Goal: Task Accomplishment & Management: Use online tool/utility

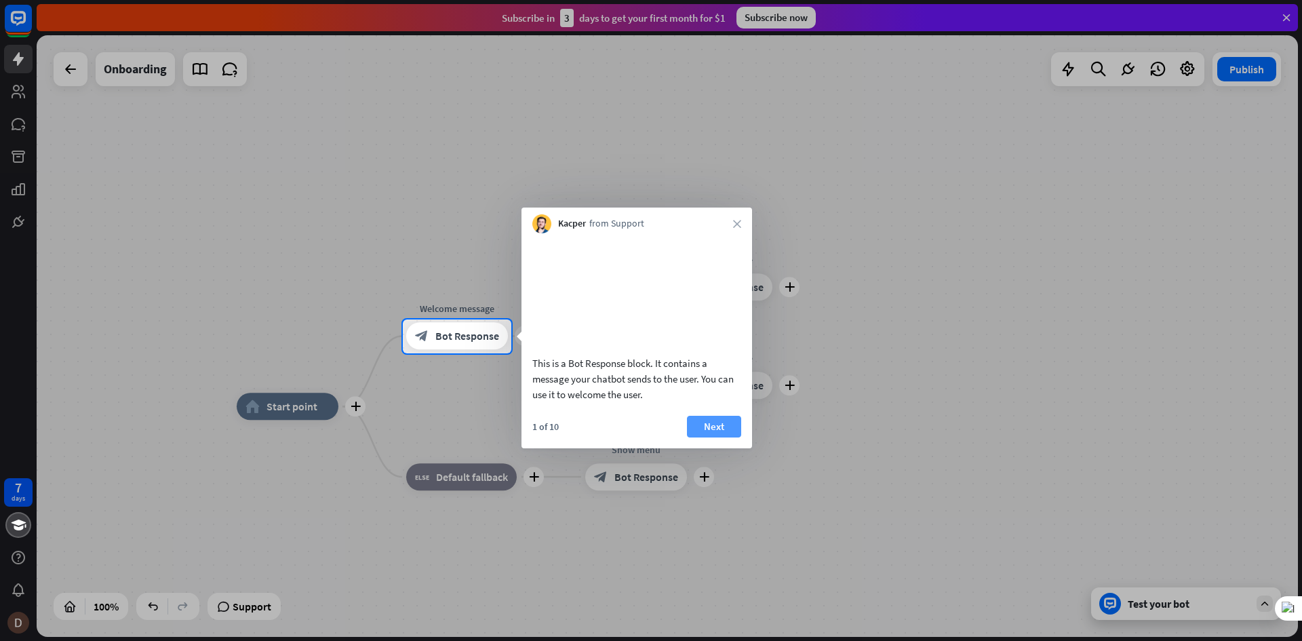
click at [715, 437] on button "Next" at bounding box center [714, 427] width 54 height 22
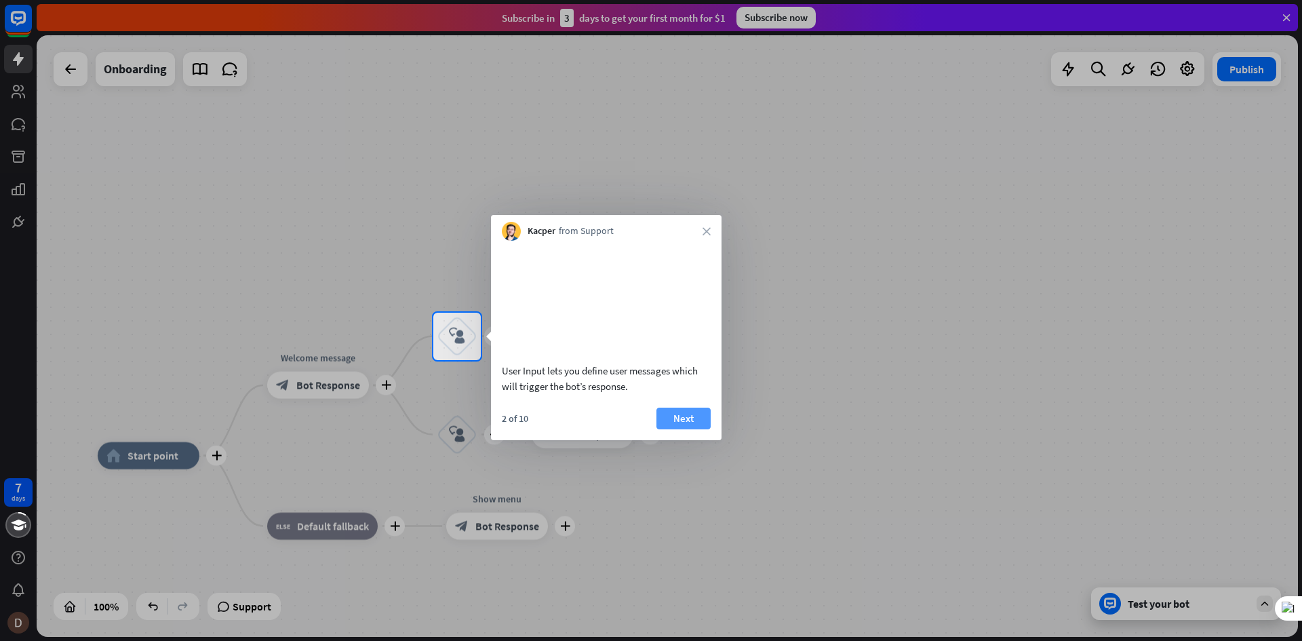
click at [679, 429] on button "Next" at bounding box center [683, 419] width 54 height 22
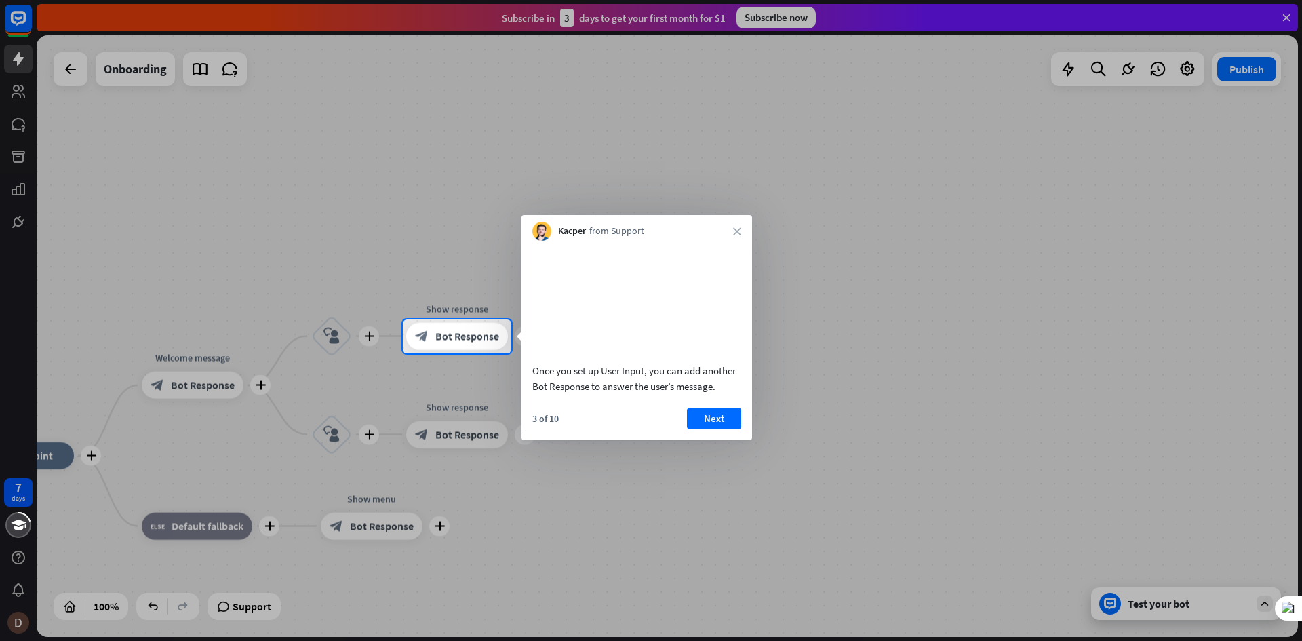
click at [703, 429] on button "Next" at bounding box center [714, 419] width 54 height 22
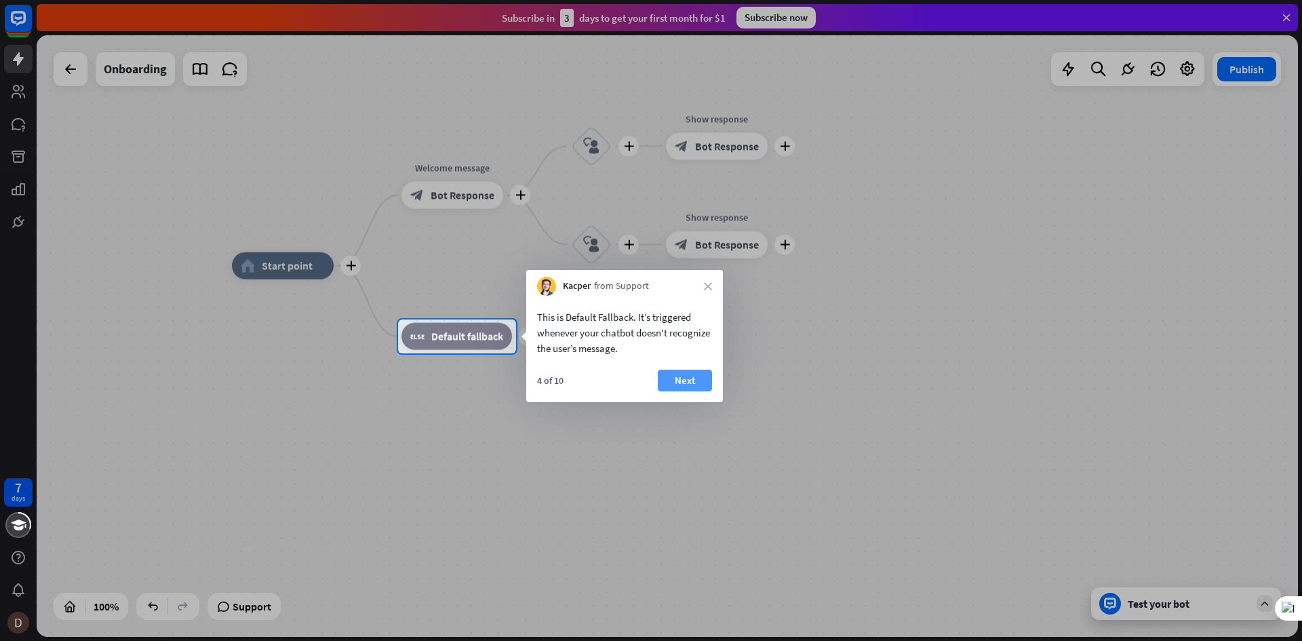
click at [694, 384] on button "Next" at bounding box center [685, 381] width 54 height 22
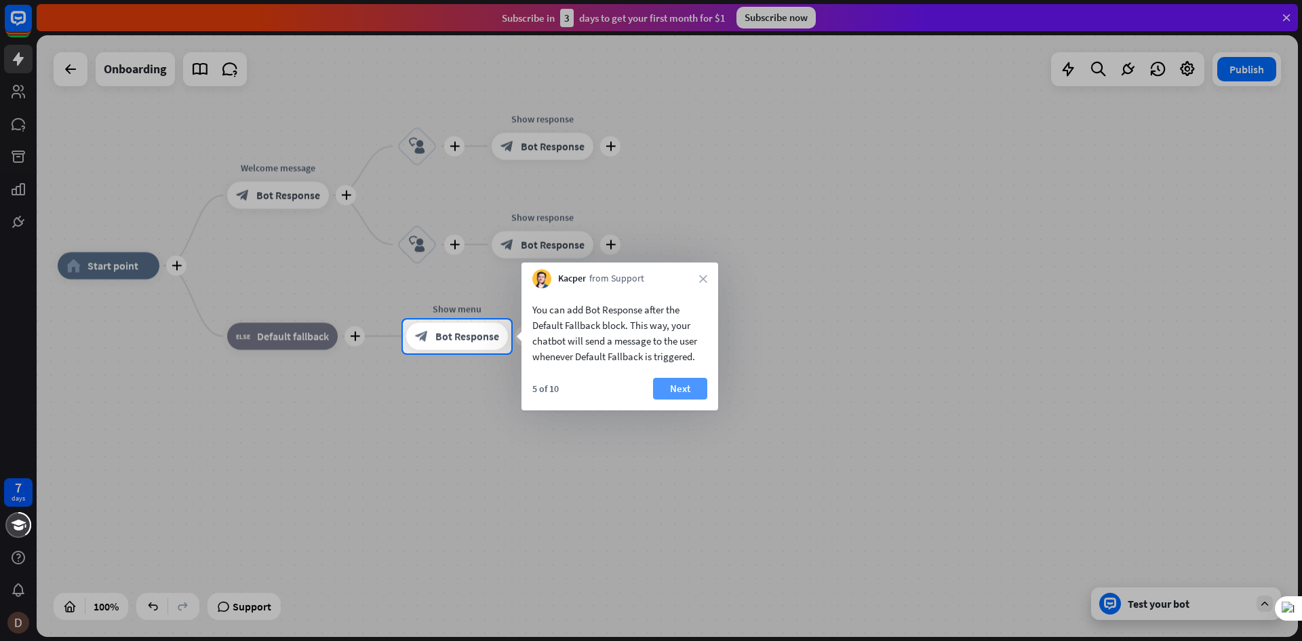
click at [682, 384] on button "Next" at bounding box center [680, 389] width 54 height 22
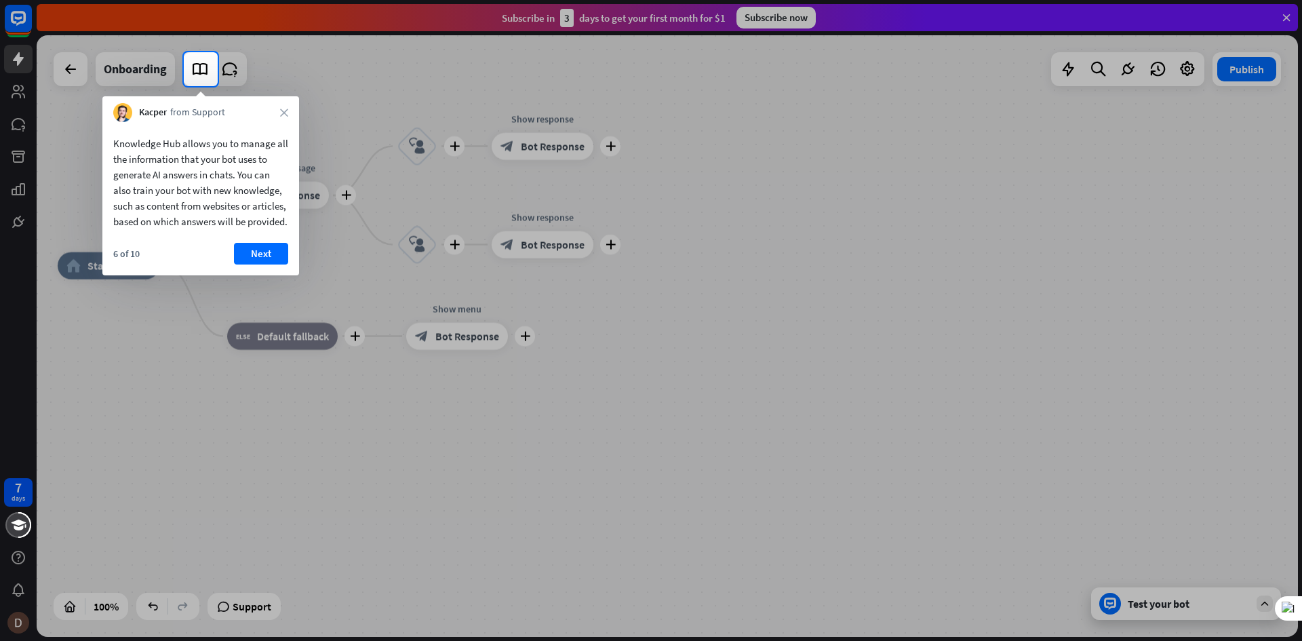
click at [266, 258] on div "Knowledge Hub allows you to manage all the information that your bot uses to ge…" at bounding box center [200, 198] width 197 height 153
click at [283, 264] on button "Next" at bounding box center [261, 254] width 54 height 22
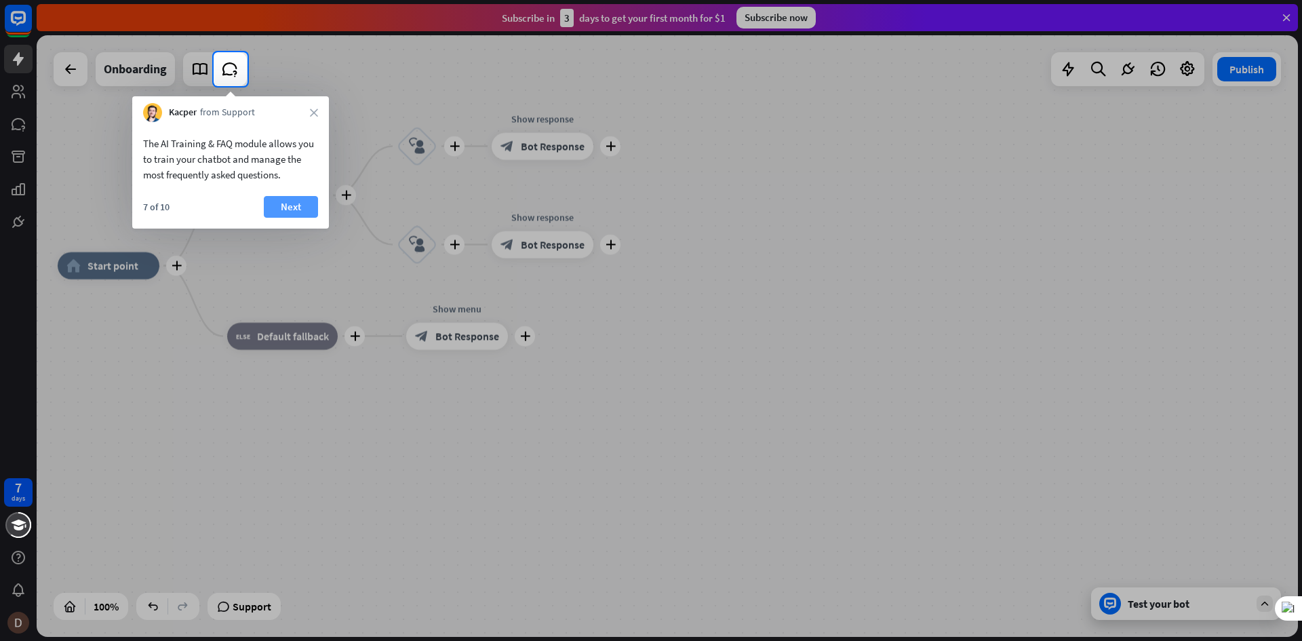
click at [288, 212] on button "Next" at bounding box center [291, 207] width 54 height 22
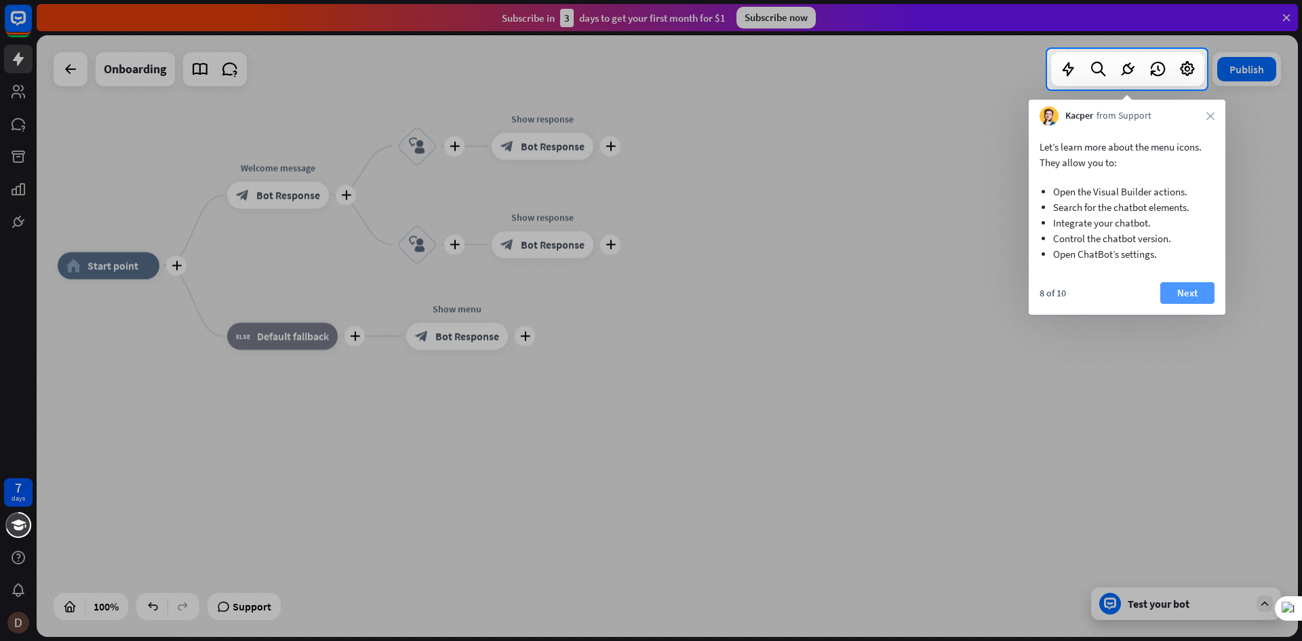
click at [1187, 298] on button "Next" at bounding box center [1187, 293] width 54 height 22
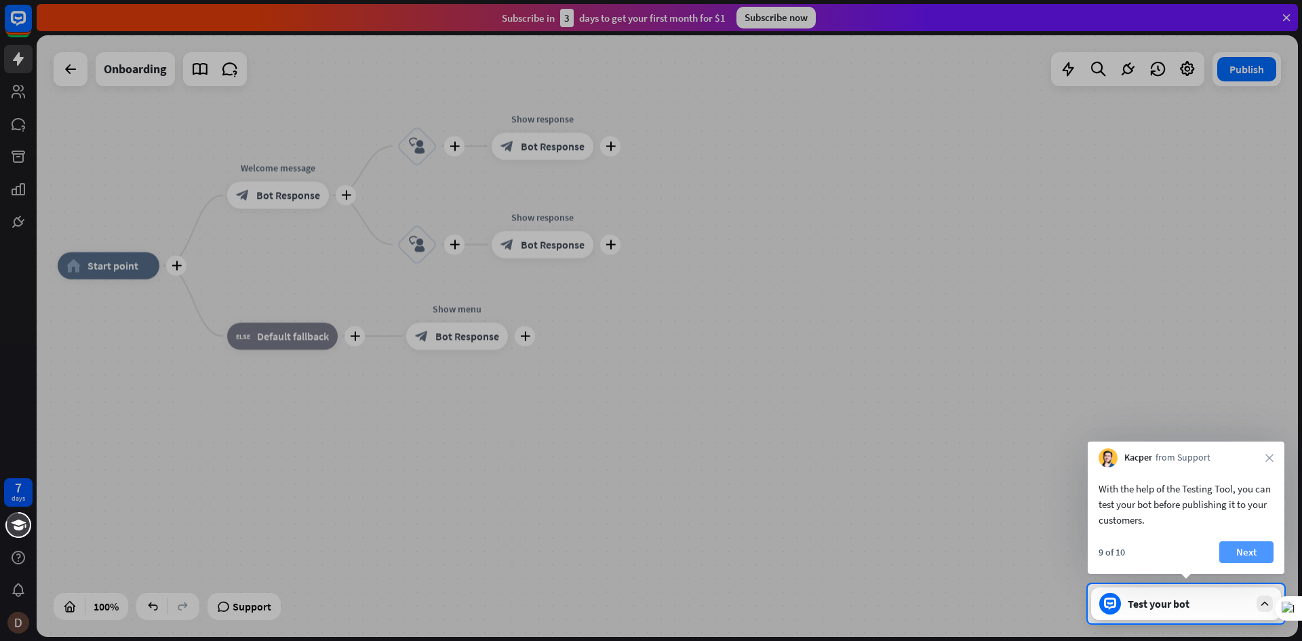
click at [1259, 552] on button "Next" at bounding box center [1246, 552] width 54 height 22
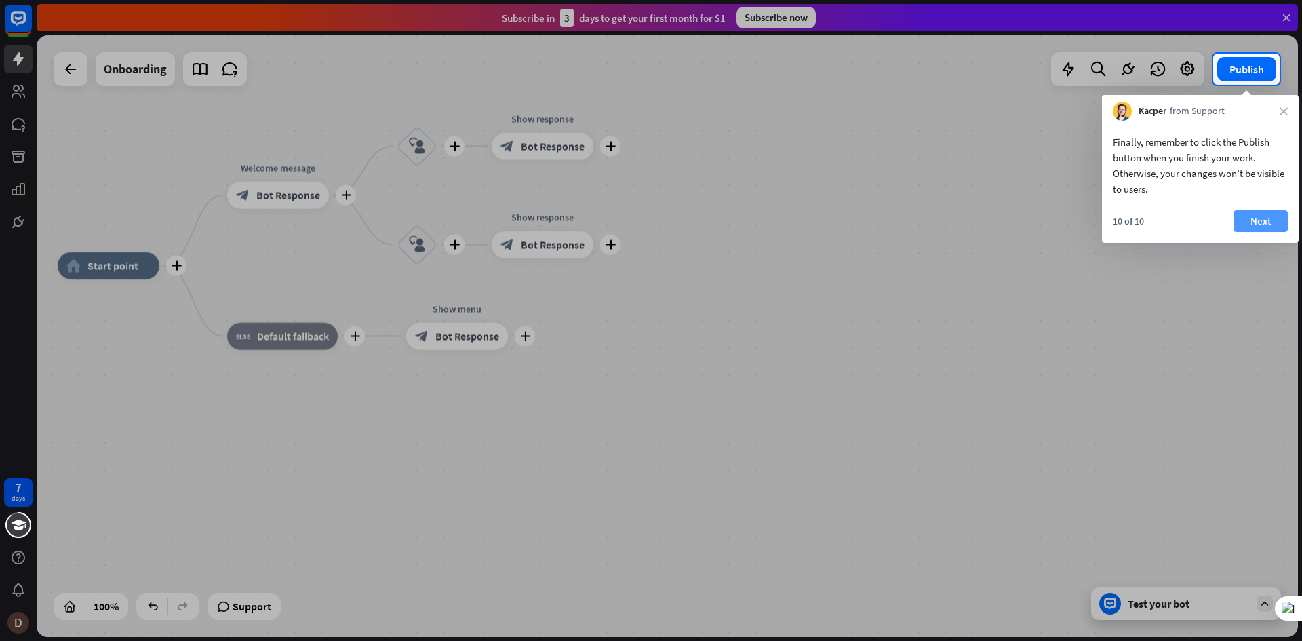
click at [1254, 223] on button "Next" at bounding box center [1261, 221] width 54 height 22
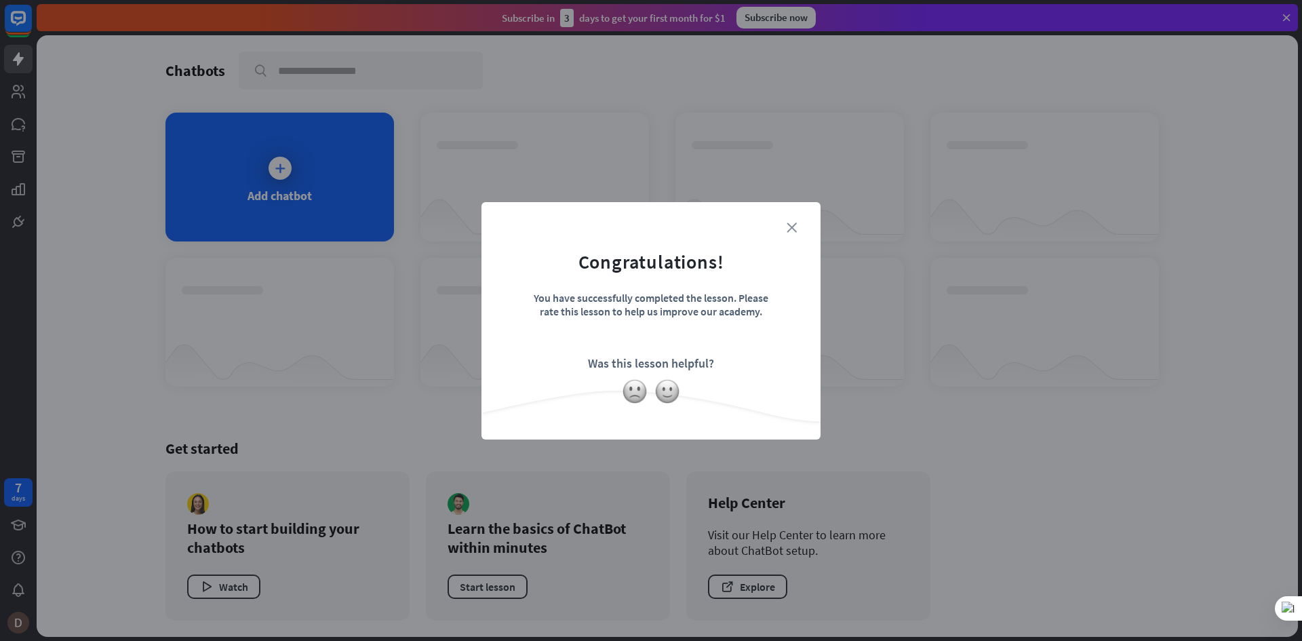
click at [792, 224] on icon "close" at bounding box center [792, 227] width 10 height 10
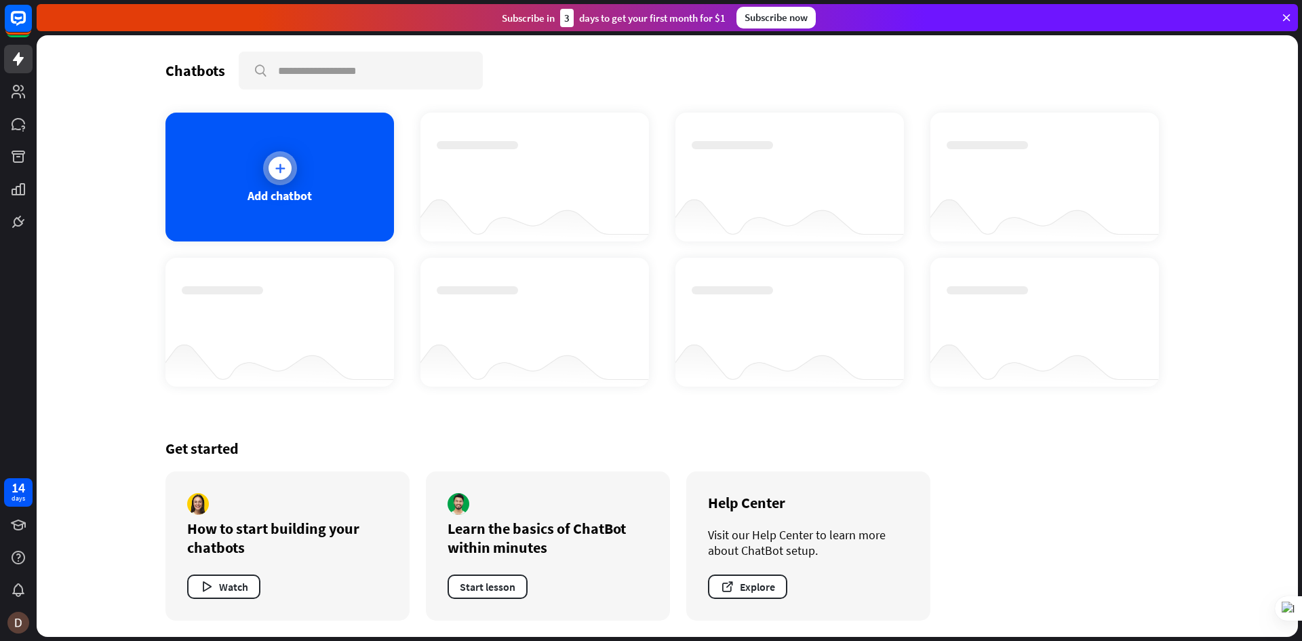
click at [272, 162] on div at bounding box center [280, 168] width 23 height 23
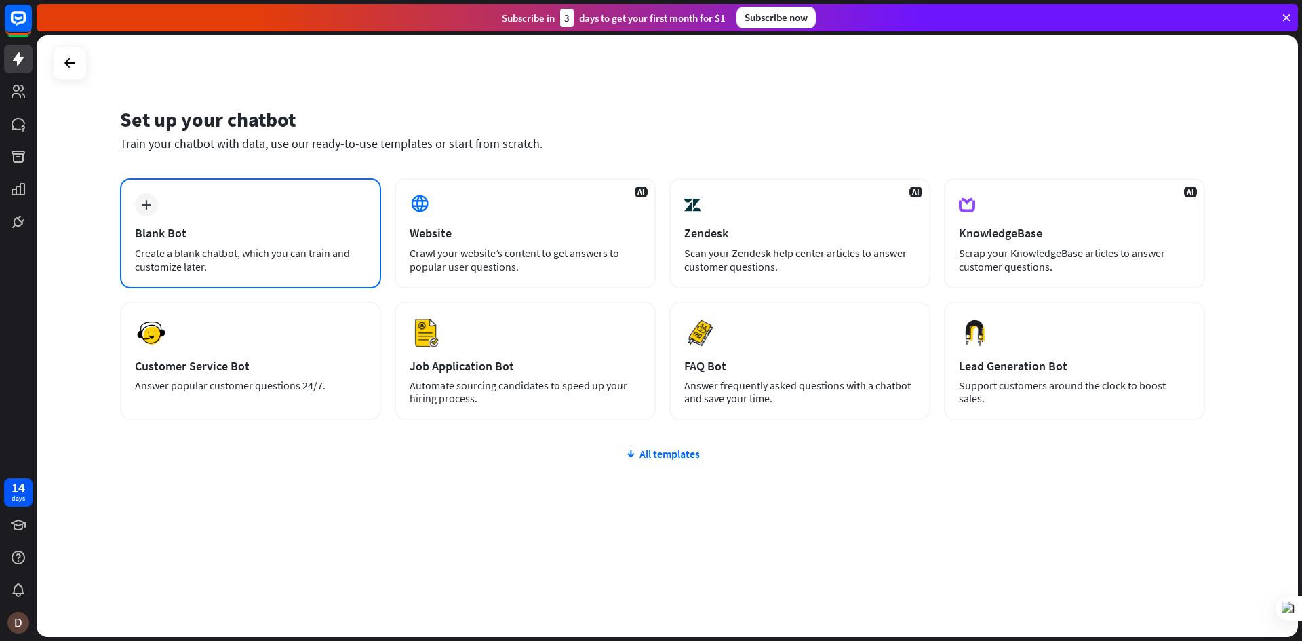
click at [296, 210] on div "plus Blank Bot Create a blank chatbot, which you can train and customize later." at bounding box center [250, 233] width 261 height 110
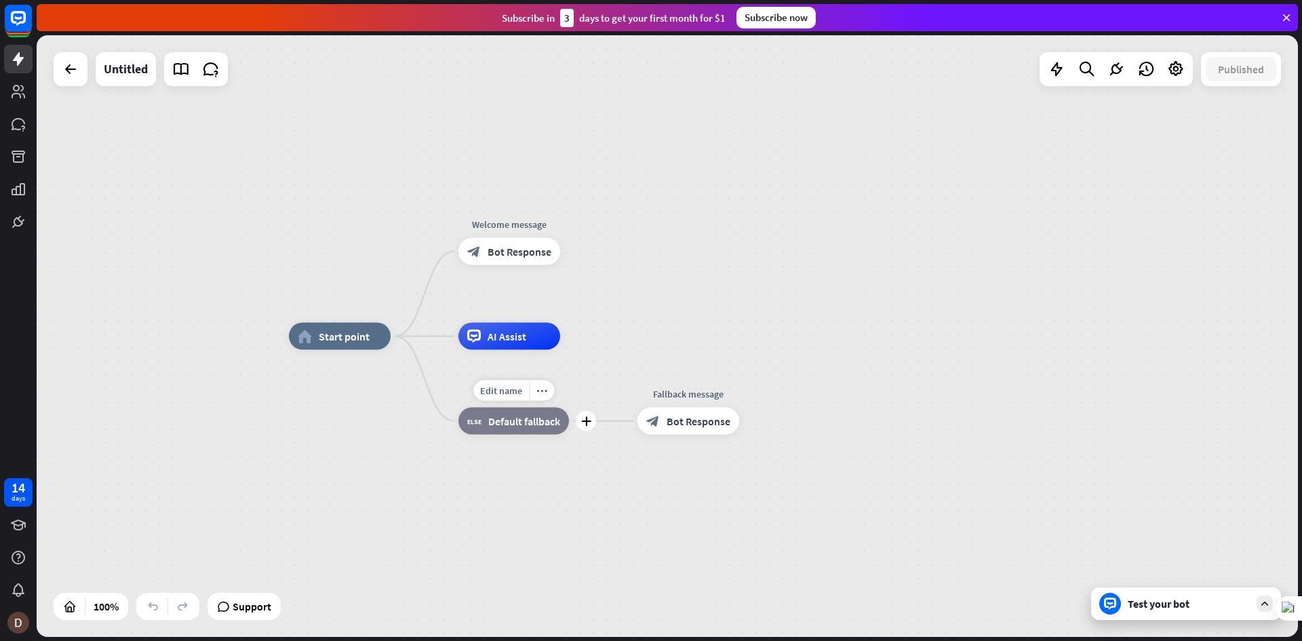
click at [525, 425] on span "Default fallback" at bounding box center [524, 421] width 72 height 14
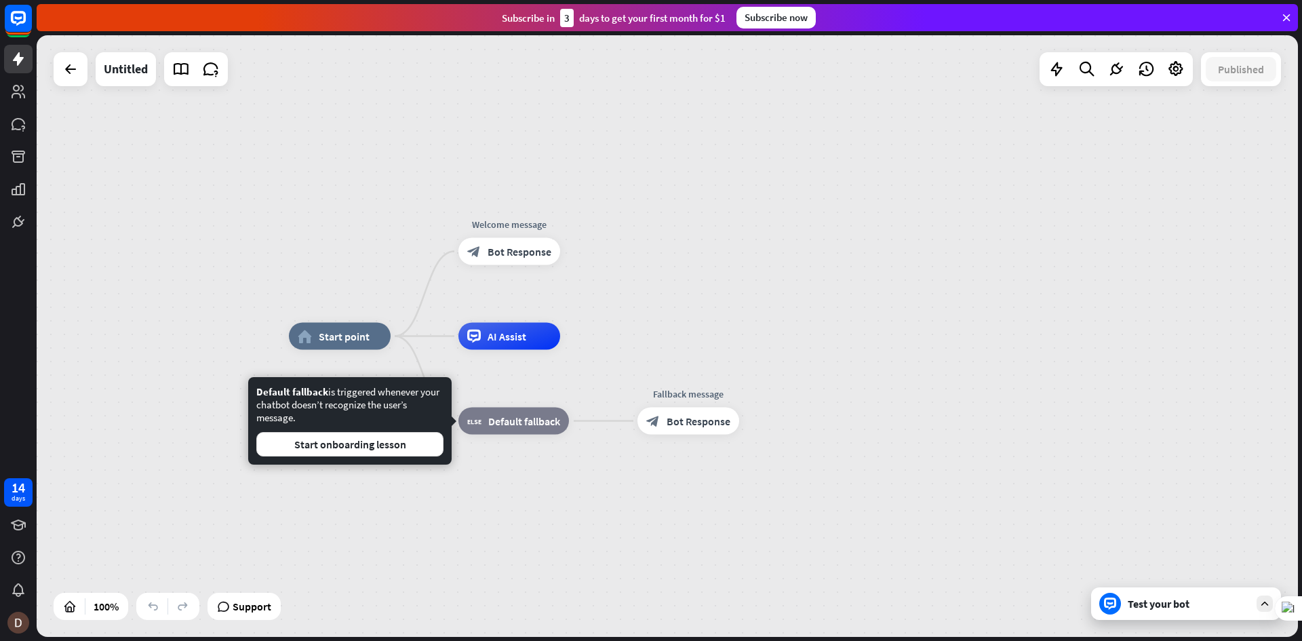
click at [157, 202] on div "home_2 Start point Welcome message block_bot_response Bot Response AI Assist bl…" at bounding box center [667, 336] width 1261 height 602
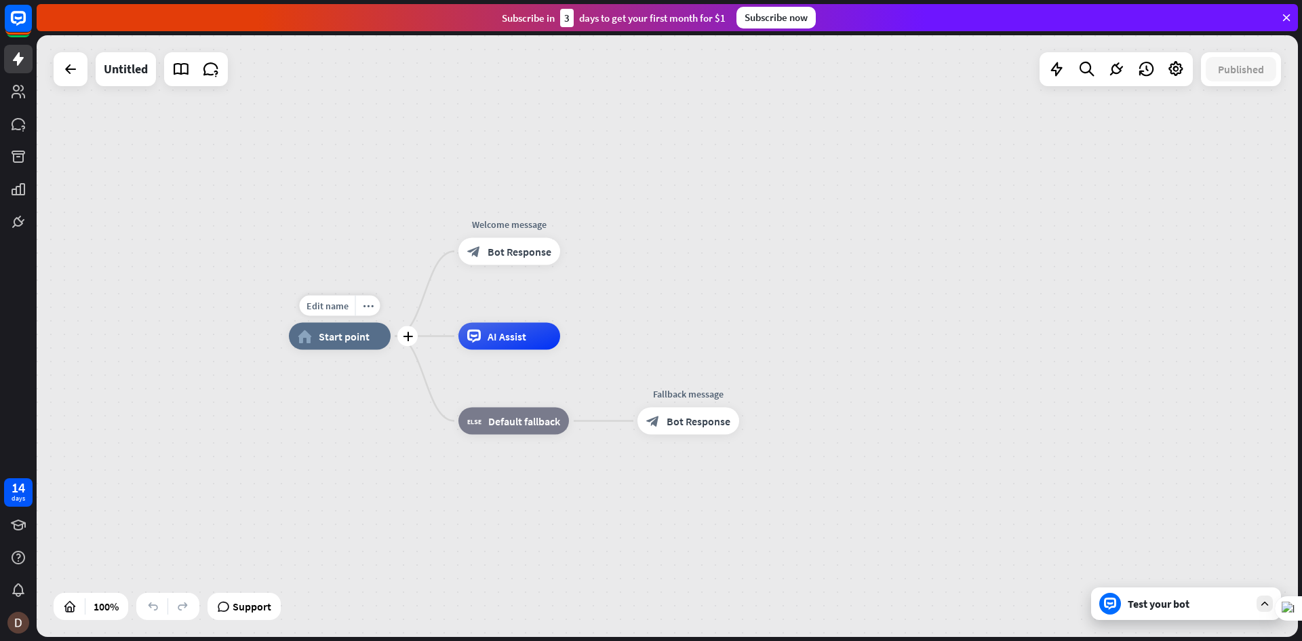
click at [362, 349] on div "home_2 Start point" at bounding box center [340, 336] width 102 height 27
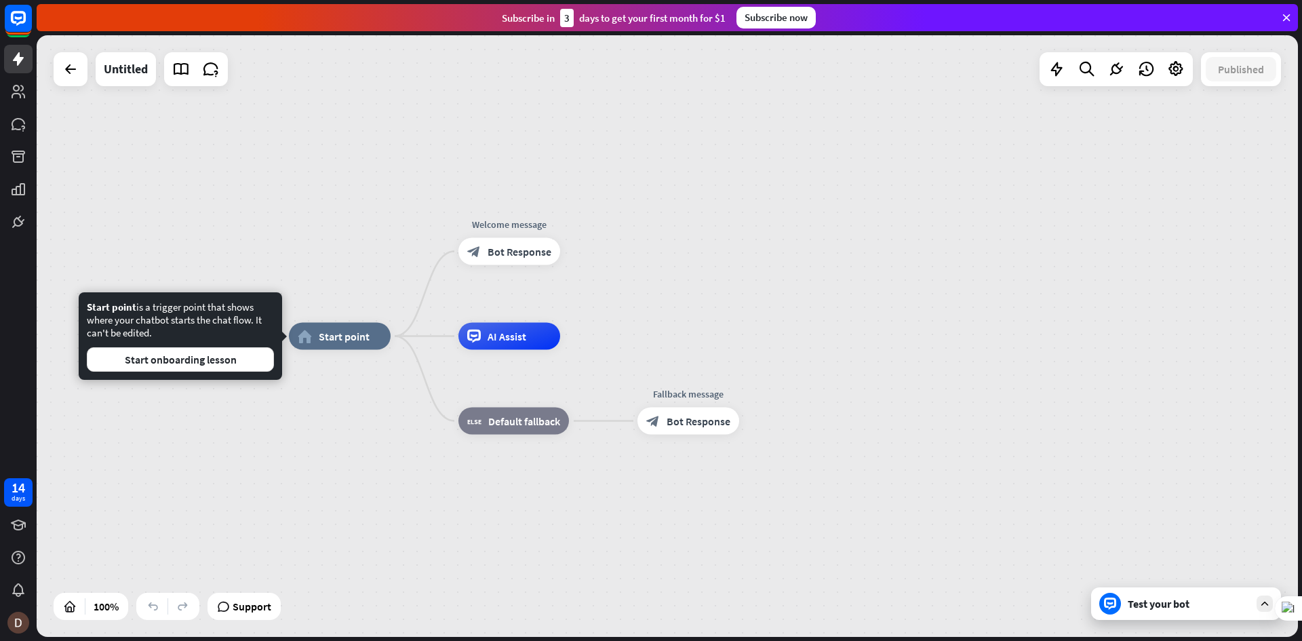
click at [1173, 604] on div "Test your bot" at bounding box center [1189, 604] width 122 height 14
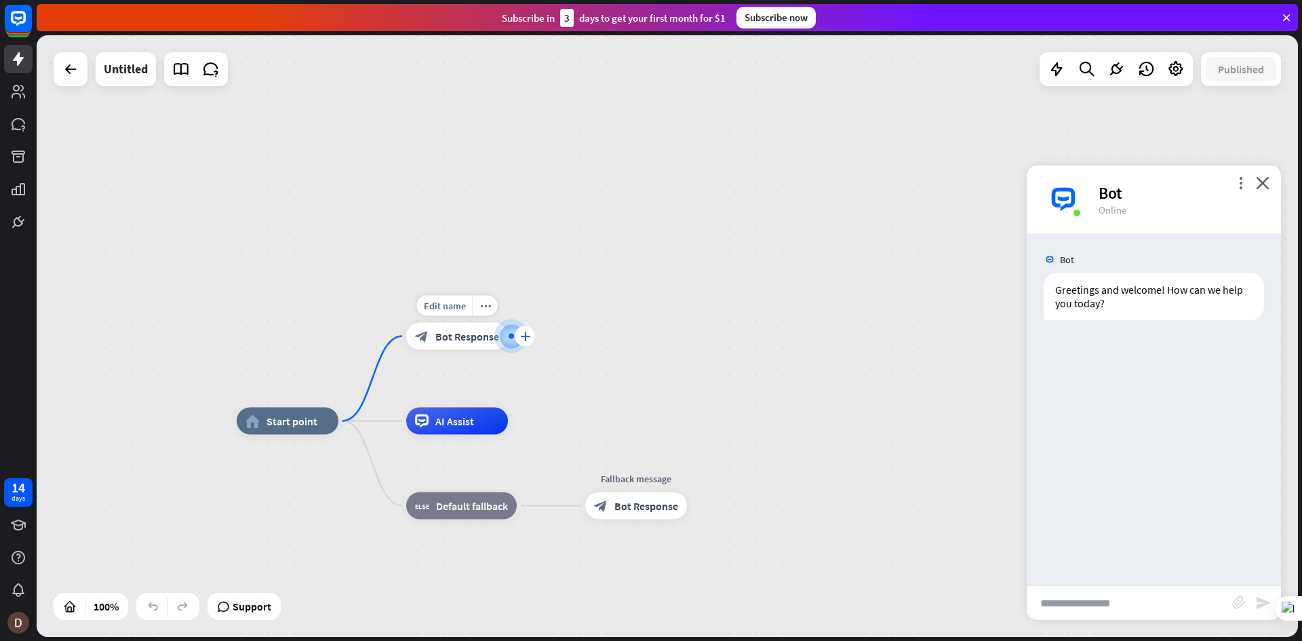
click at [531, 333] on div "plus" at bounding box center [525, 336] width 20 height 20
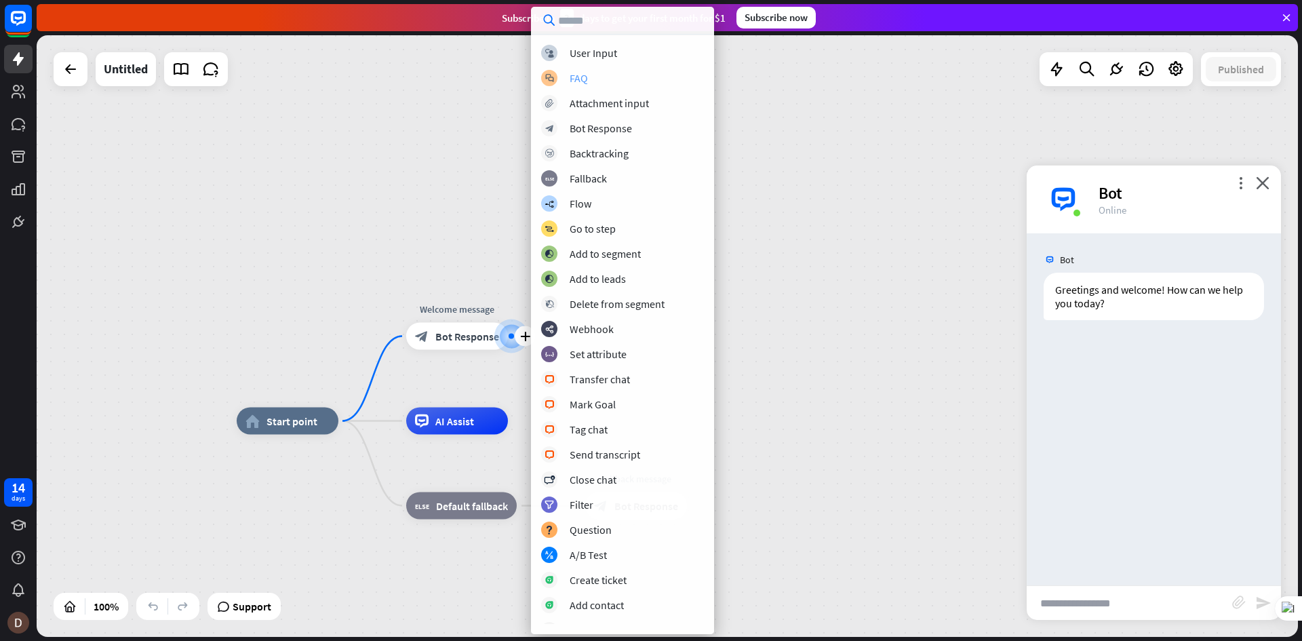
click at [582, 80] on div "FAQ" at bounding box center [579, 78] width 18 height 14
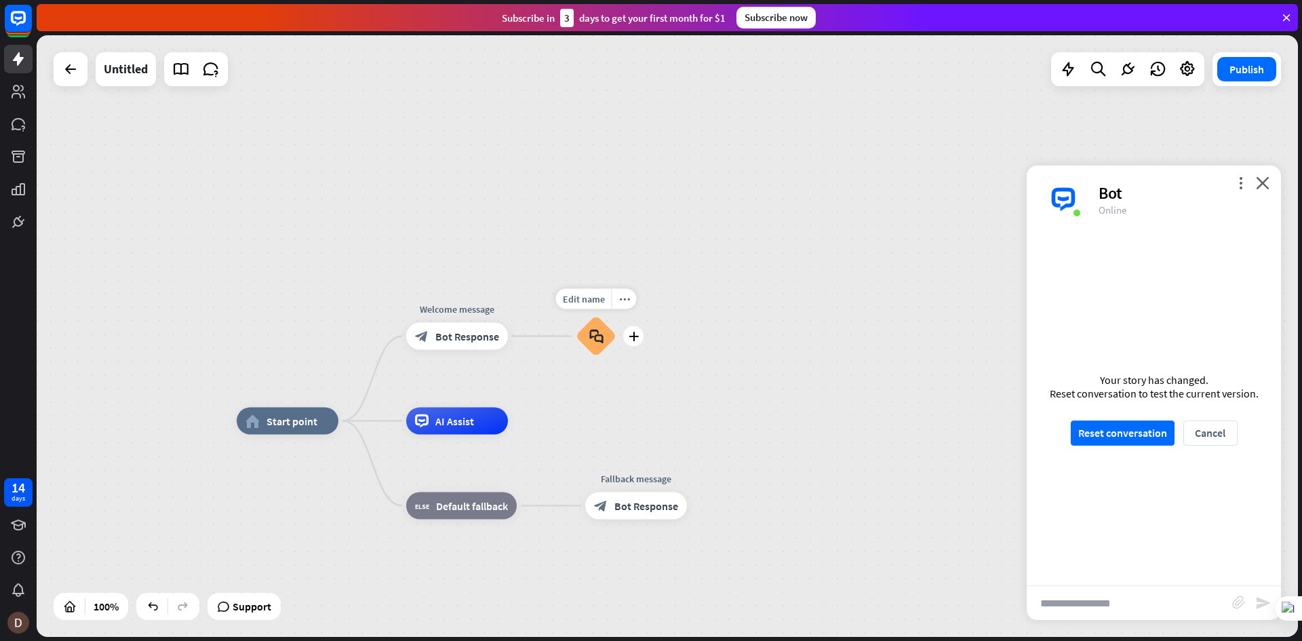
click at [601, 339] on icon "block_faq" at bounding box center [596, 336] width 14 height 15
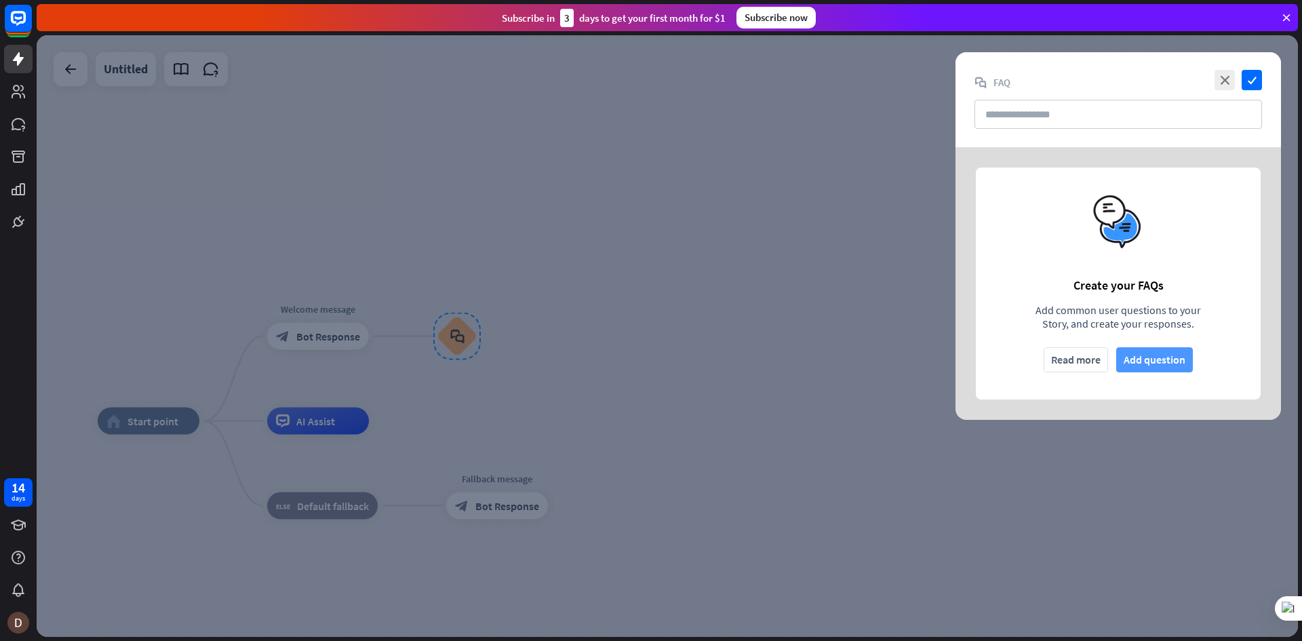
click at [1138, 357] on button "Add question" at bounding box center [1154, 359] width 77 height 25
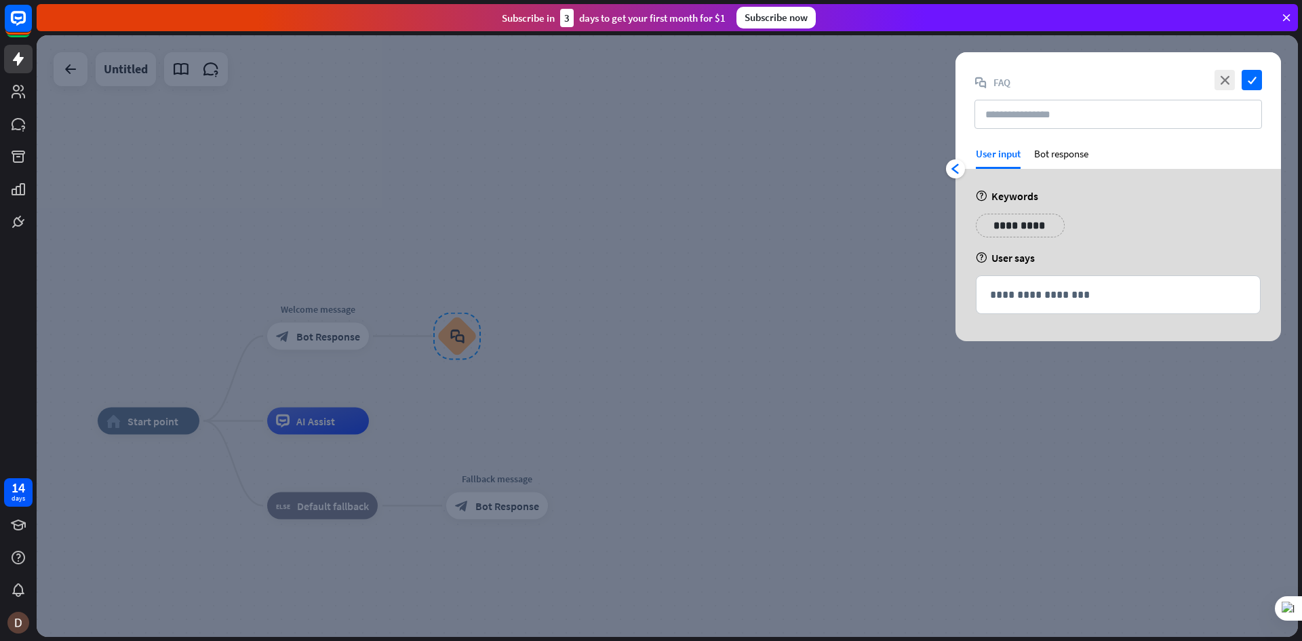
click at [805, 174] on div at bounding box center [667, 336] width 1261 height 602
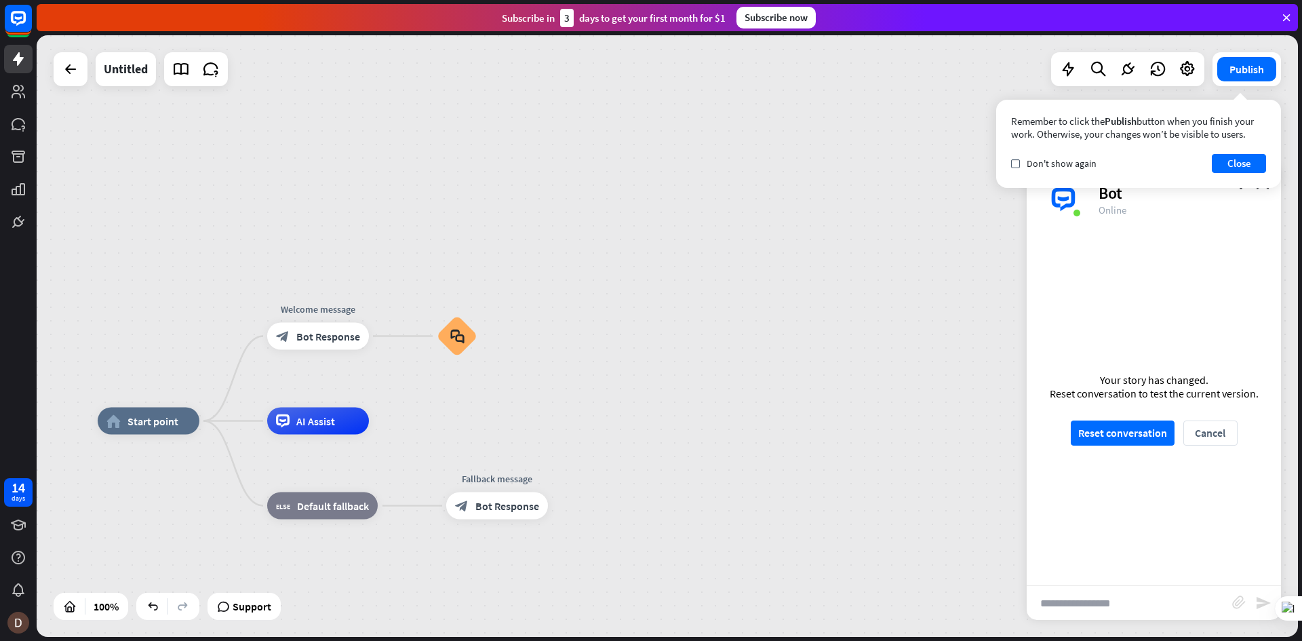
click at [1107, 208] on div "Online" at bounding box center [1182, 209] width 166 height 13
click at [1223, 163] on button "Close" at bounding box center [1239, 163] width 54 height 19
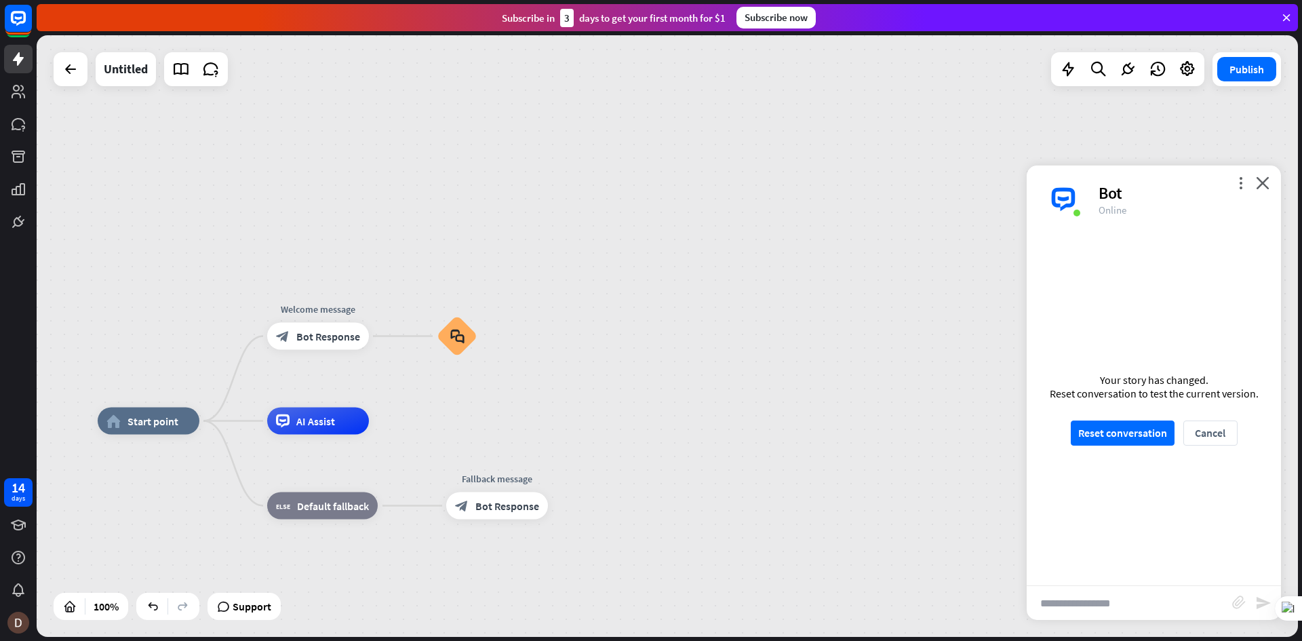
click at [1247, 180] on div "more_vert close Bot Online" at bounding box center [1154, 199] width 254 height 68
click at [1242, 178] on icon "more_vert" at bounding box center [1240, 182] width 13 height 13
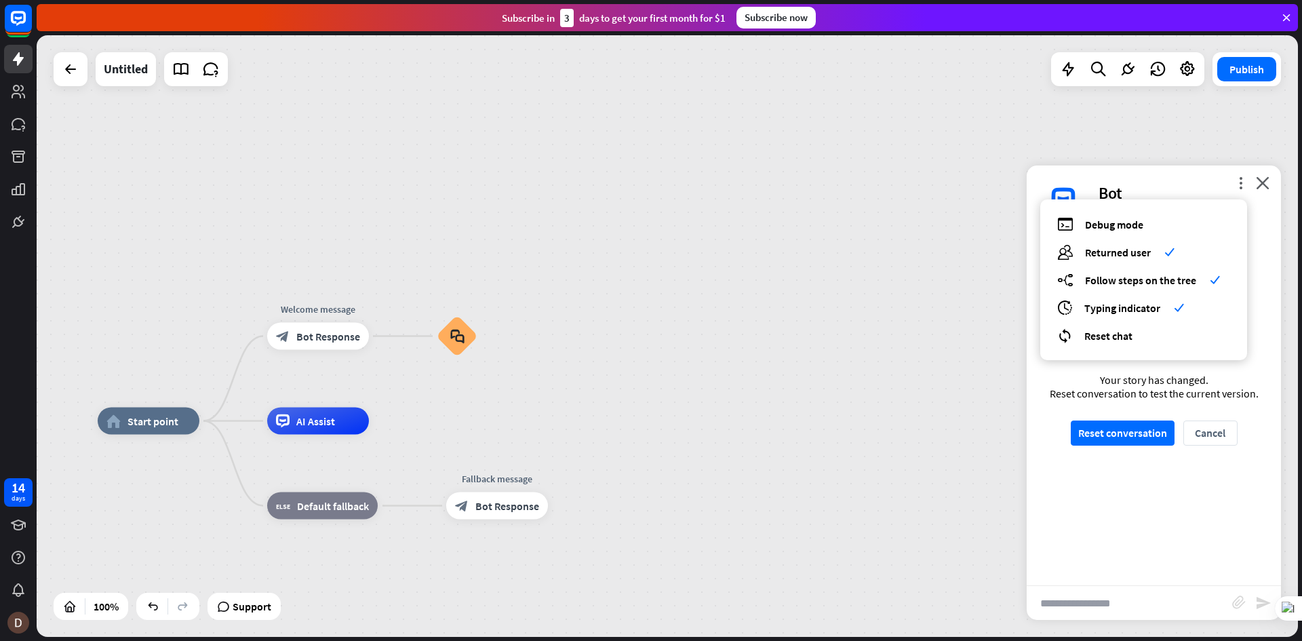
click at [513, 210] on div "home_2 Start point Welcome message block_bot_response Bot Response block_faq AI…" at bounding box center [667, 336] width 1261 height 602
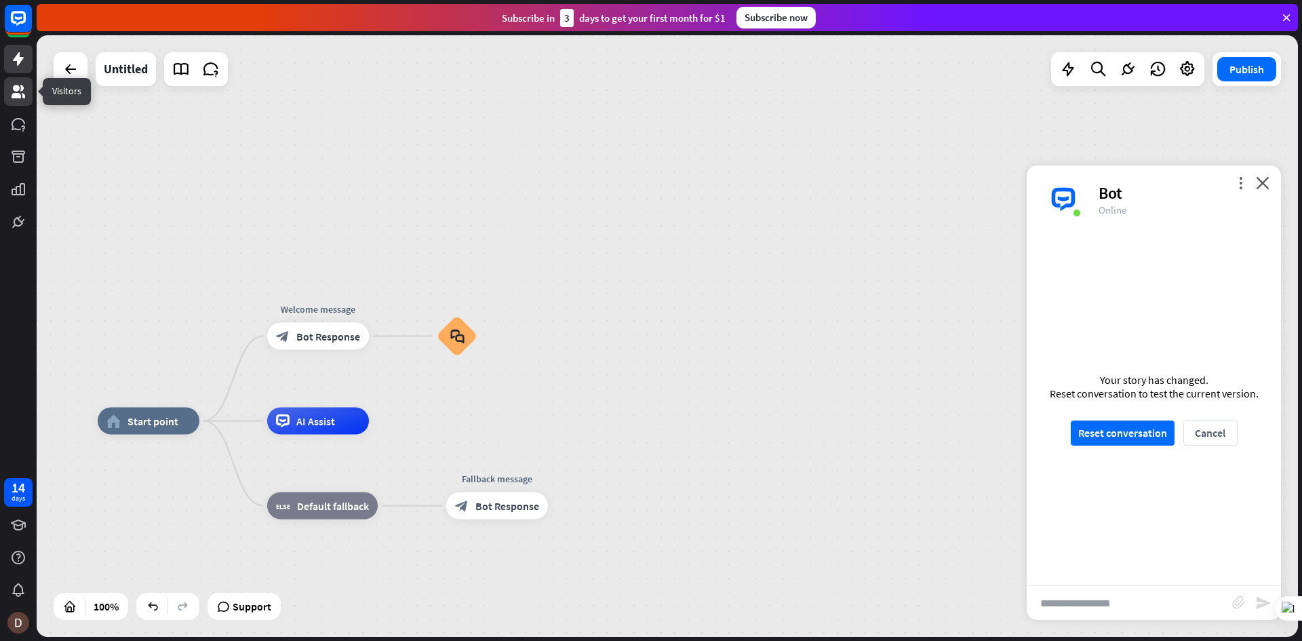
click at [27, 86] on link at bounding box center [18, 91] width 28 height 28
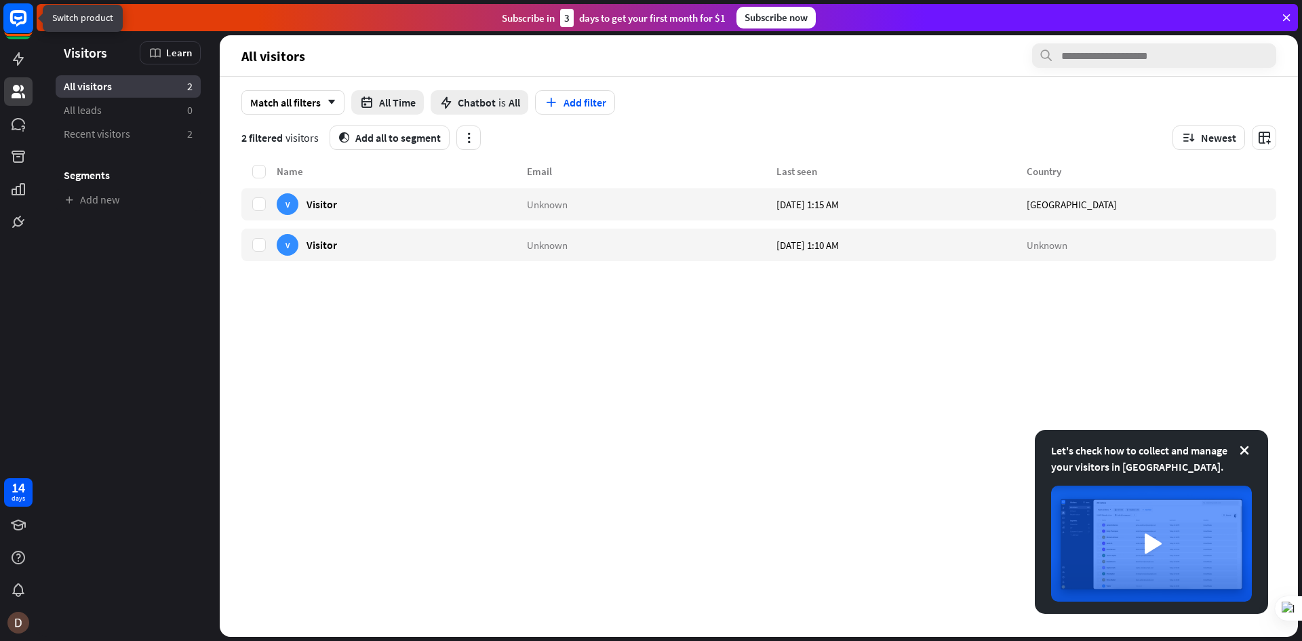
click at [29, 28] on rect at bounding box center [18, 18] width 30 height 30
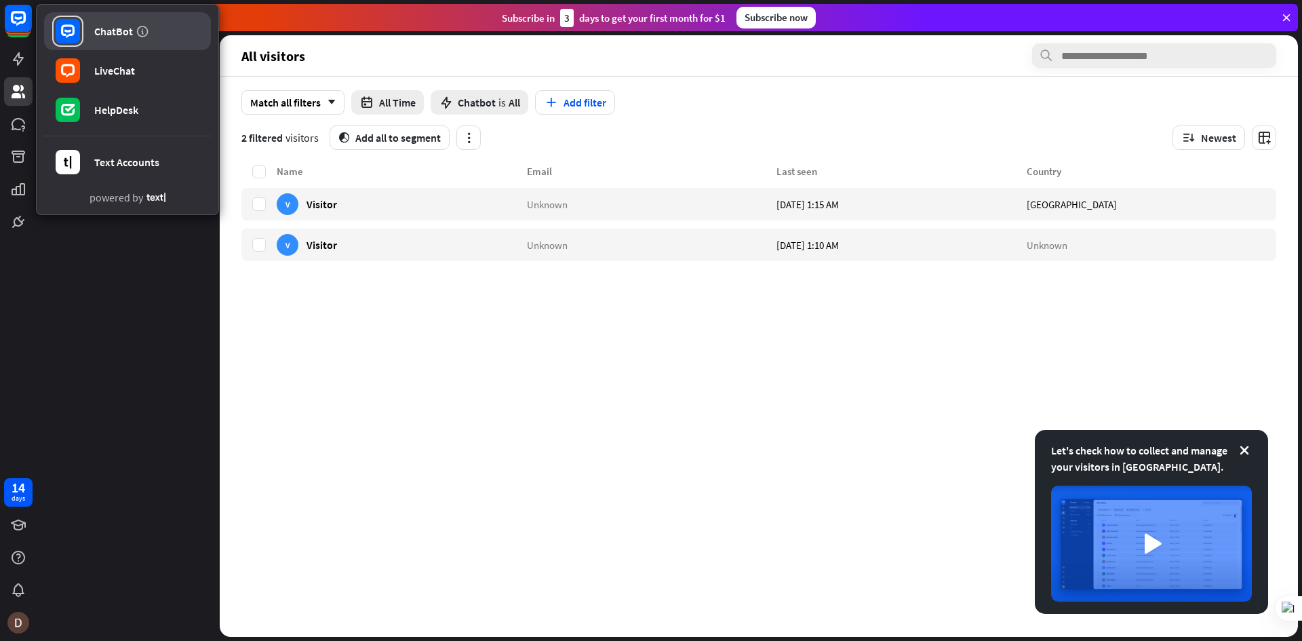
click at [181, 37] on link "ChatBot" at bounding box center [127, 31] width 167 height 38
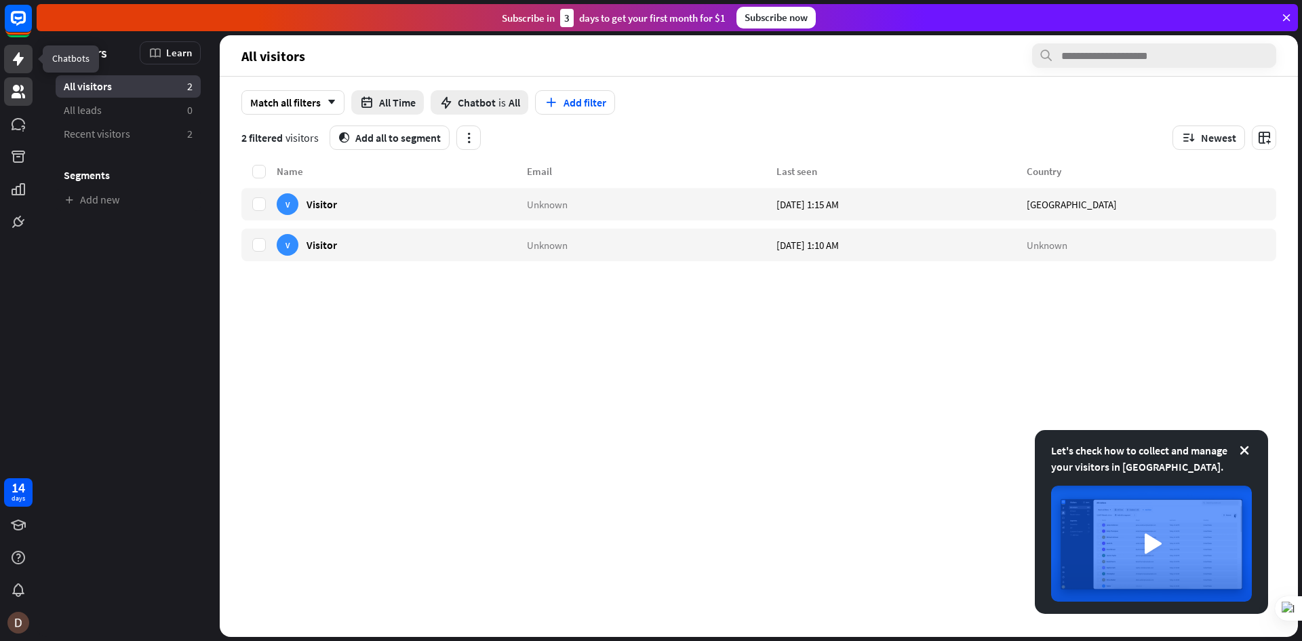
click at [21, 60] on icon at bounding box center [18, 59] width 11 height 14
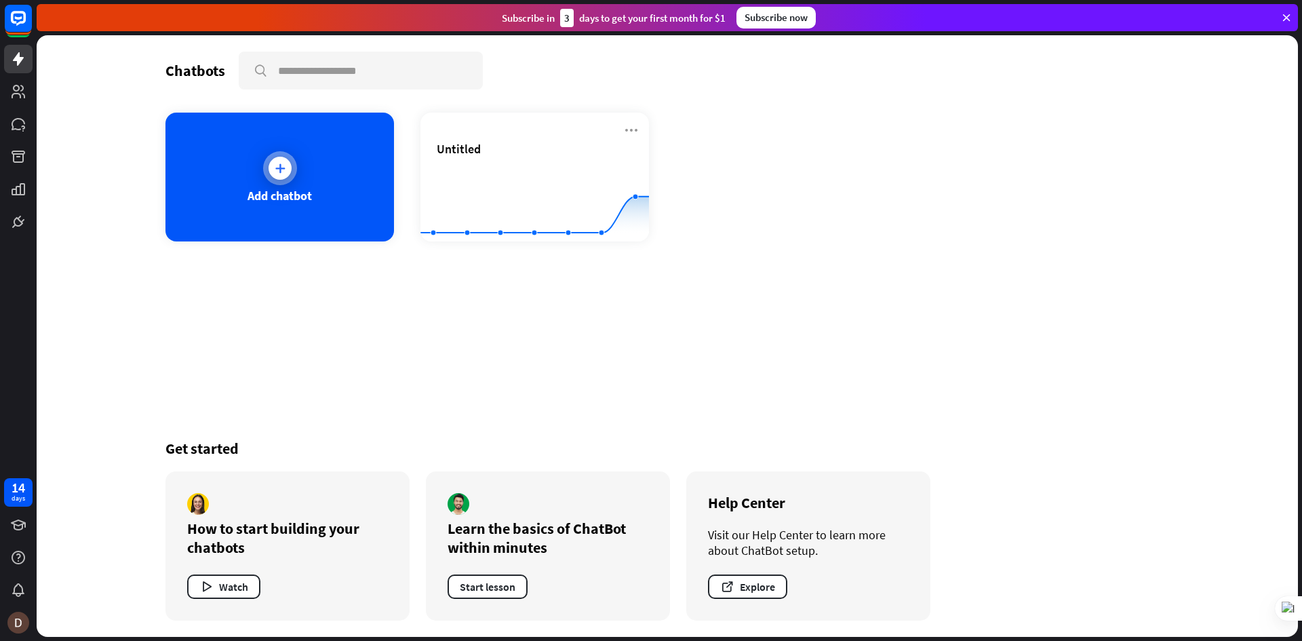
click at [273, 168] on icon at bounding box center [280, 168] width 14 height 14
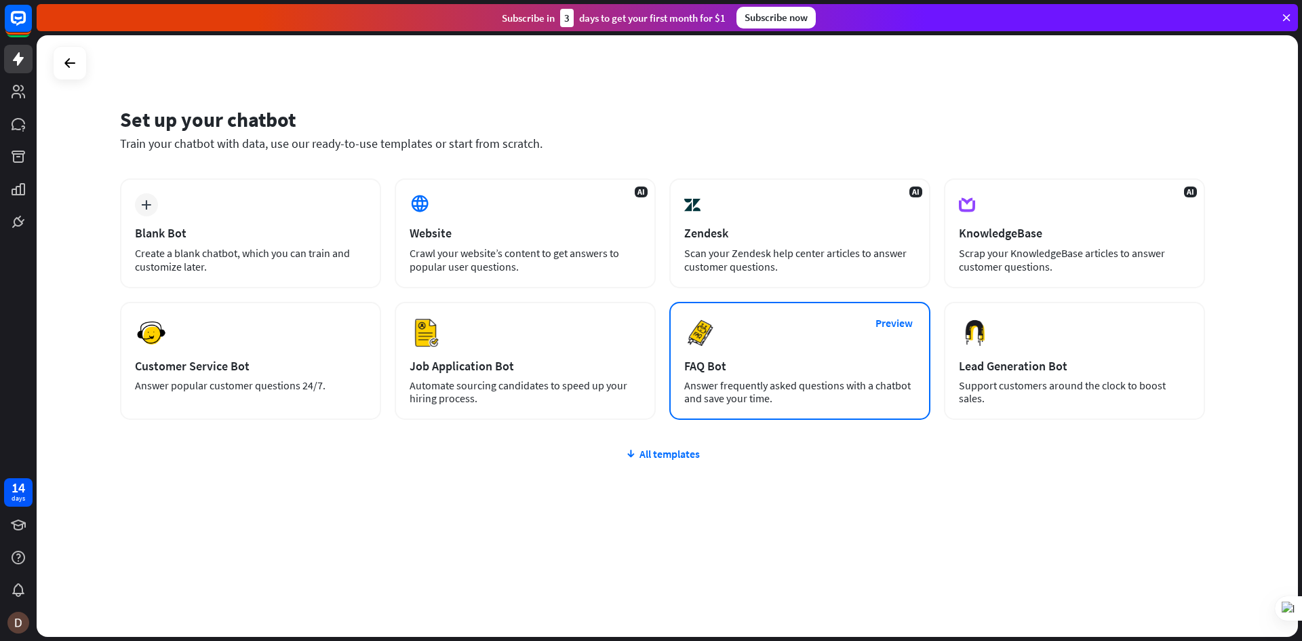
click at [764, 353] on div "Preview FAQ Bot [PERSON_NAME] frequently asked questions with a chatbot and sav…" at bounding box center [799, 361] width 261 height 118
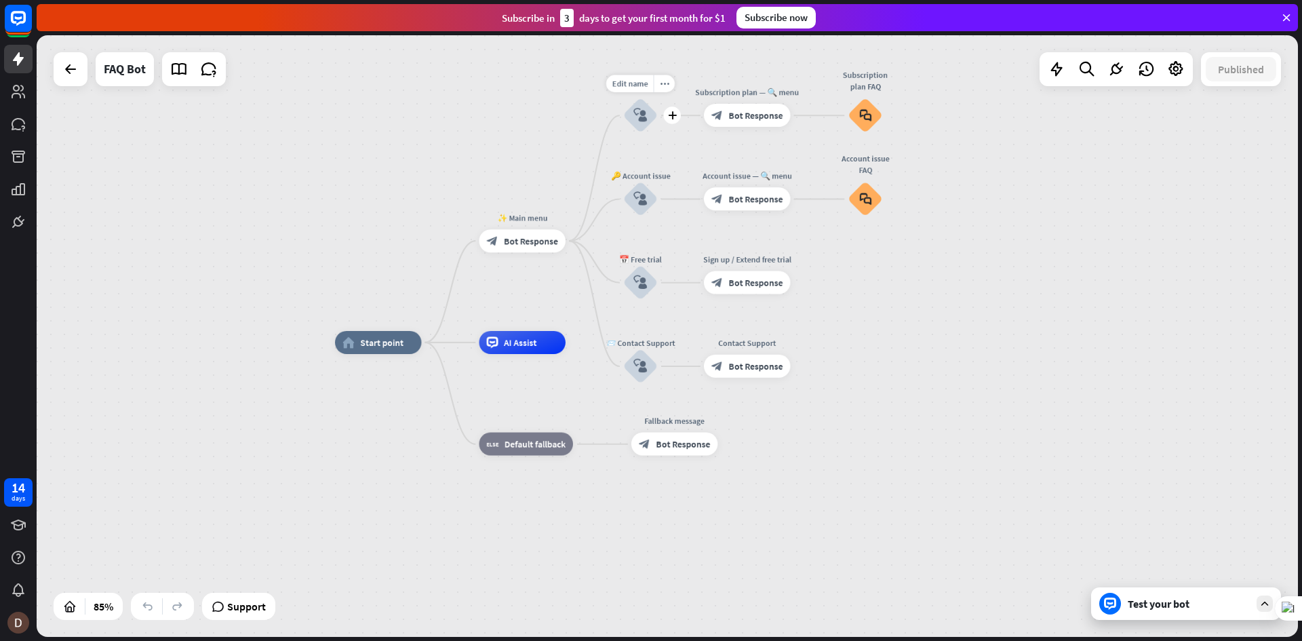
click at [644, 121] on icon "block_user_input" at bounding box center [640, 116] width 14 height 14
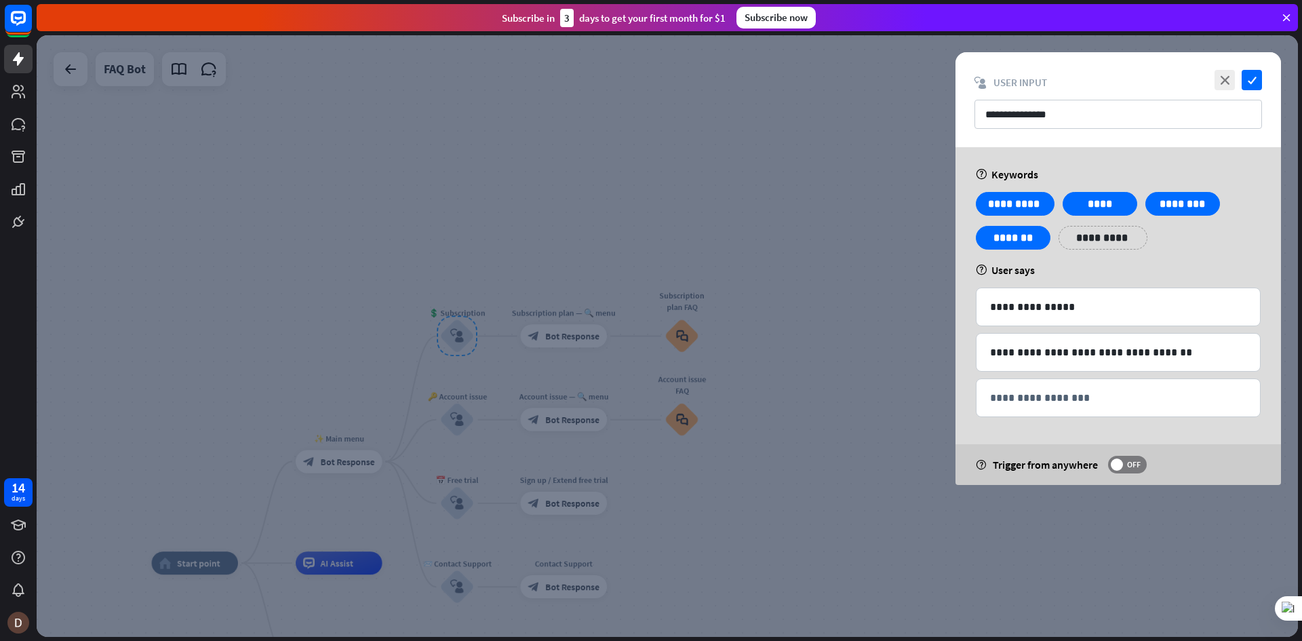
click at [883, 165] on div at bounding box center [667, 336] width 1261 height 602
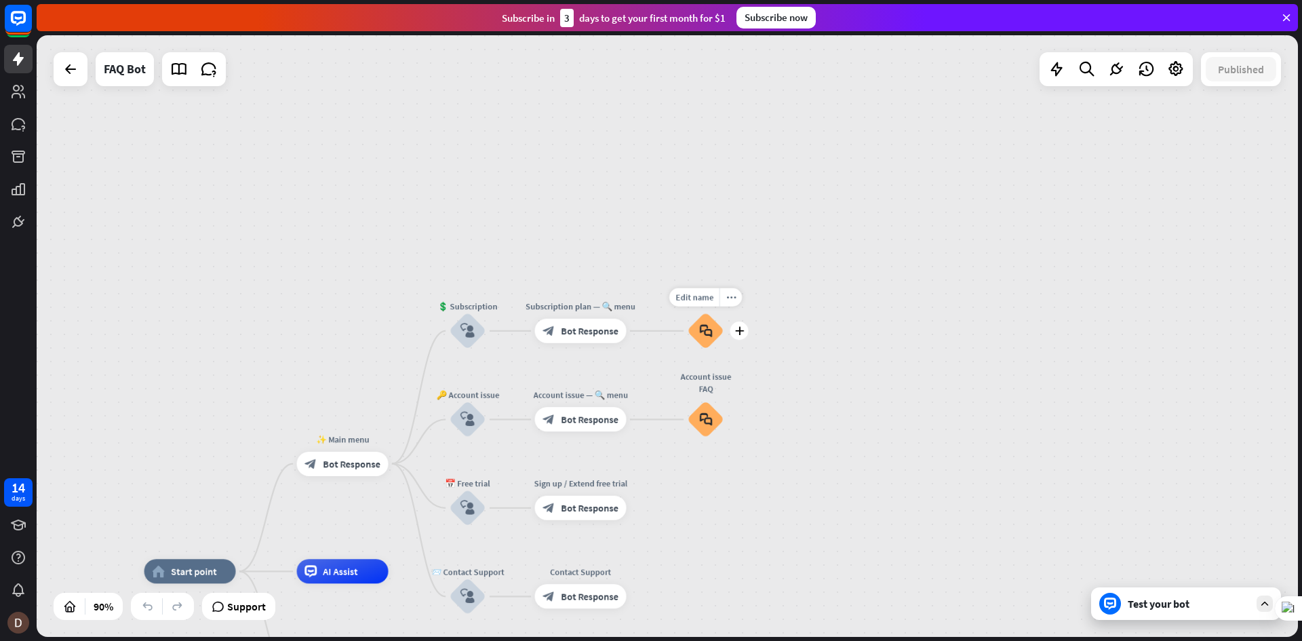
click at [708, 326] on icon "block_faq" at bounding box center [705, 331] width 13 height 14
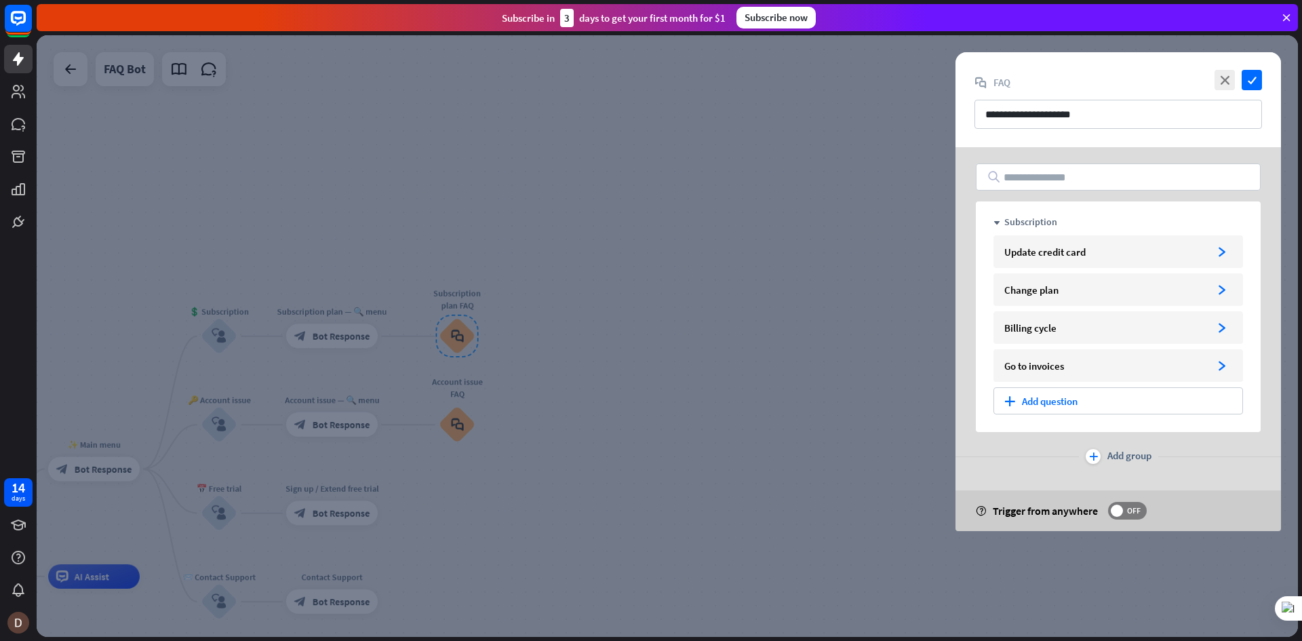
click at [631, 295] on div at bounding box center [667, 336] width 1261 height 602
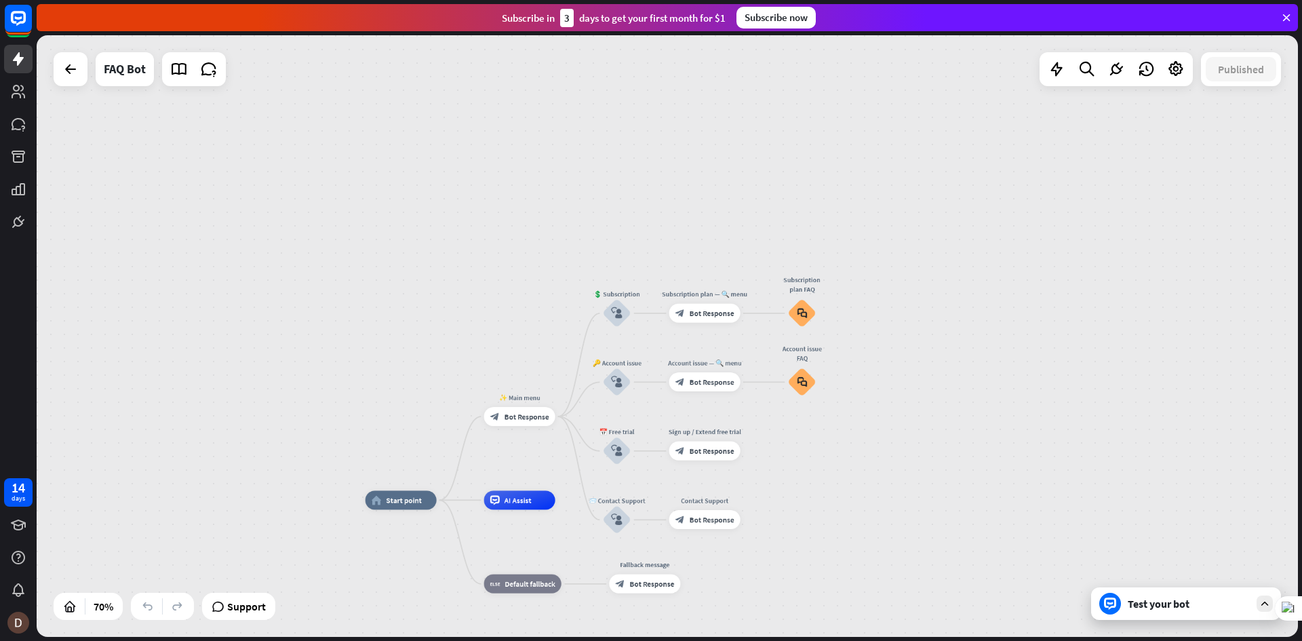
drag, startPoint x: 174, startPoint y: 420, endPoint x: 804, endPoint y: 425, distance: 629.4
click at [804, 426] on div "home_2 Start point ✨ Main menu block_bot_response Bot Response 💲 Subscription b…" at bounding box center [667, 336] width 1261 height 602
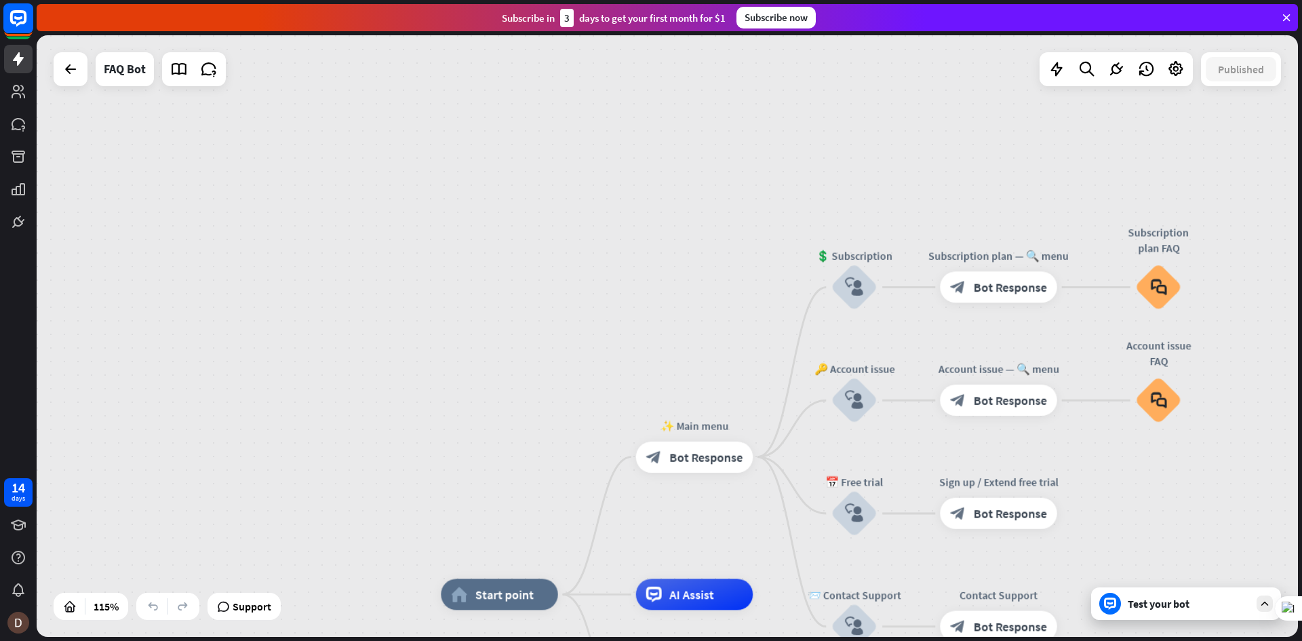
click at [24, 26] on rect at bounding box center [18, 18] width 30 height 30
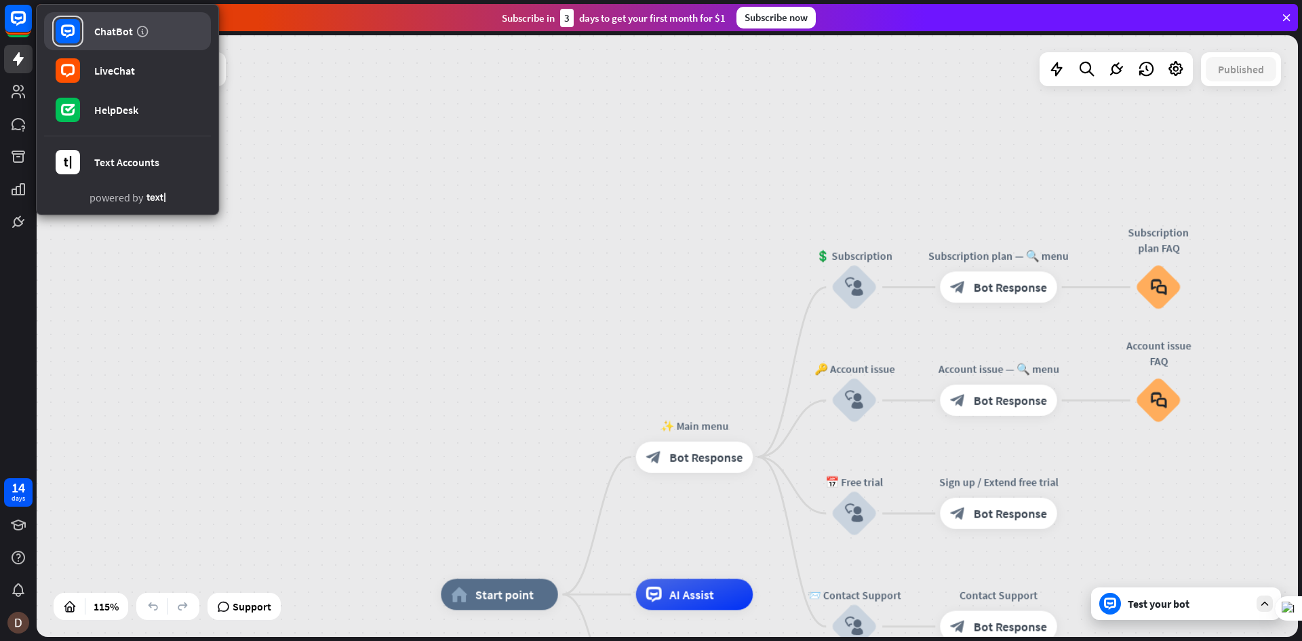
click at [112, 37] on div "ChatBot" at bounding box center [113, 31] width 39 height 14
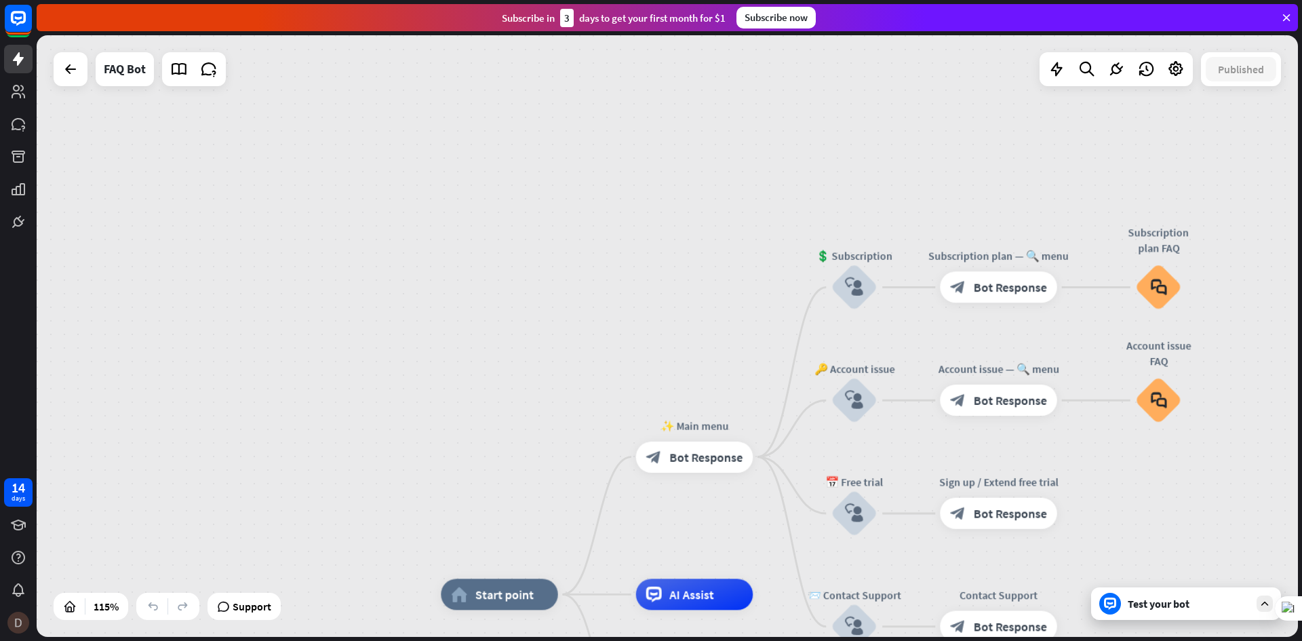
click at [19, 615] on img at bounding box center [18, 623] width 22 height 22
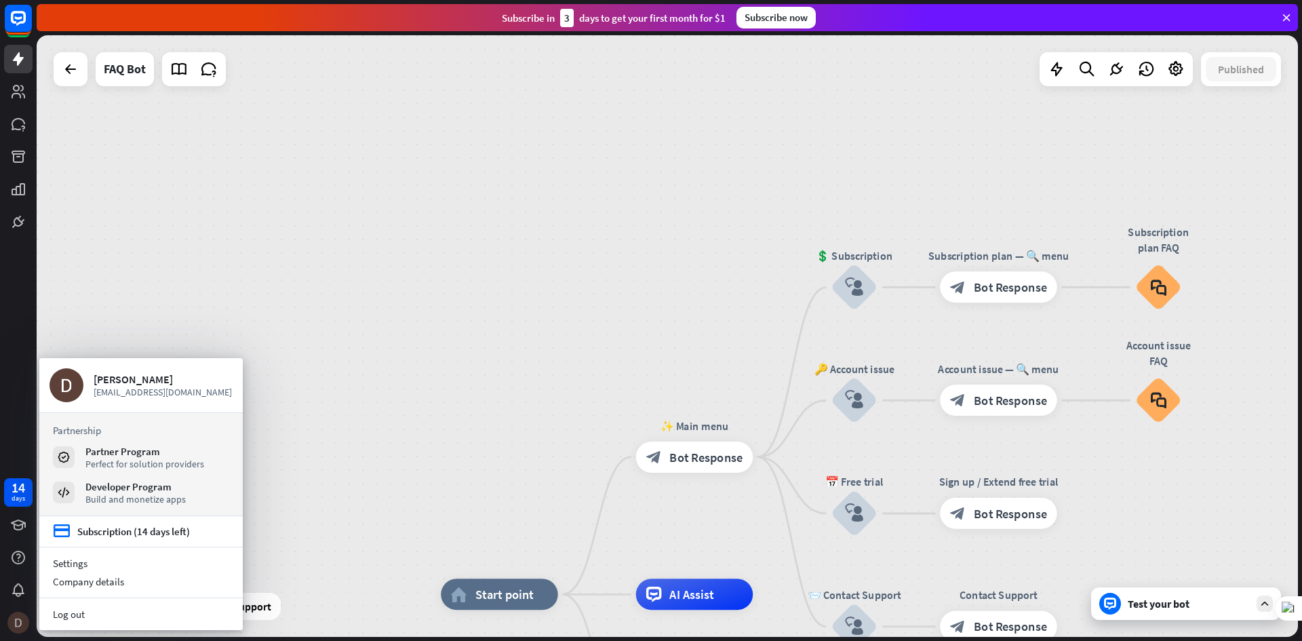
click at [20, 631] on img at bounding box center [18, 623] width 22 height 22
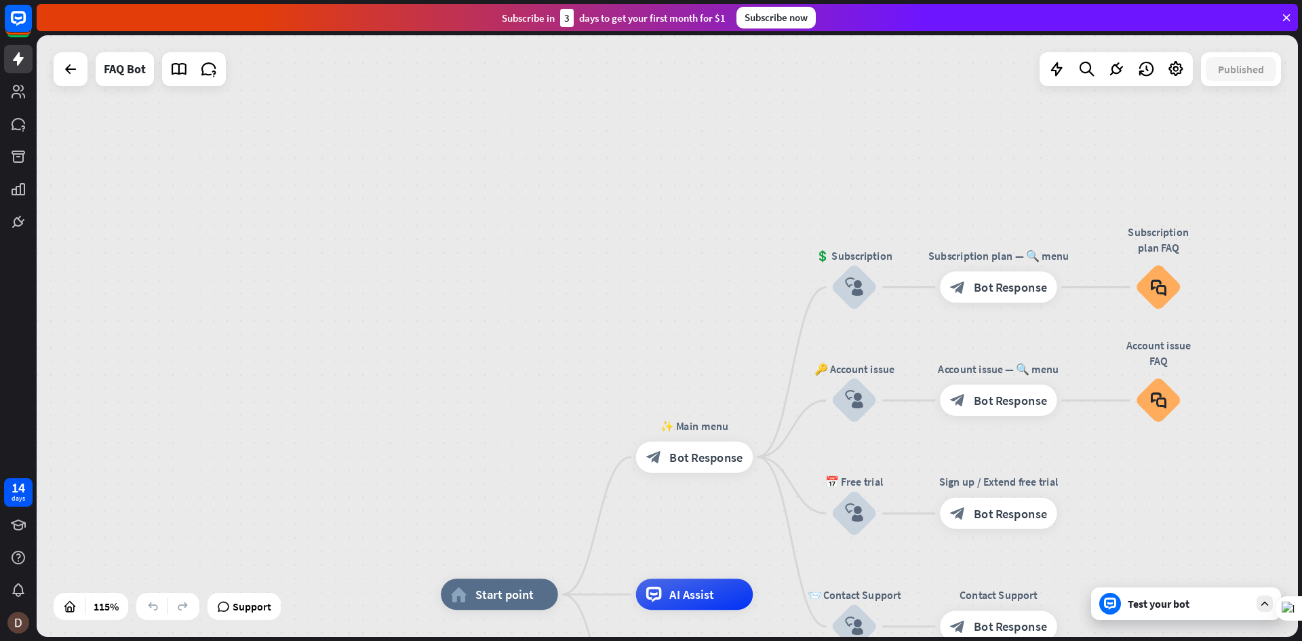
click at [760, 241] on div "home_2 Start point ✨ Main menu block_bot_response Bot Response 💲 Subscription b…" at bounding box center [667, 336] width 1261 height 602
click at [1177, 69] on icon at bounding box center [1176, 69] width 18 height 18
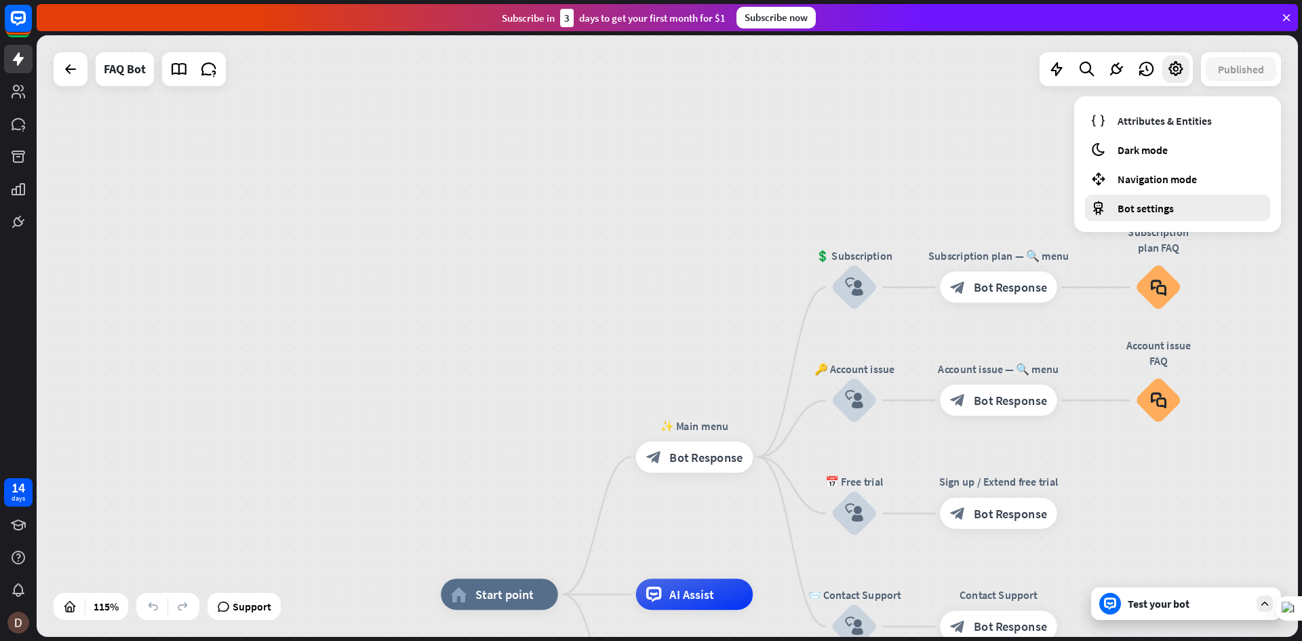
click at [1163, 199] on div "Bot settings" at bounding box center [1177, 208] width 185 height 26
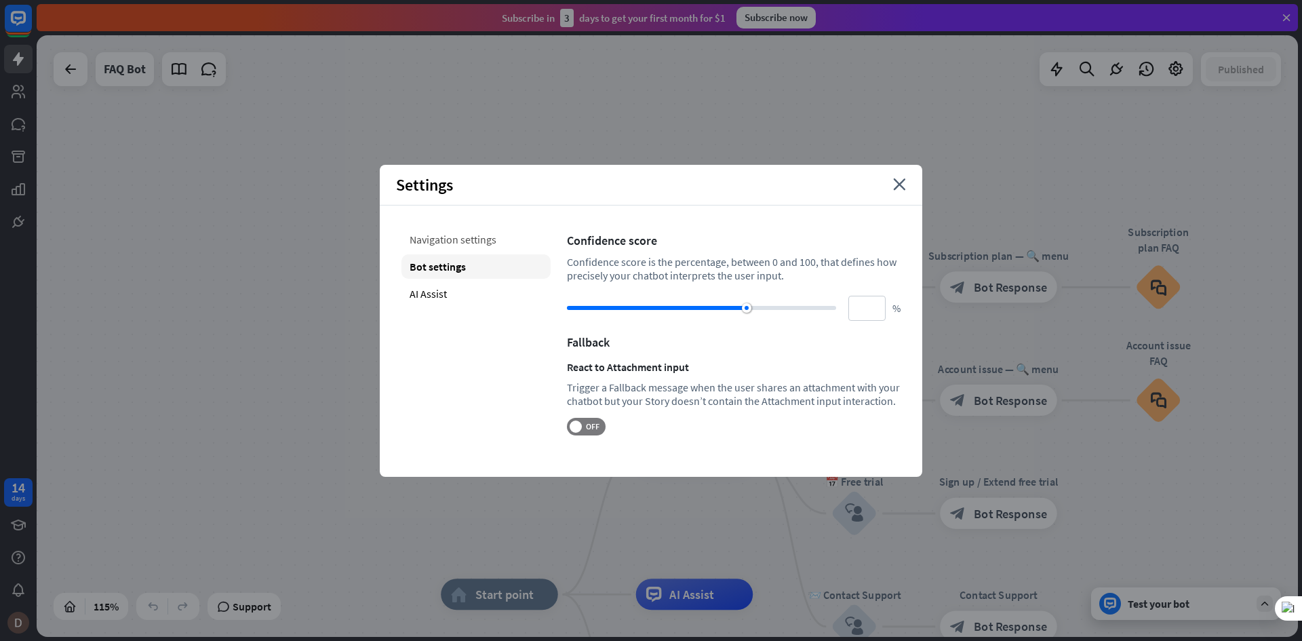
click at [457, 236] on div "Navigation settings" at bounding box center [475, 239] width 149 height 24
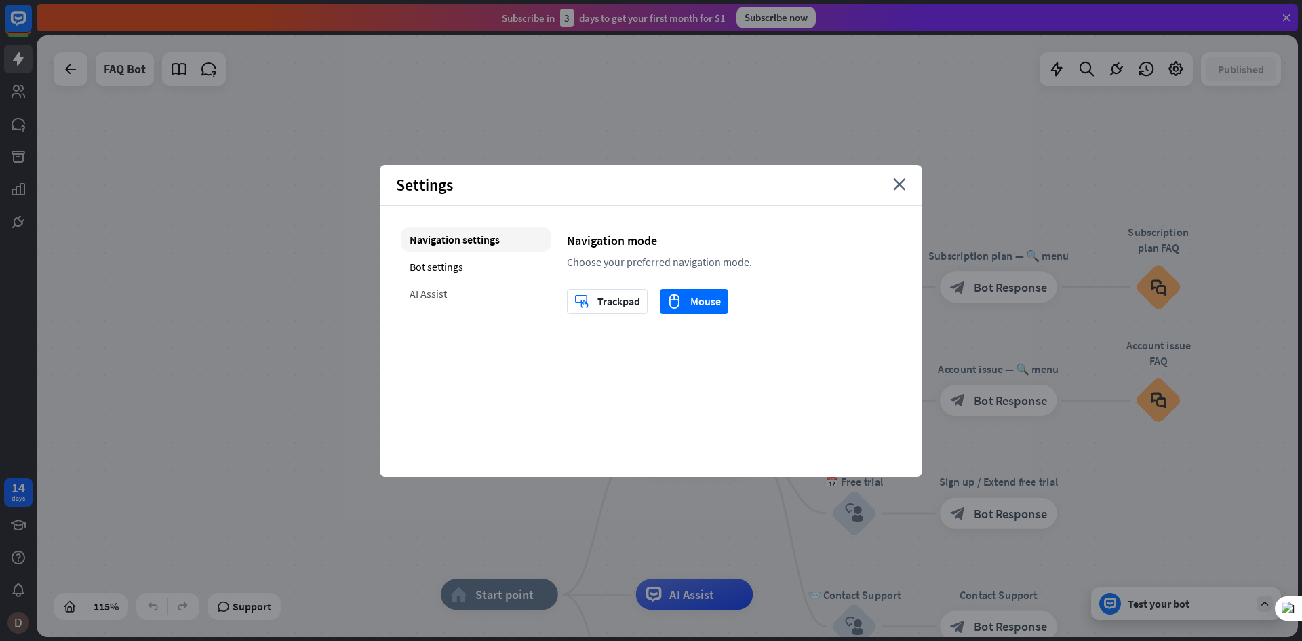
click at [444, 292] on div "AI Assist" at bounding box center [475, 293] width 149 height 24
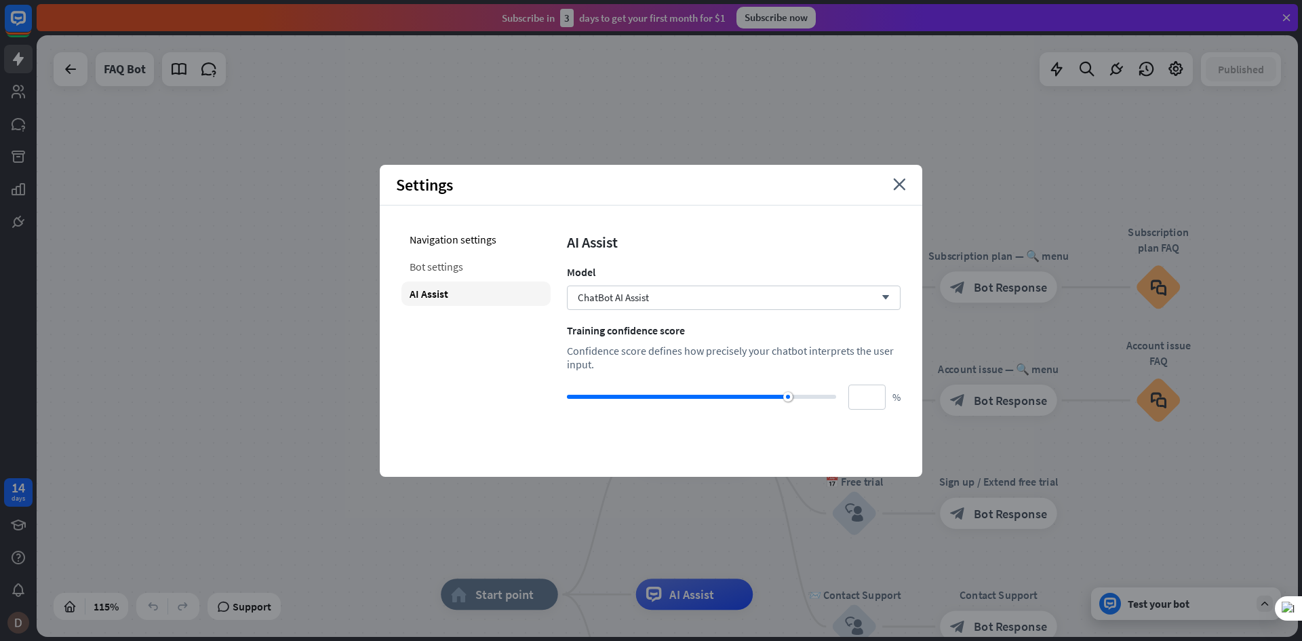
click at [456, 260] on div "Bot settings" at bounding box center [475, 266] width 149 height 24
type input "**"
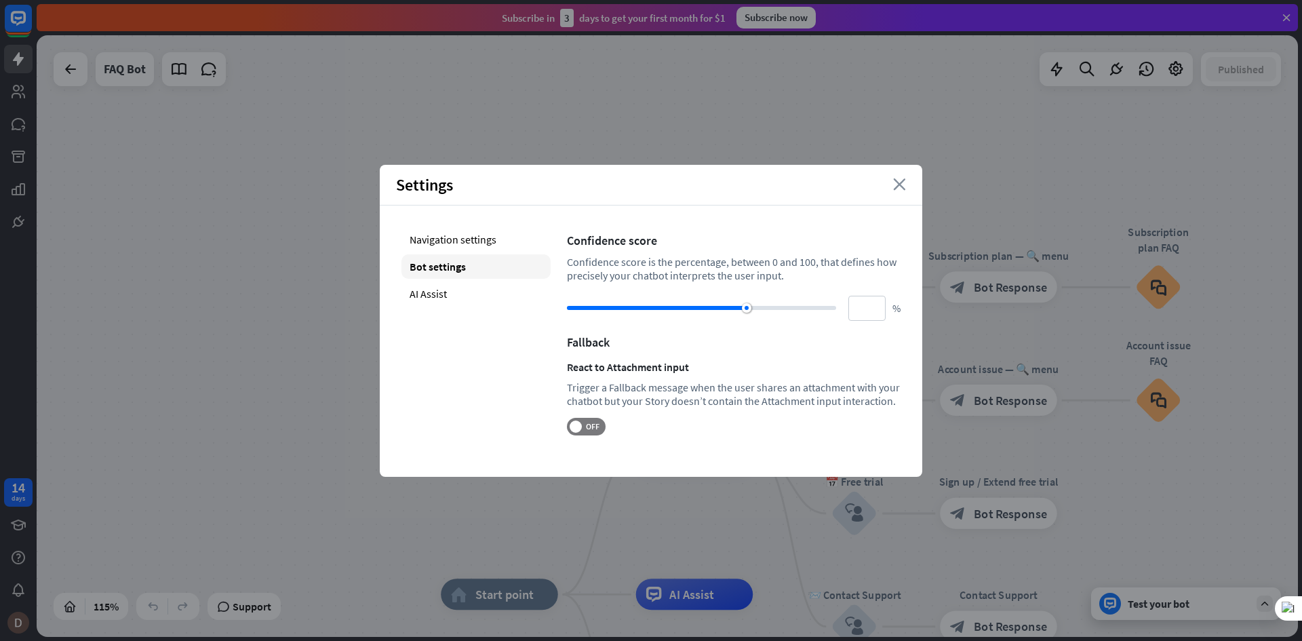
click at [903, 187] on icon "close" at bounding box center [899, 184] width 13 height 12
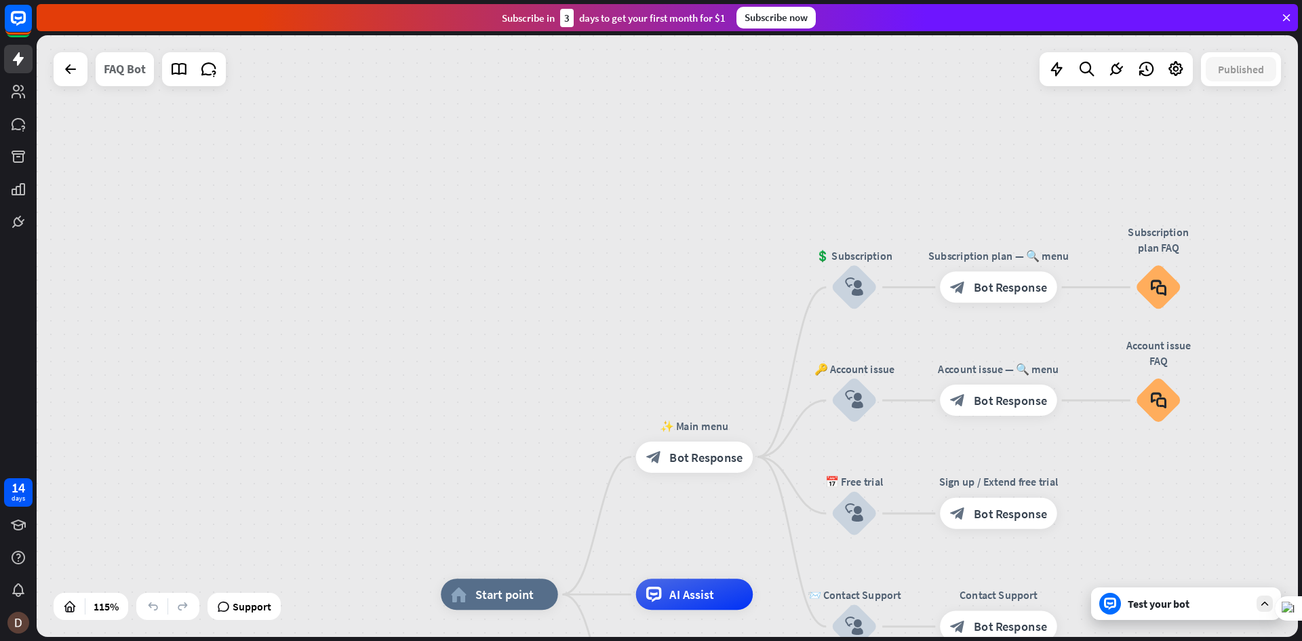
click at [122, 73] on div "FAQ Bot" at bounding box center [125, 69] width 42 height 34
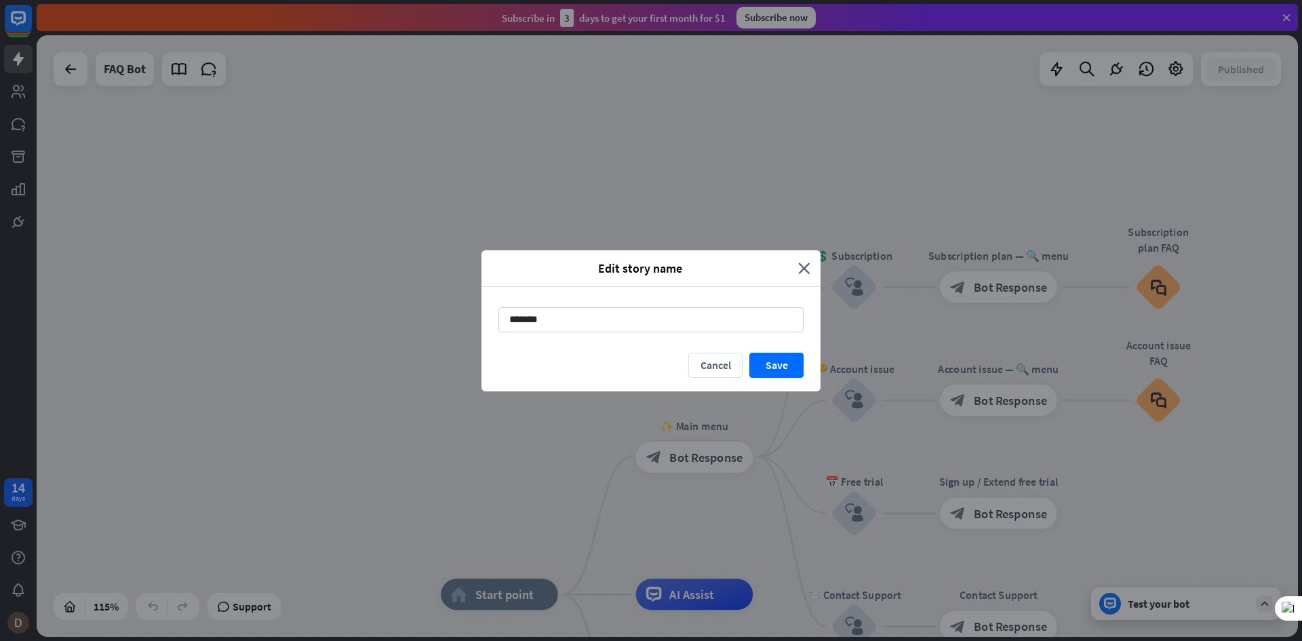
click at [809, 257] on div "Edit story name close" at bounding box center [651, 268] width 339 height 37
click at [811, 266] on div "Edit story name close" at bounding box center [651, 268] width 339 height 37
click at [798, 260] on div "Edit story name" at bounding box center [645, 268] width 307 height 16
click at [807, 264] on icon "close" at bounding box center [804, 268] width 12 height 16
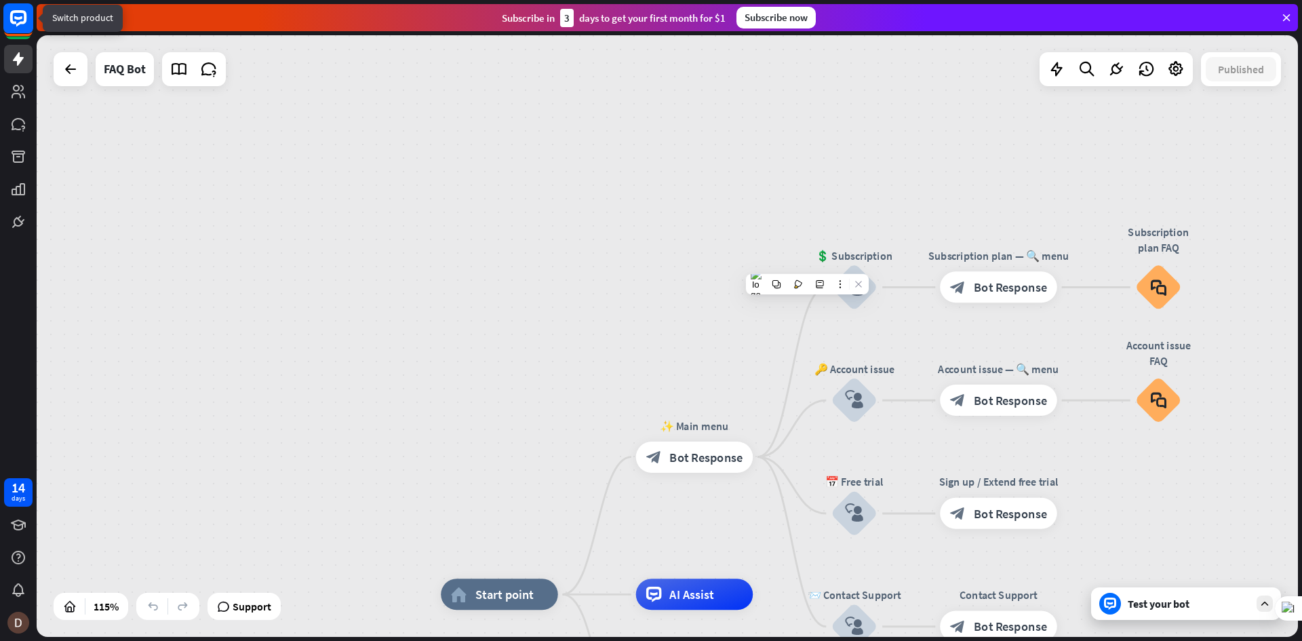
click at [11, 17] on icon at bounding box center [18, 18] width 16 height 16
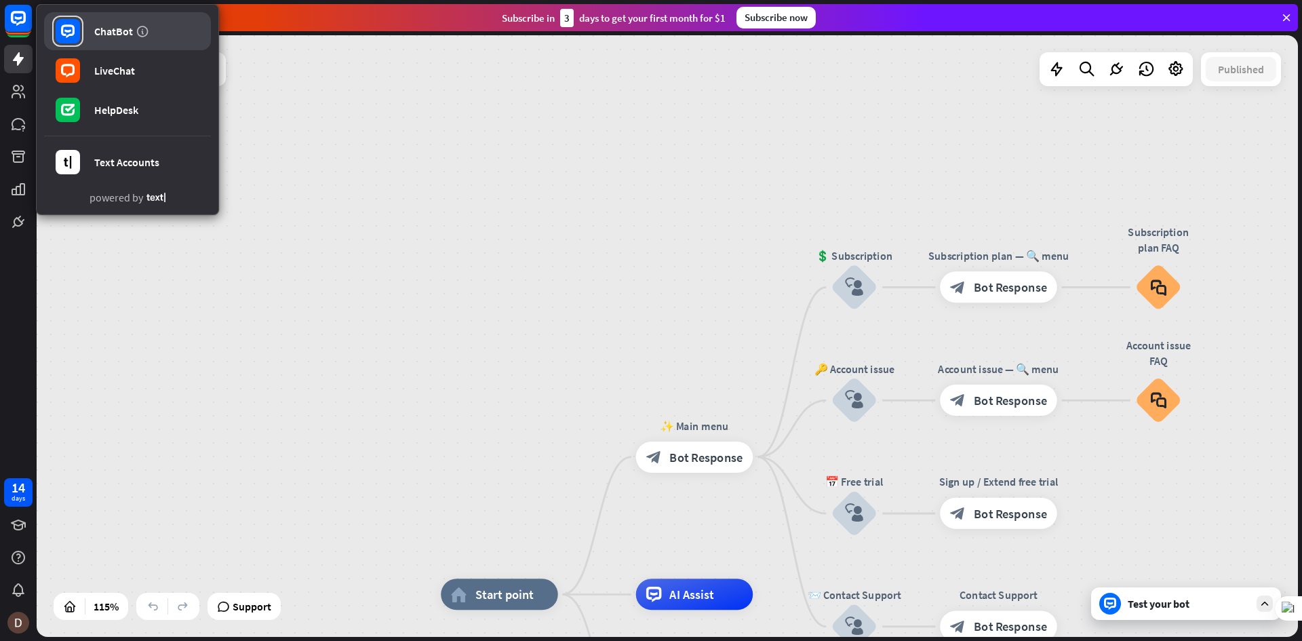
click at [96, 28] on div "ChatBot" at bounding box center [113, 31] width 39 height 14
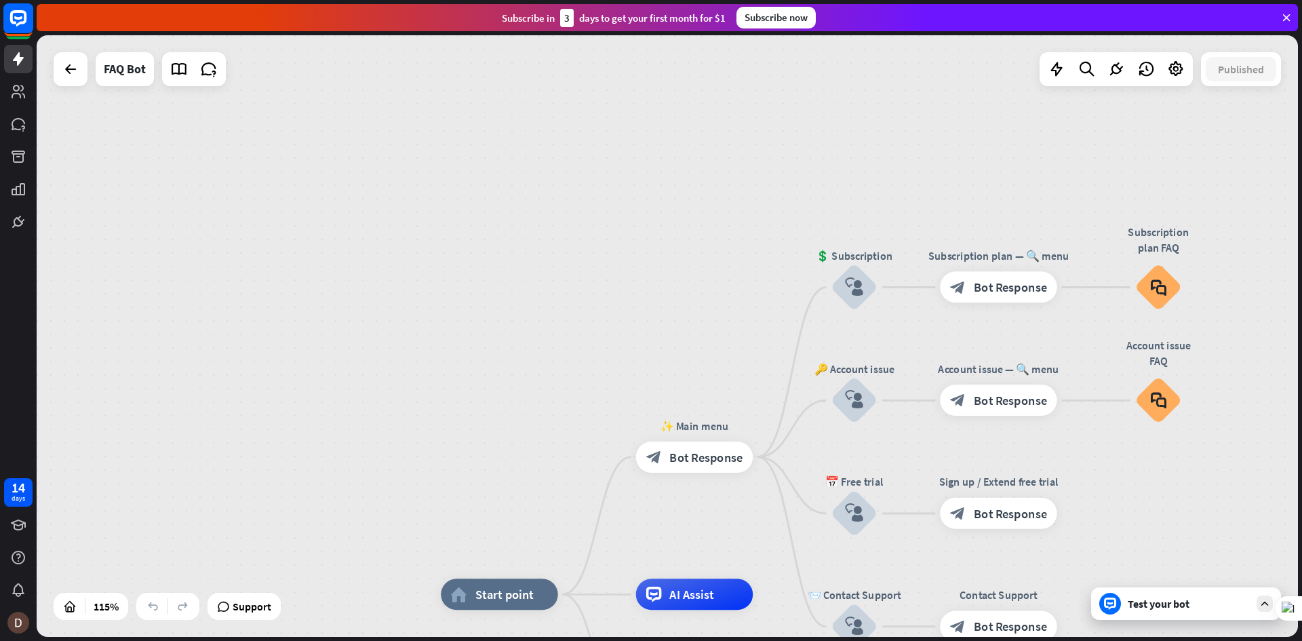
click at [24, 30] on rect at bounding box center [18, 18] width 30 height 30
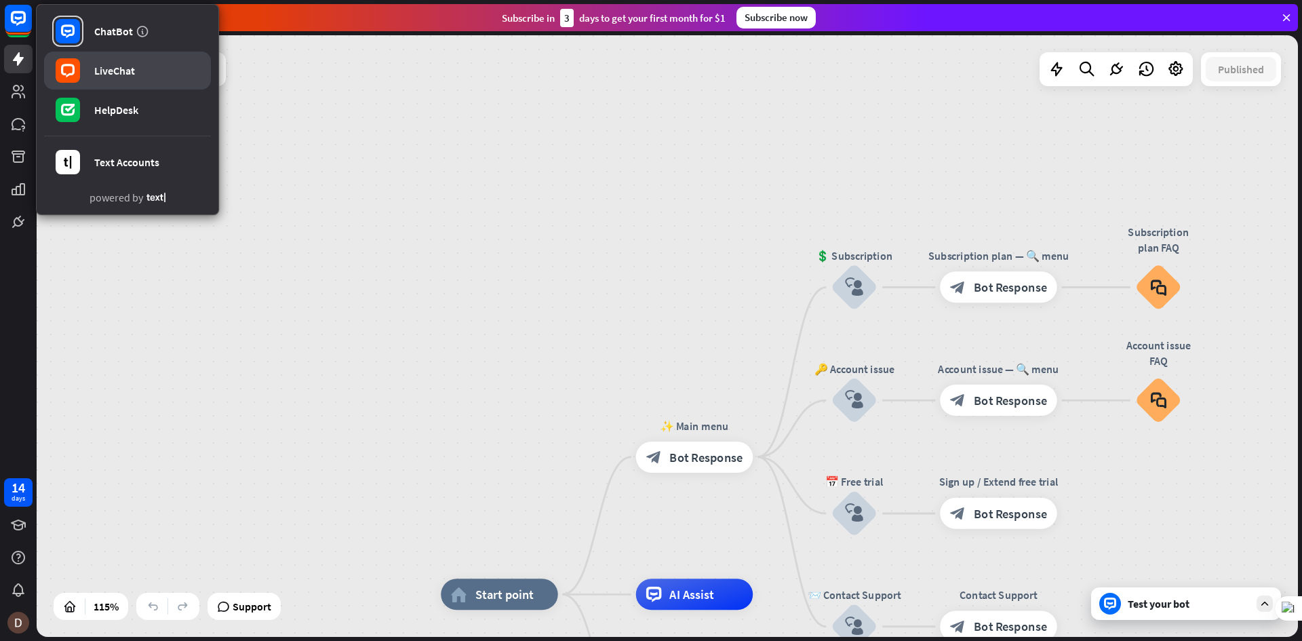
click at [126, 55] on link "LiveChat" at bounding box center [127, 71] width 167 height 38
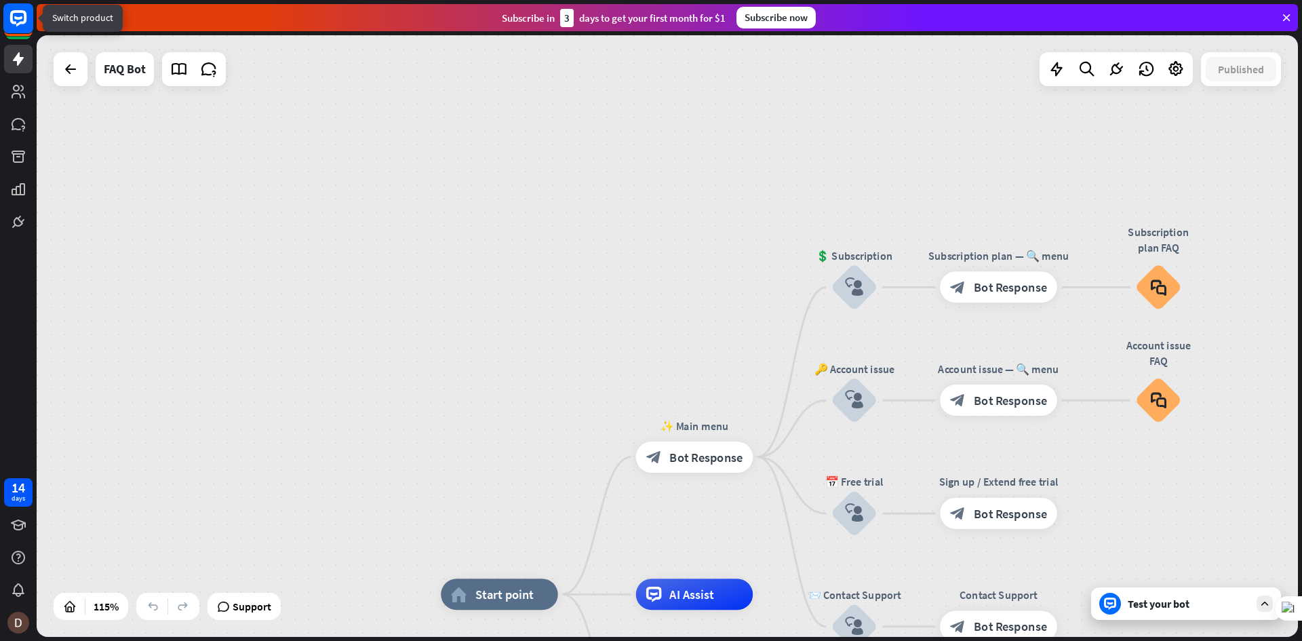
click at [22, 14] on rect at bounding box center [18, 18] width 30 height 30
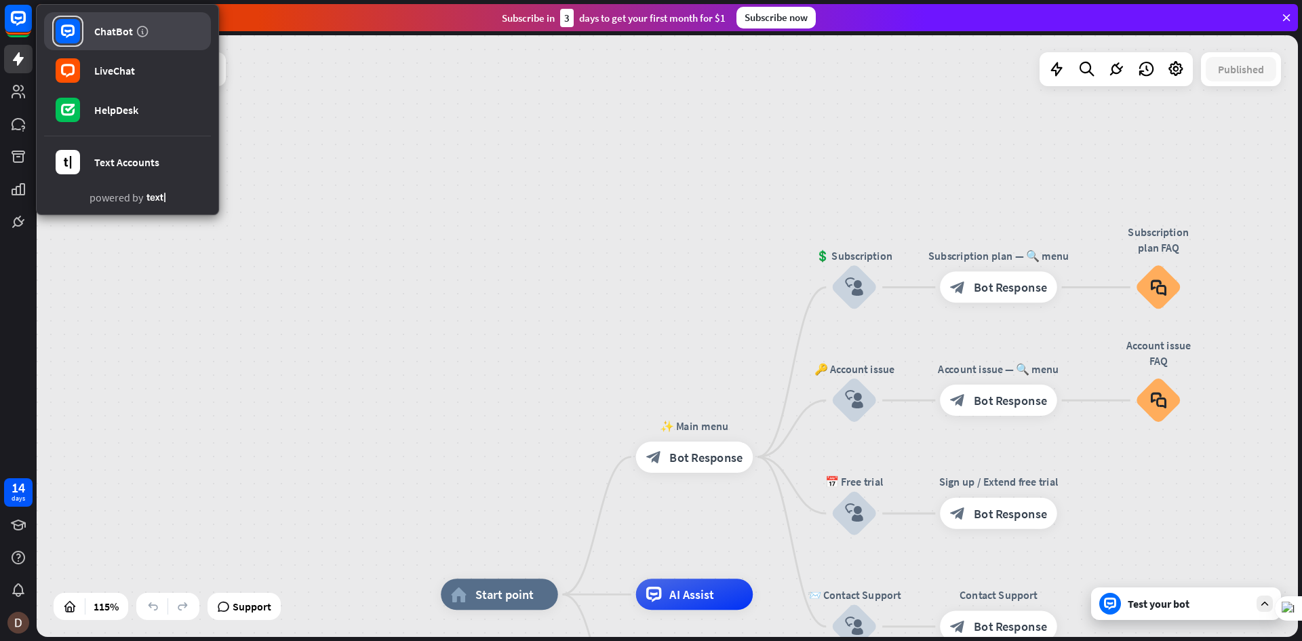
click at [115, 26] on div "ChatBot" at bounding box center [113, 31] width 39 height 14
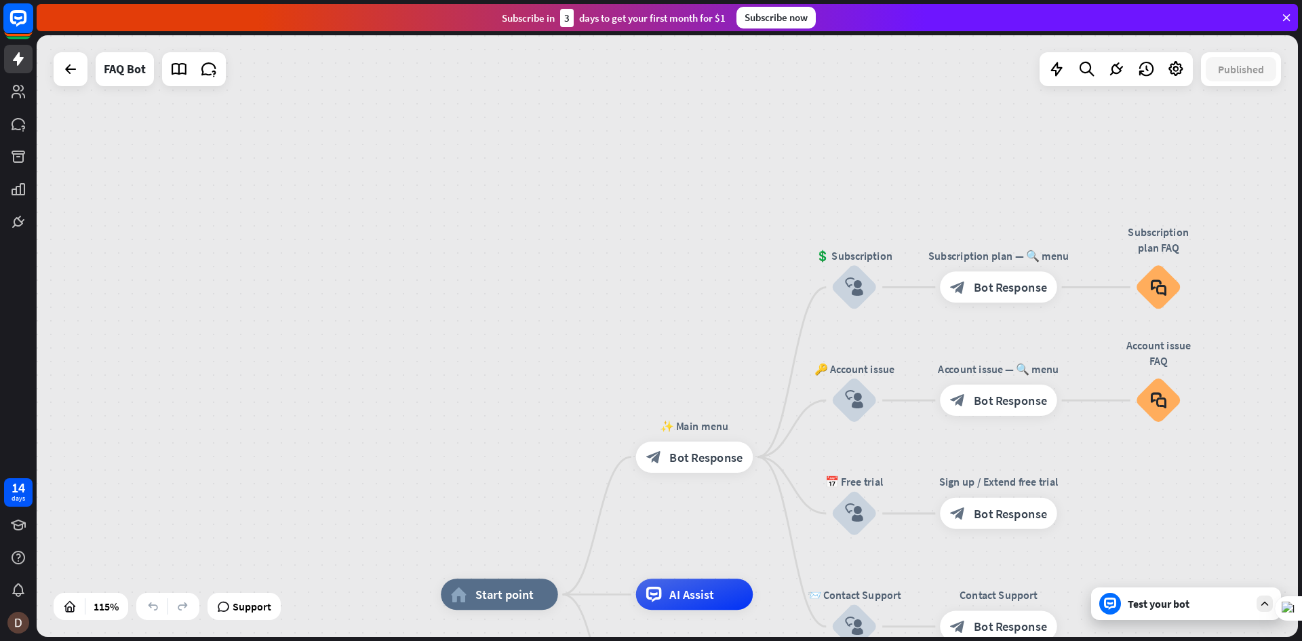
click at [22, 24] on icon at bounding box center [18, 18] width 16 height 16
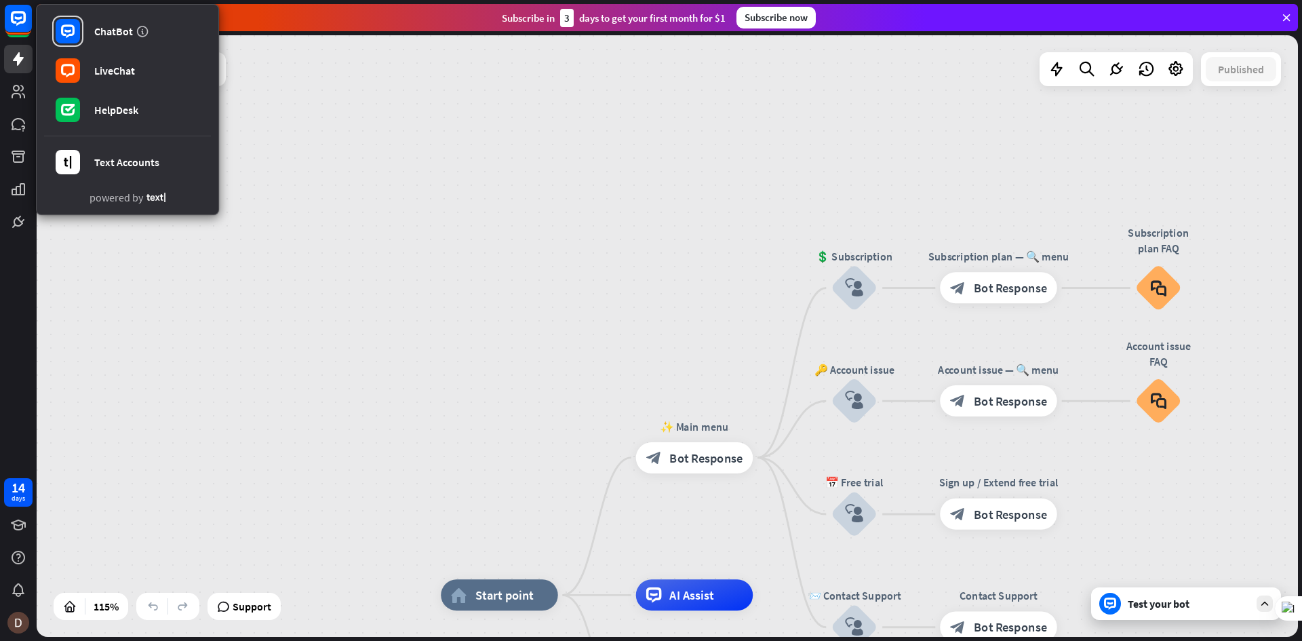
click at [138, 242] on div "home_2 Start point ✨ Main menu block_bot_response Bot Response 💲 Subscription b…" at bounding box center [667, 336] width 1261 height 602
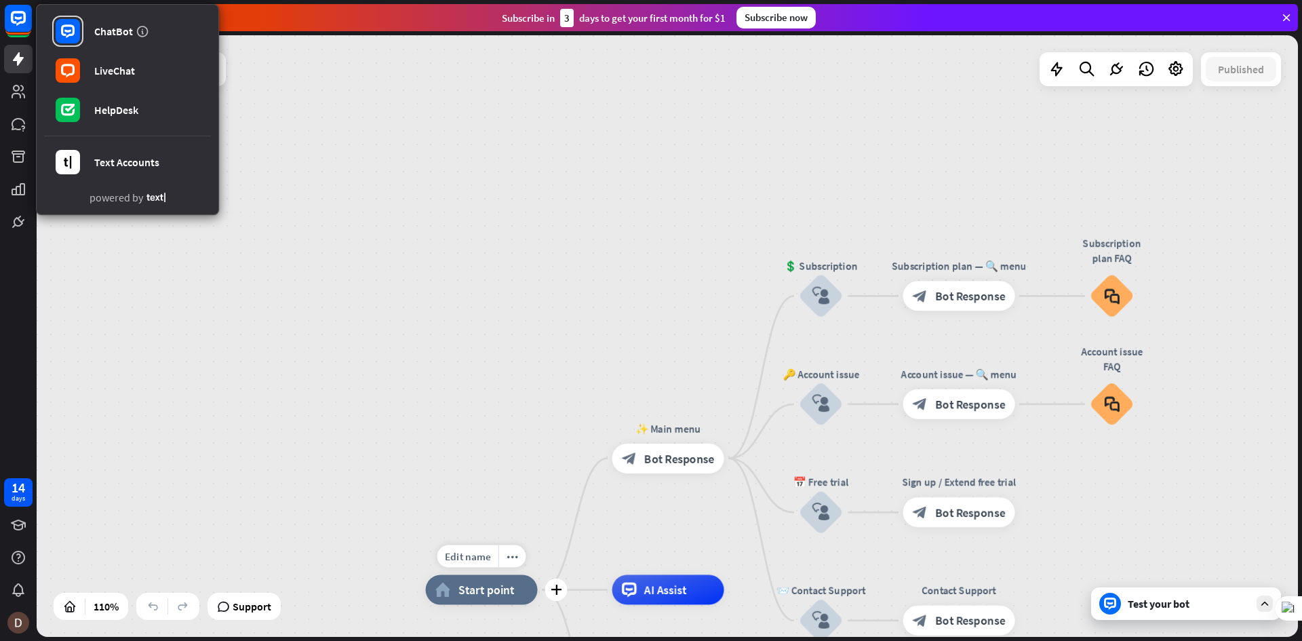
click at [488, 585] on span "Start point" at bounding box center [486, 590] width 56 height 15
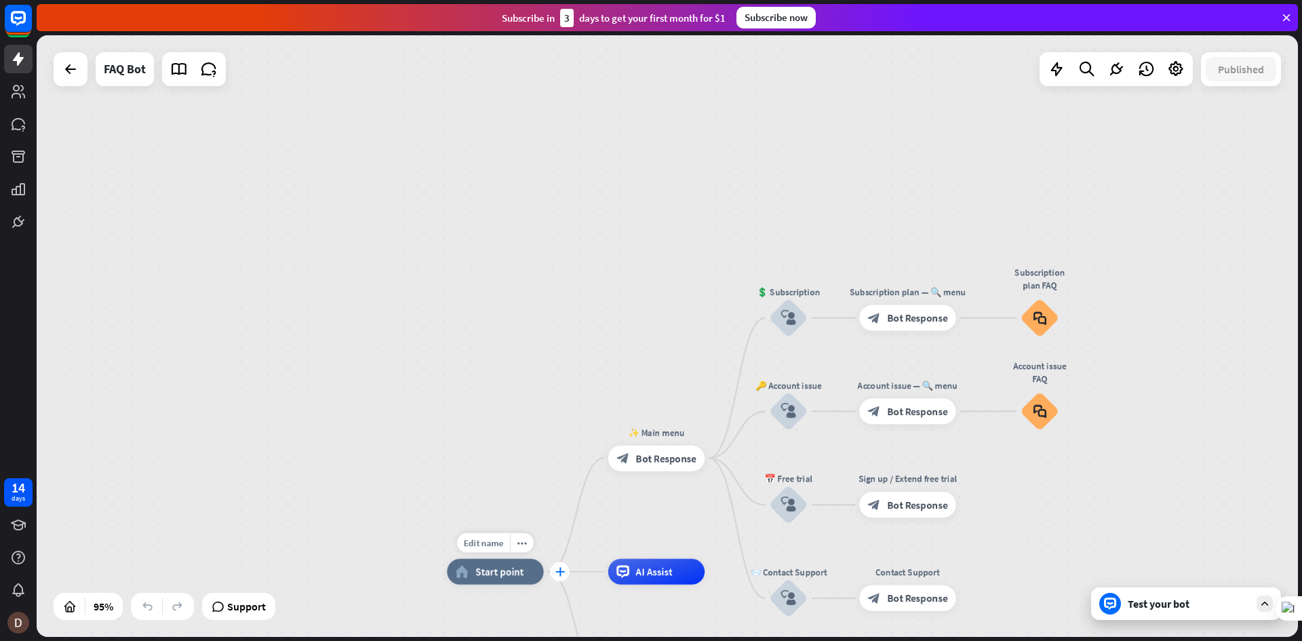
click at [565, 568] on div "plus" at bounding box center [560, 572] width 20 height 20
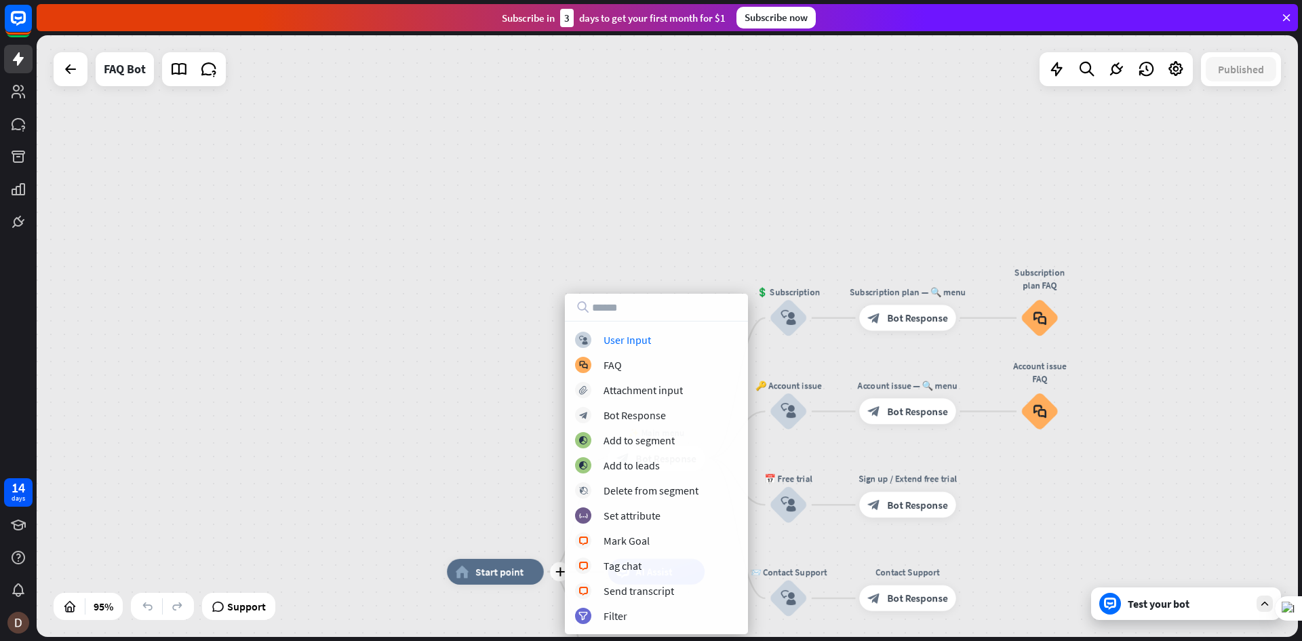
click at [715, 185] on div "plus home_2 Start point ✨ Main menu block_bot_response Bot Response 💲 Subscript…" at bounding box center [667, 336] width 1261 height 602
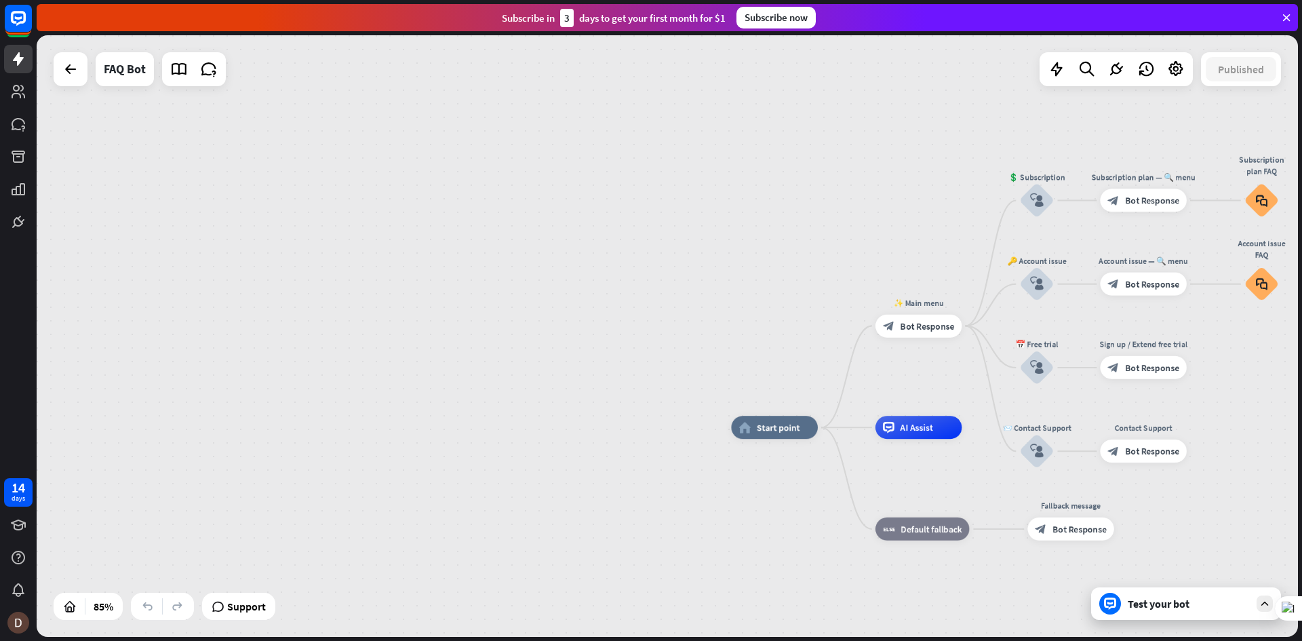
click at [1198, 612] on div "Test your bot" at bounding box center [1186, 603] width 190 height 33
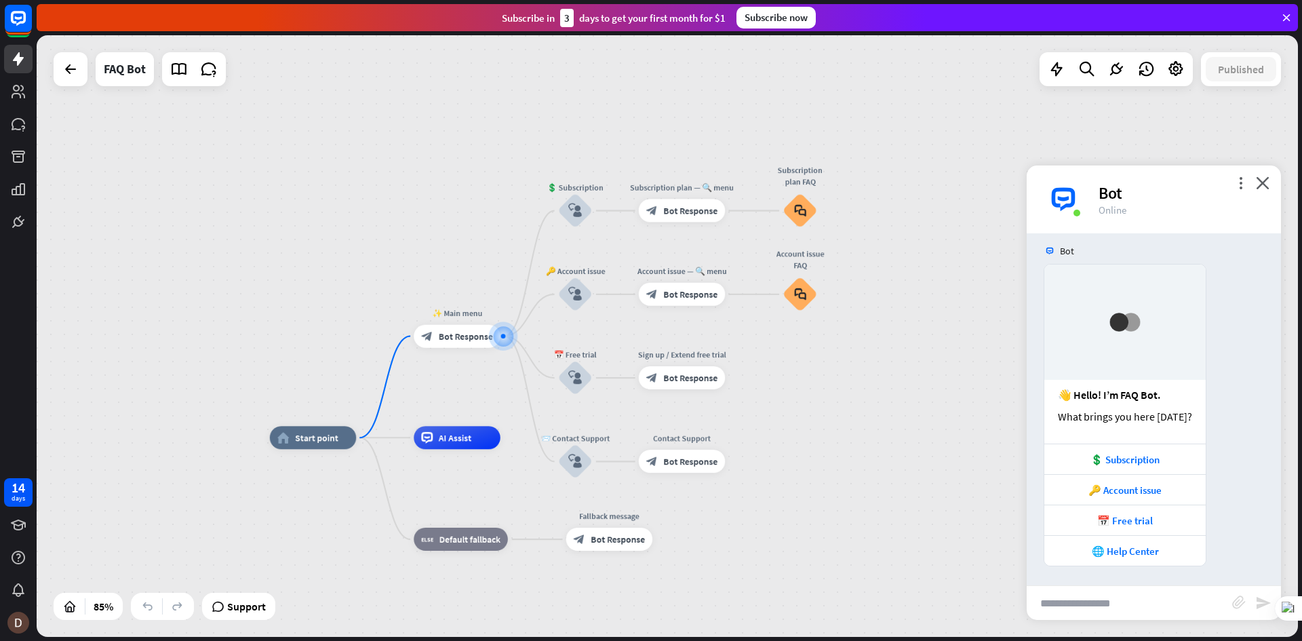
scroll to position [10, 0]
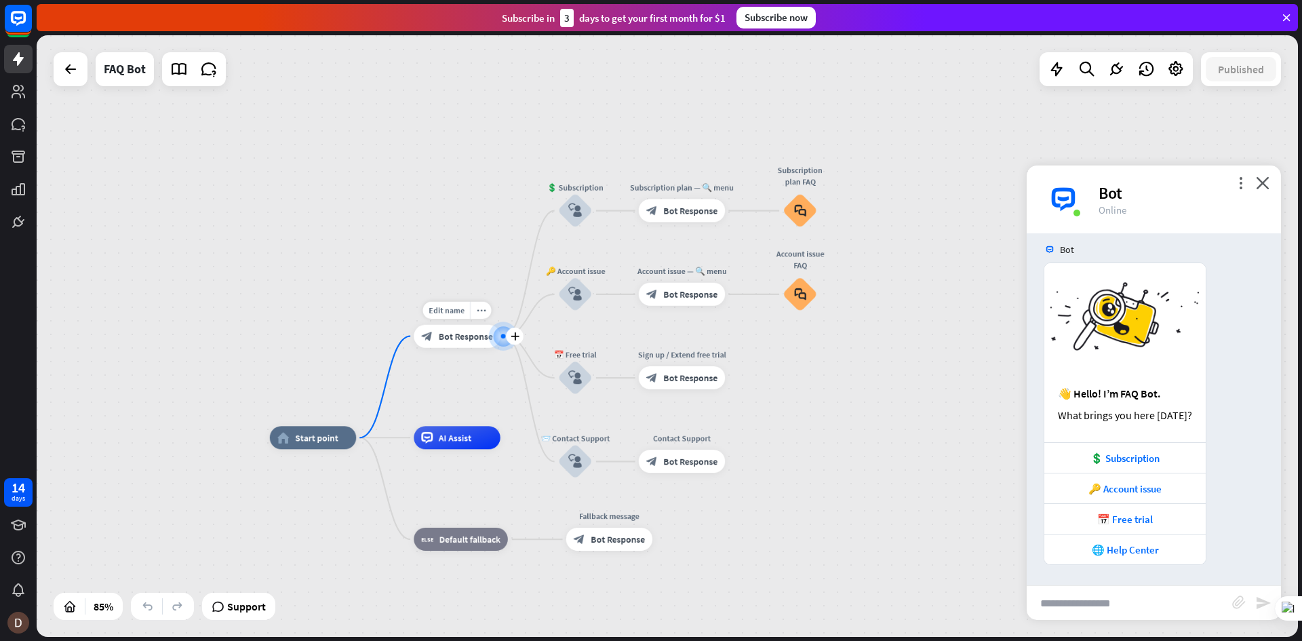
click at [454, 342] on div "block_bot_response Bot Response" at bounding box center [457, 335] width 87 height 23
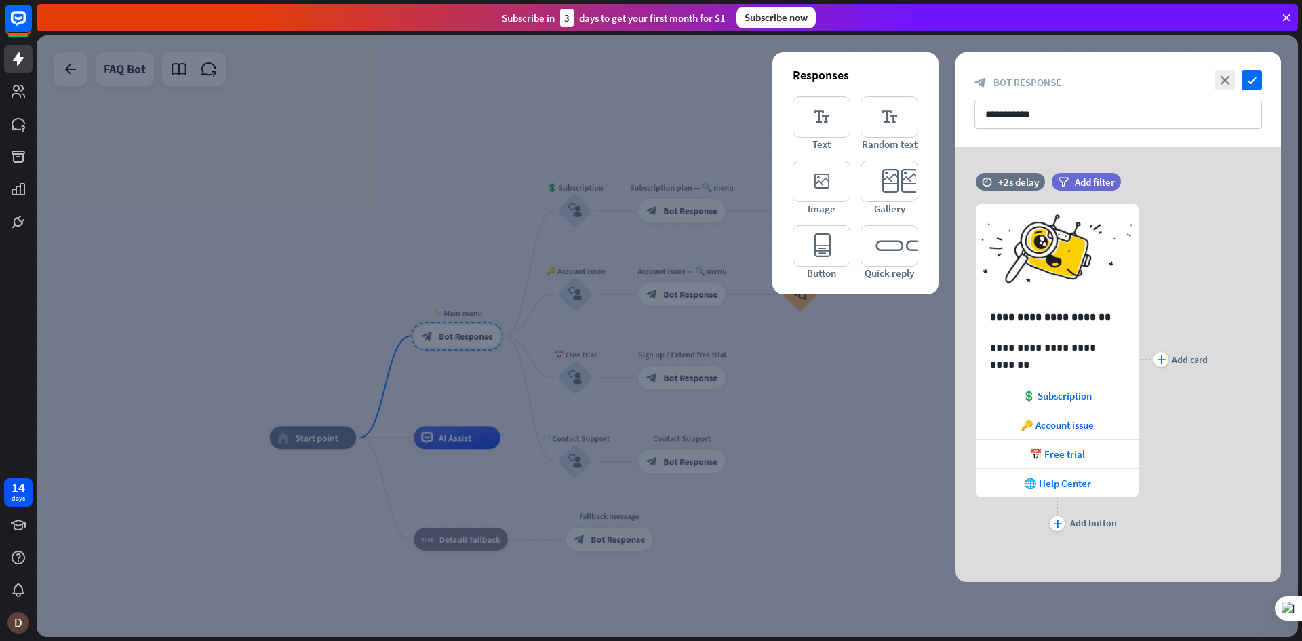
click at [490, 170] on div at bounding box center [667, 336] width 1261 height 602
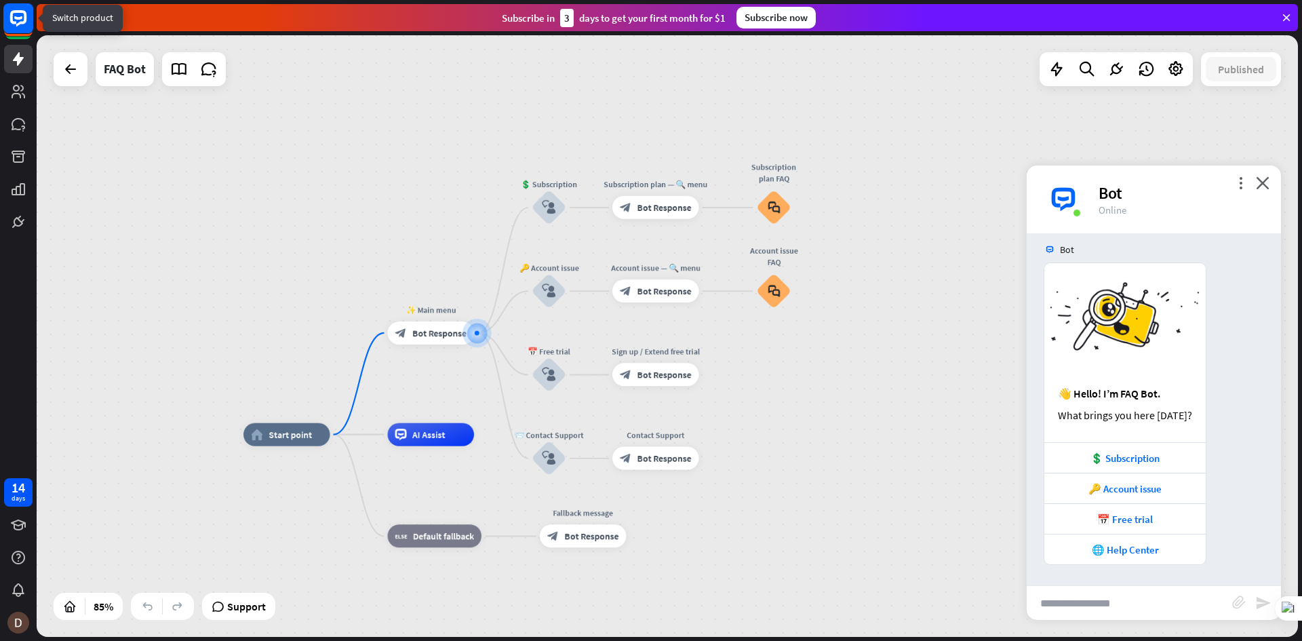
click at [25, 32] on rect at bounding box center [18, 18] width 30 height 30
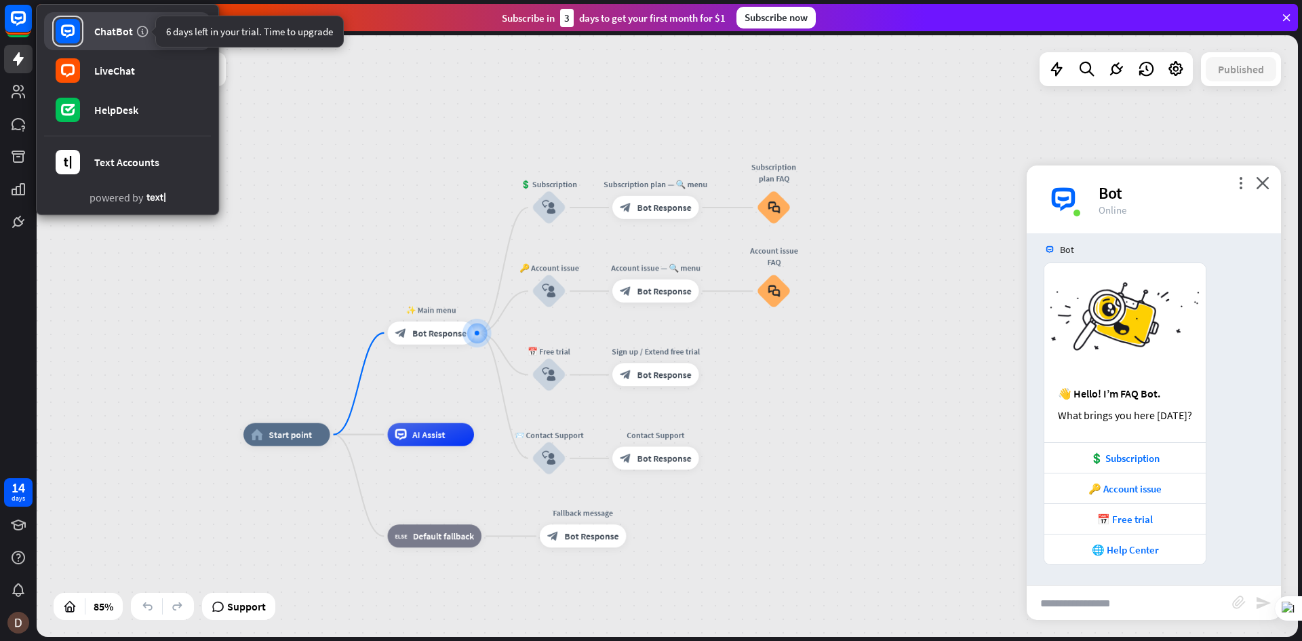
click at [141, 25] on icon at bounding box center [143, 31] width 14 height 14
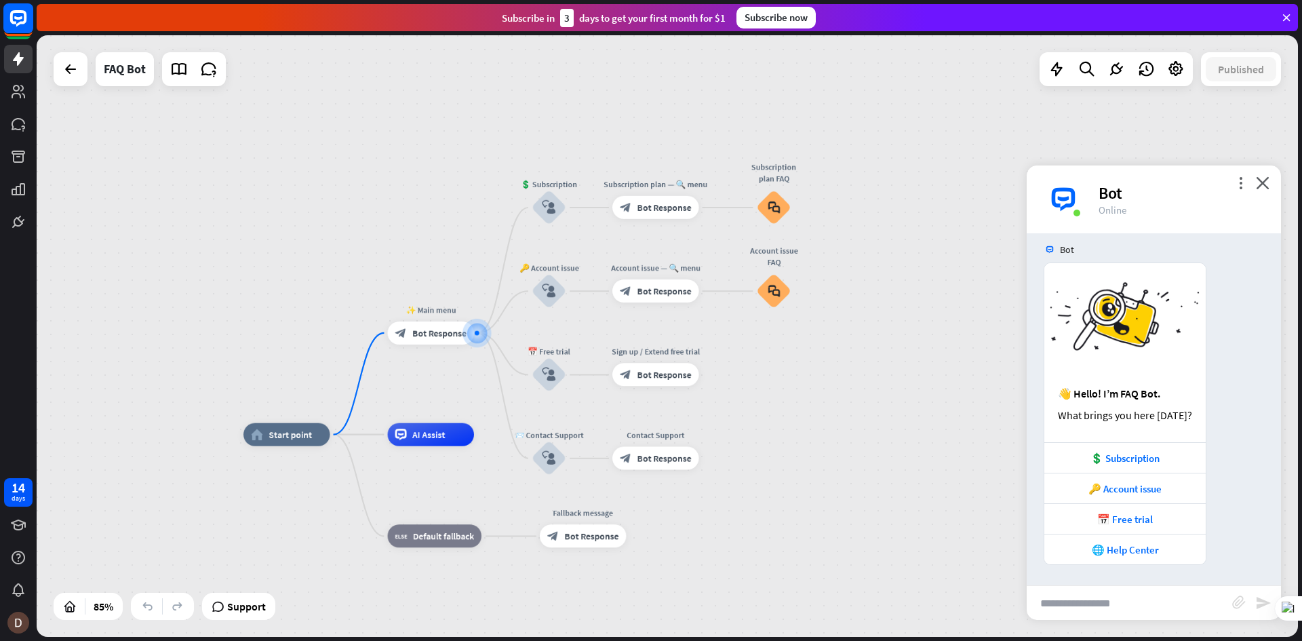
click at [17, 24] on icon at bounding box center [18, 18] width 16 height 16
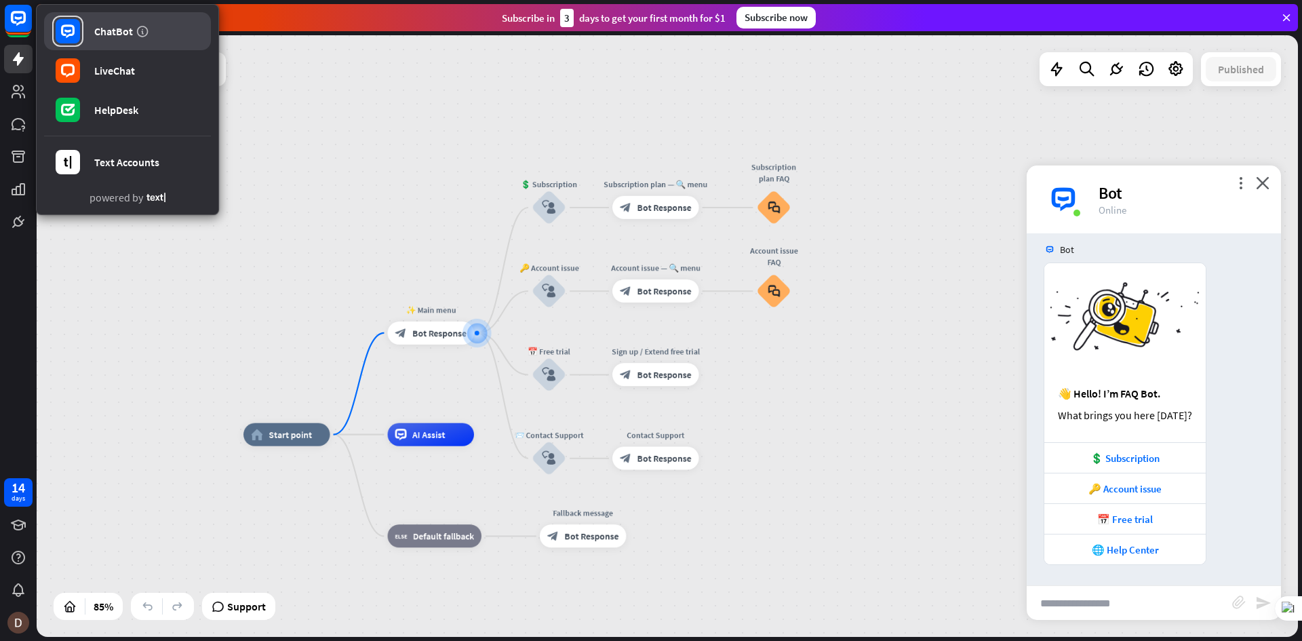
click at [69, 34] on rect at bounding box center [68, 31] width 24 height 24
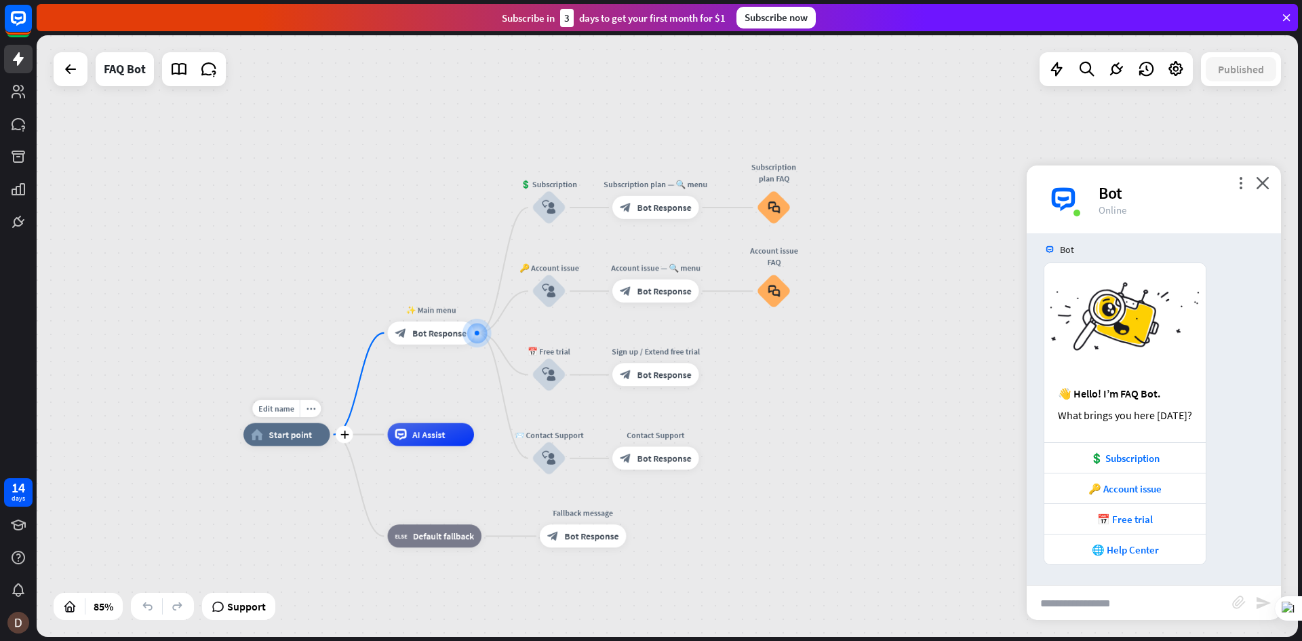
click at [308, 431] on span "Start point" at bounding box center [290, 435] width 43 height 12
click at [463, 100] on div "home_2 Start point ✨ Main menu block_bot_response Bot Response 💲 Subscription b…" at bounding box center [667, 336] width 1261 height 602
click at [1270, 185] on div "more_vert close Bot Online" at bounding box center [1154, 199] width 254 height 68
click at [1270, 190] on div "more_vert close Bot Online" at bounding box center [1154, 199] width 254 height 68
click at [1269, 184] on icon "close" at bounding box center [1263, 182] width 14 height 13
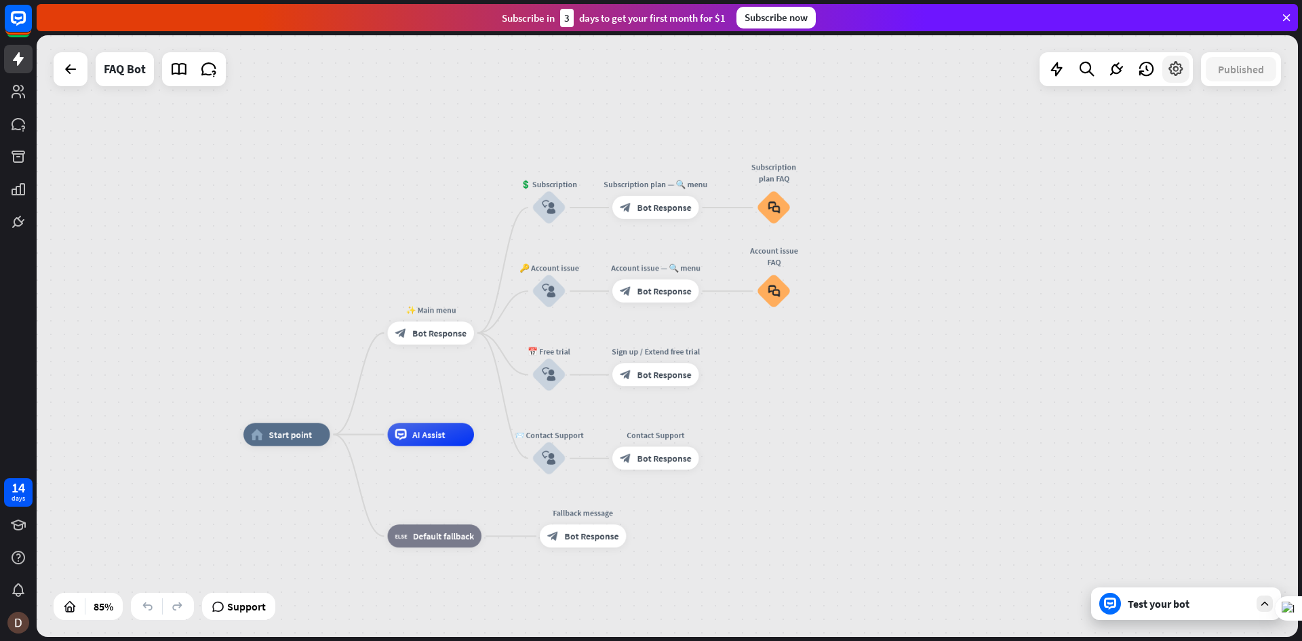
click at [1169, 74] on icon at bounding box center [1176, 69] width 18 height 18
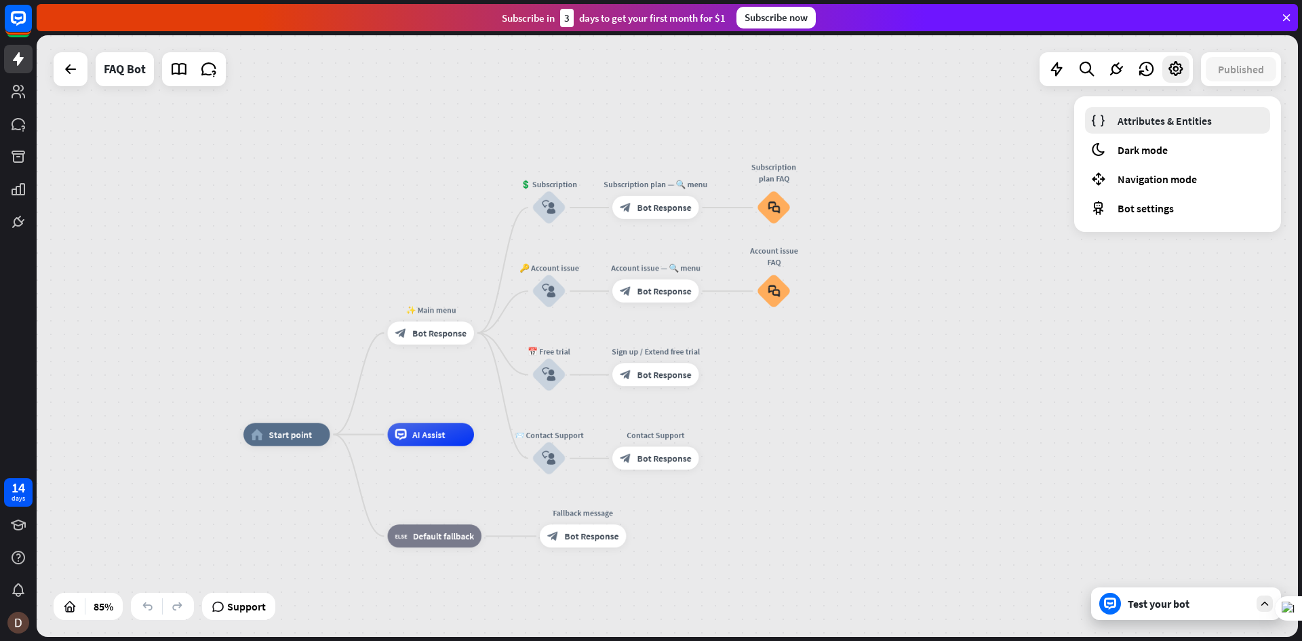
click at [1154, 120] on span "Attributes & Entities" at bounding box center [1165, 121] width 94 height 14
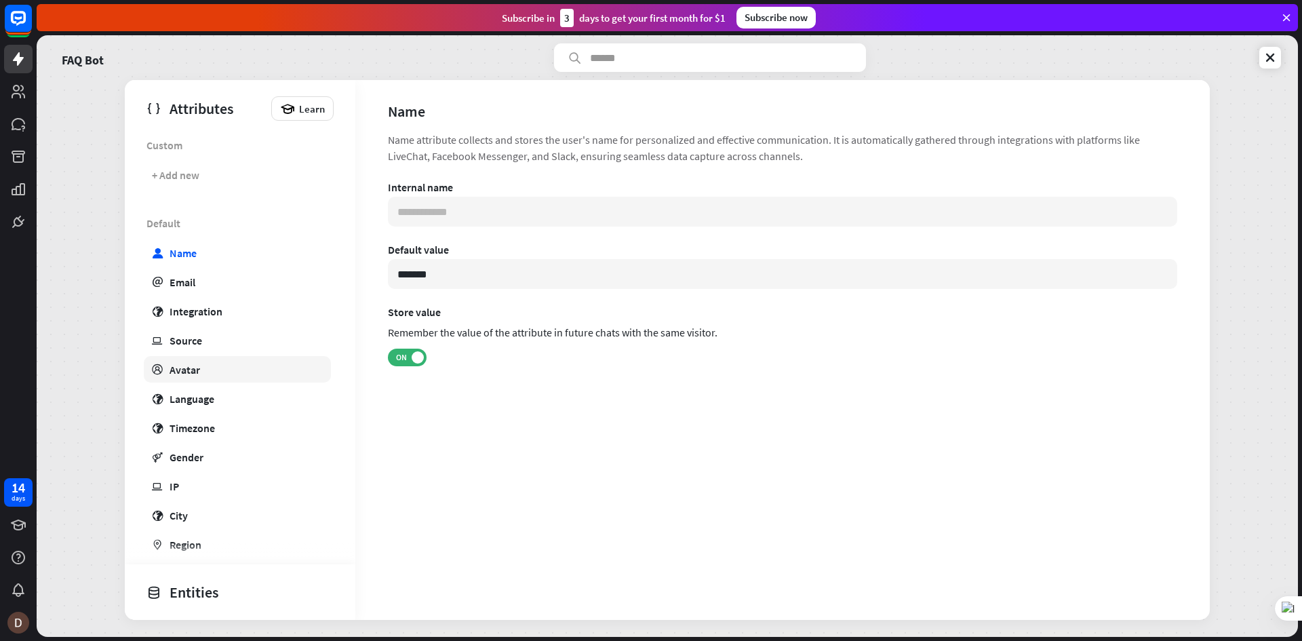
click at [216, 367] on link "profile Avatar" at bounding box center [237, 369] width 187 height 26
type input "**********"
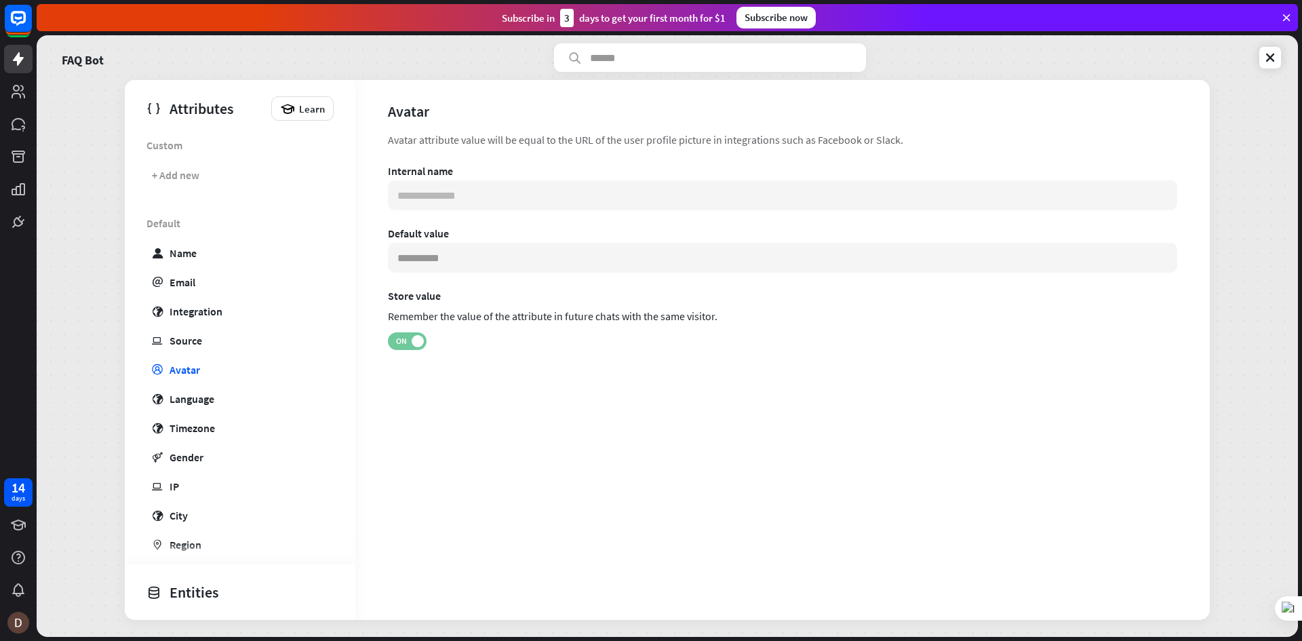
click at [404, 339] on span "ON" at bounding box center [401, 341] width 21 height 11
click at [404, 339] on span "OFF" at bounding box center [413, 341] width 21 height 11
click at [458, 262] on input at bounding box center [782, 258] width 789 height 30
click at [205, 248] on link "user Name" at bounding box center [237, 252] width 187 height 26
type input "**********"
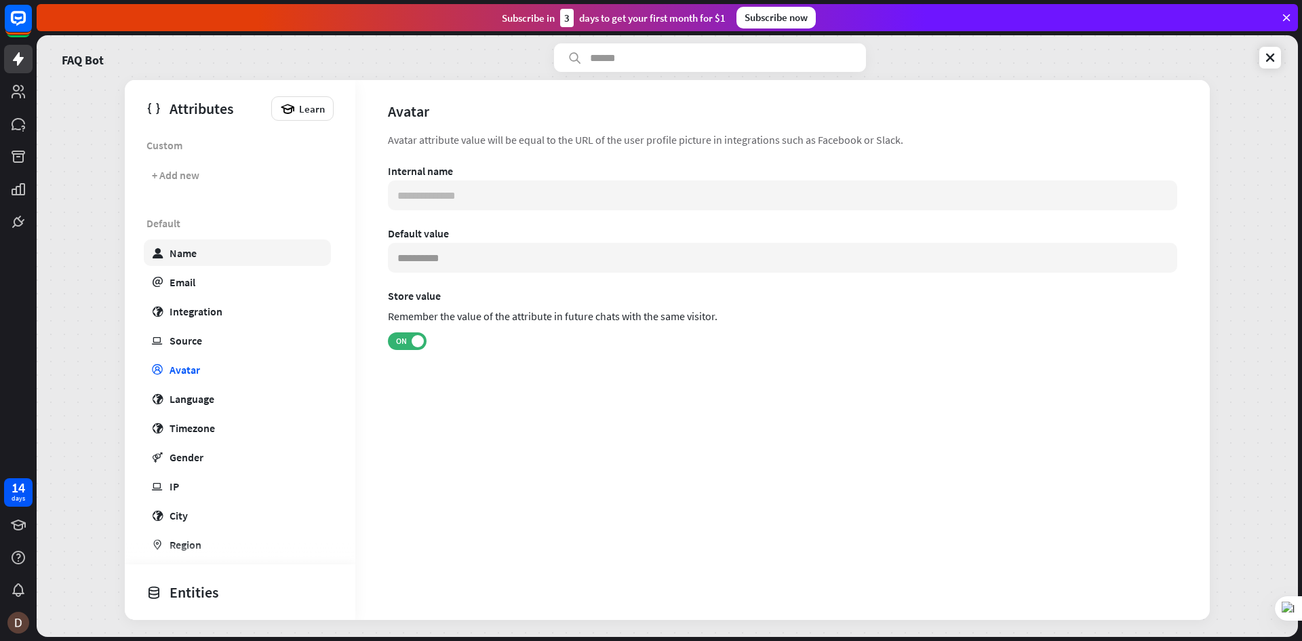
type input "*******"
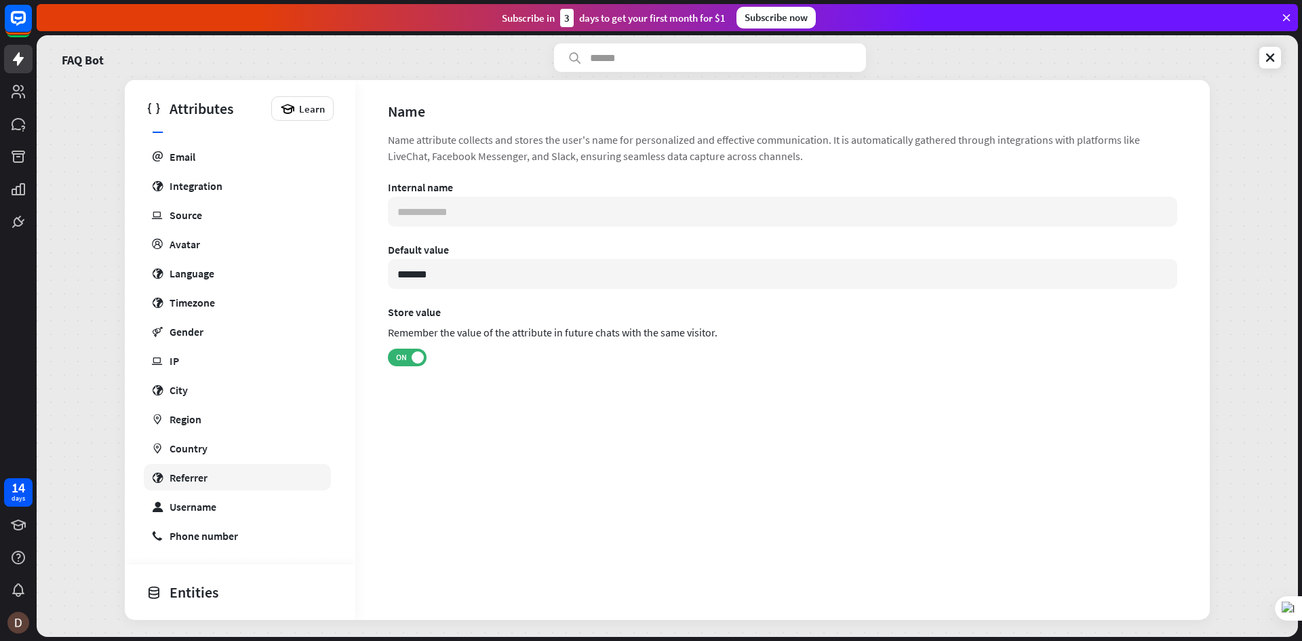
scroll to position [132, 0]
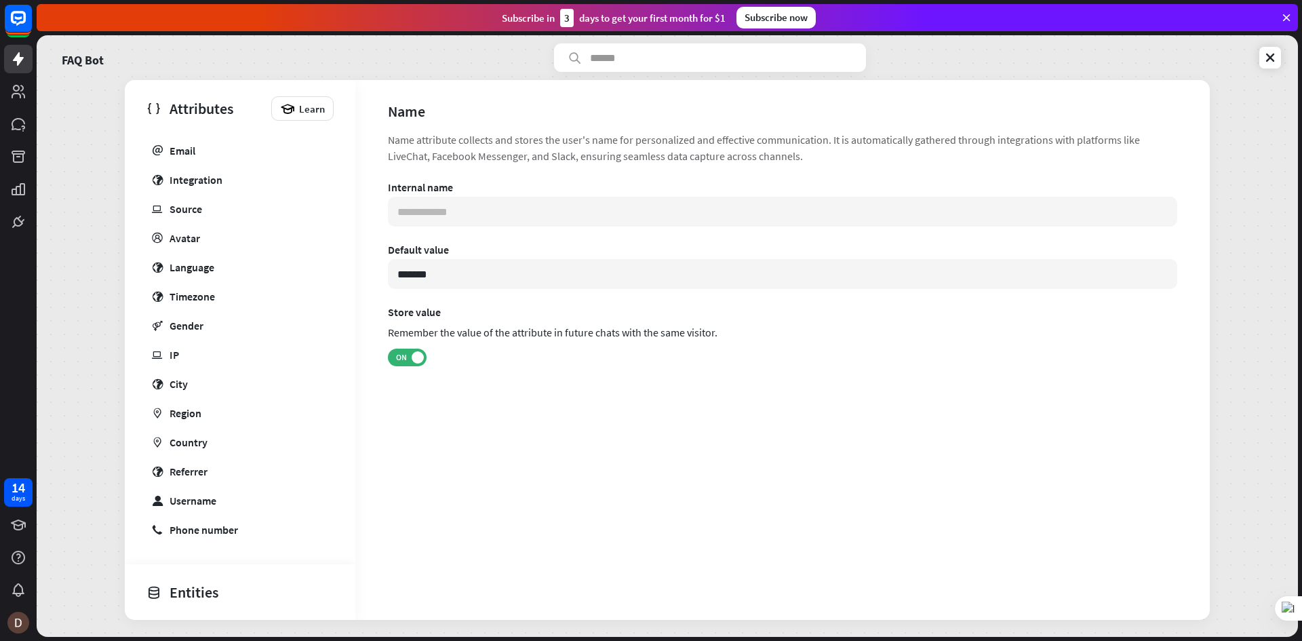
click at [212, 585] on div "Entities" at bounding box center [236, 592] width 180 height 23
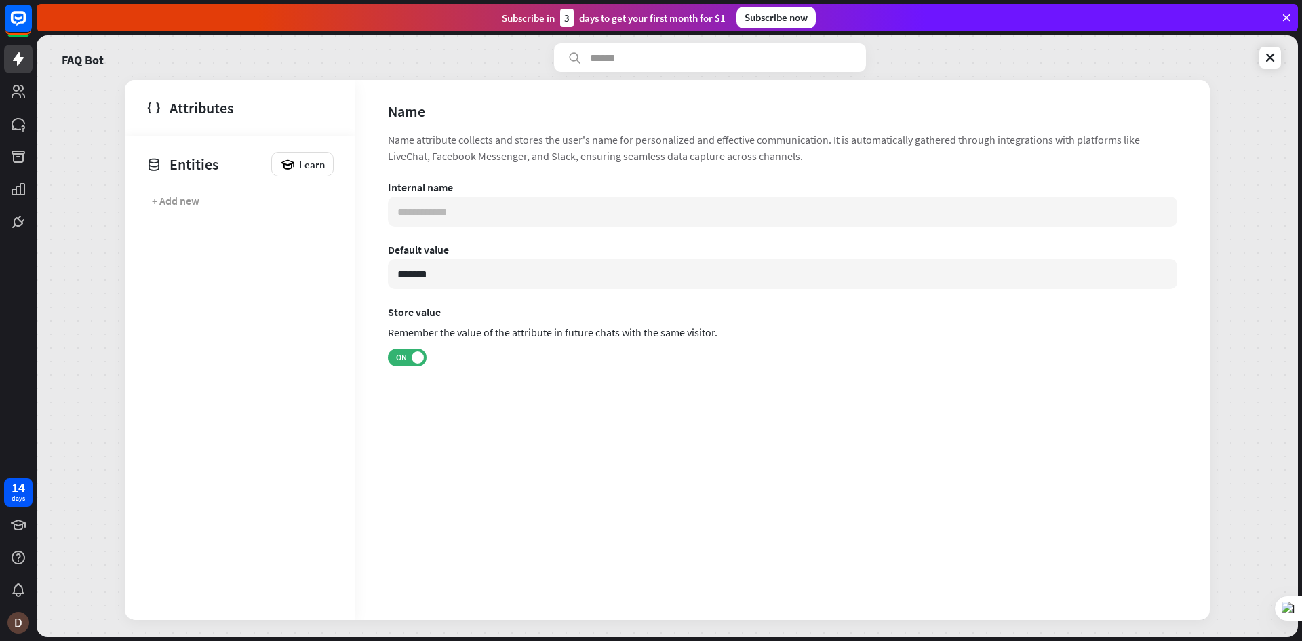
click at [182, 170] on div "Entities" at bounding box center [205, 164] width 118 height 23
click at [182, 207] on div "+ Add new" at bounding box center [175, 201] width 47 height 14
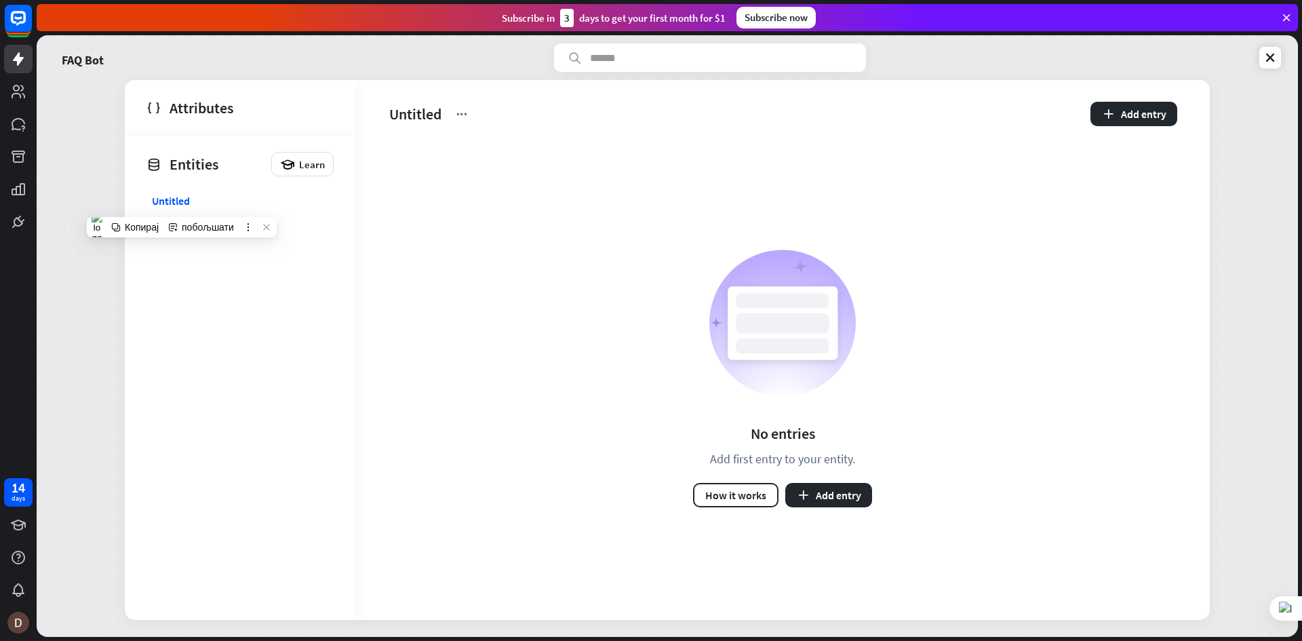
click at [174, 158] on div "Entities" at bounding box center [205, 164] width 118 height 23
click at [189, 104] on div "Attributes" at bounding box center [236, 107] width 180 height 23
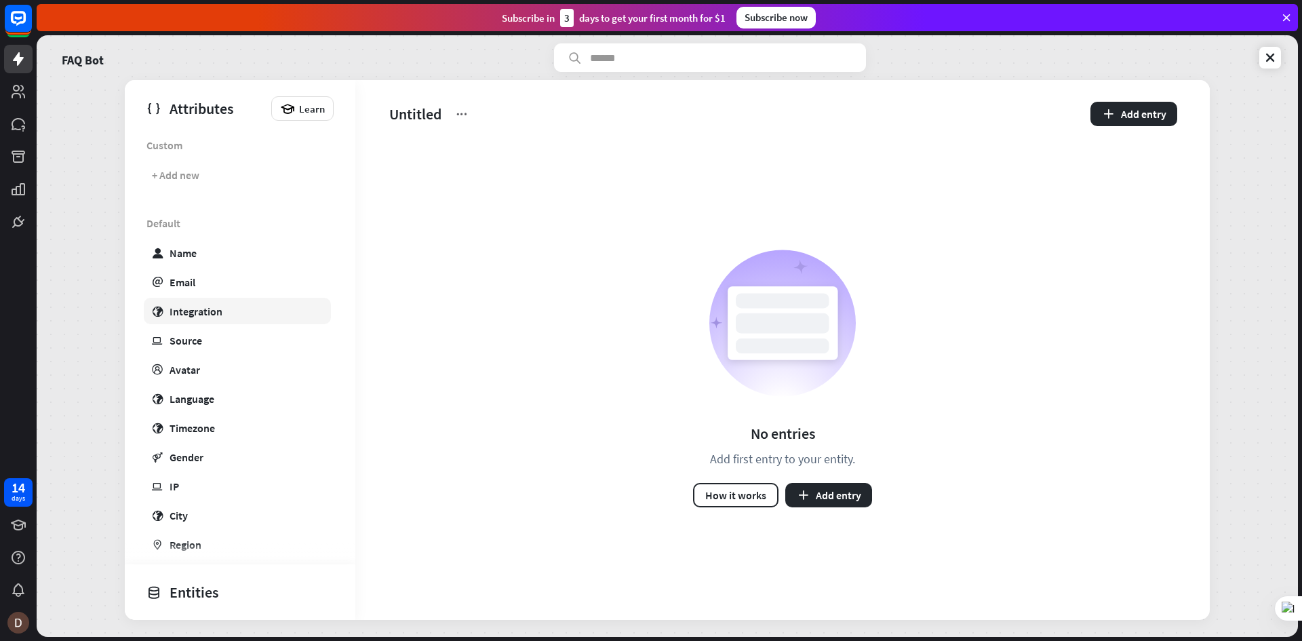
click at [235, 317] on link "globe Integration" at bounding box center [237, 311] width 187 height 26
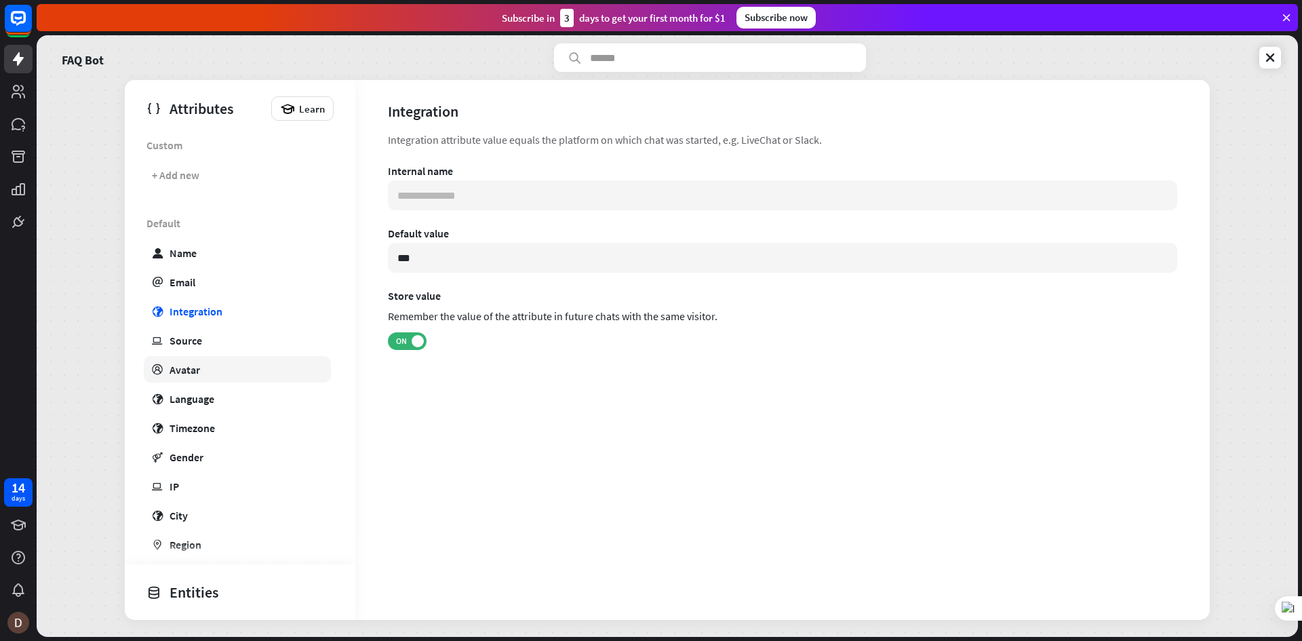
click at [207, 380] on link "profile Avatar" at bounding box center [237, 369] width 187 height 26
type input "**********"
click at [450, 271] on input at bounding box center [782, 258] width 789 height 30
click at [400, 339] on span "ON" at bounding box center [401, 341] width 21 height 11
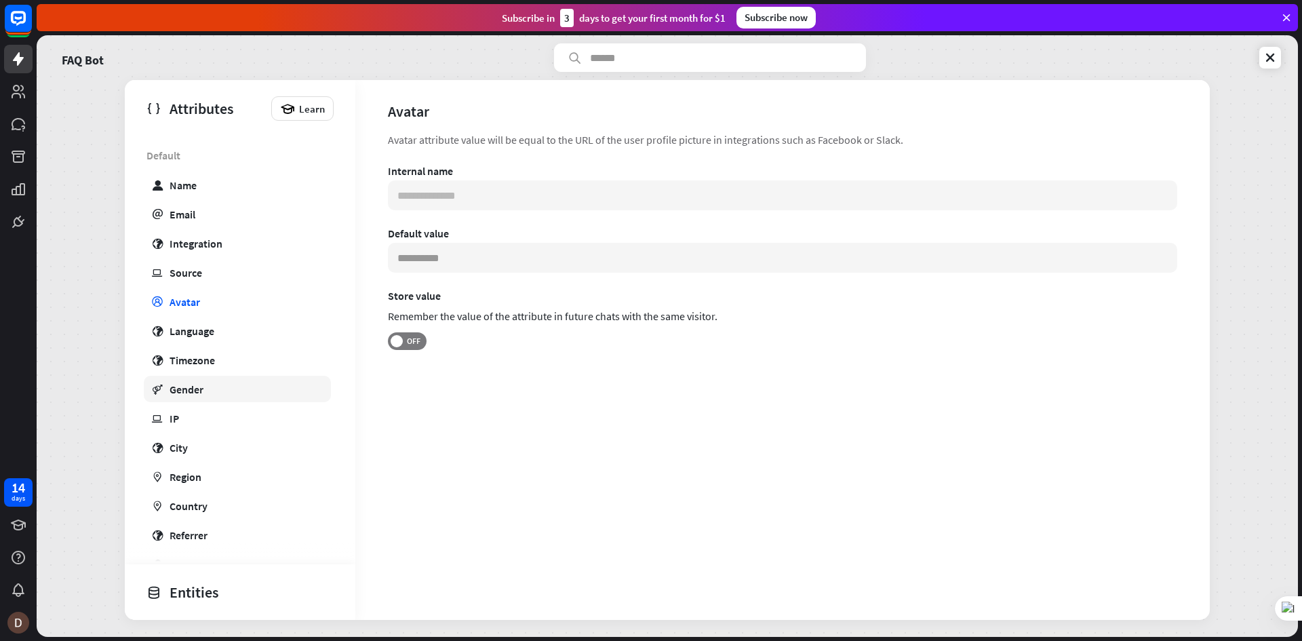
scroll to position [132, 0]
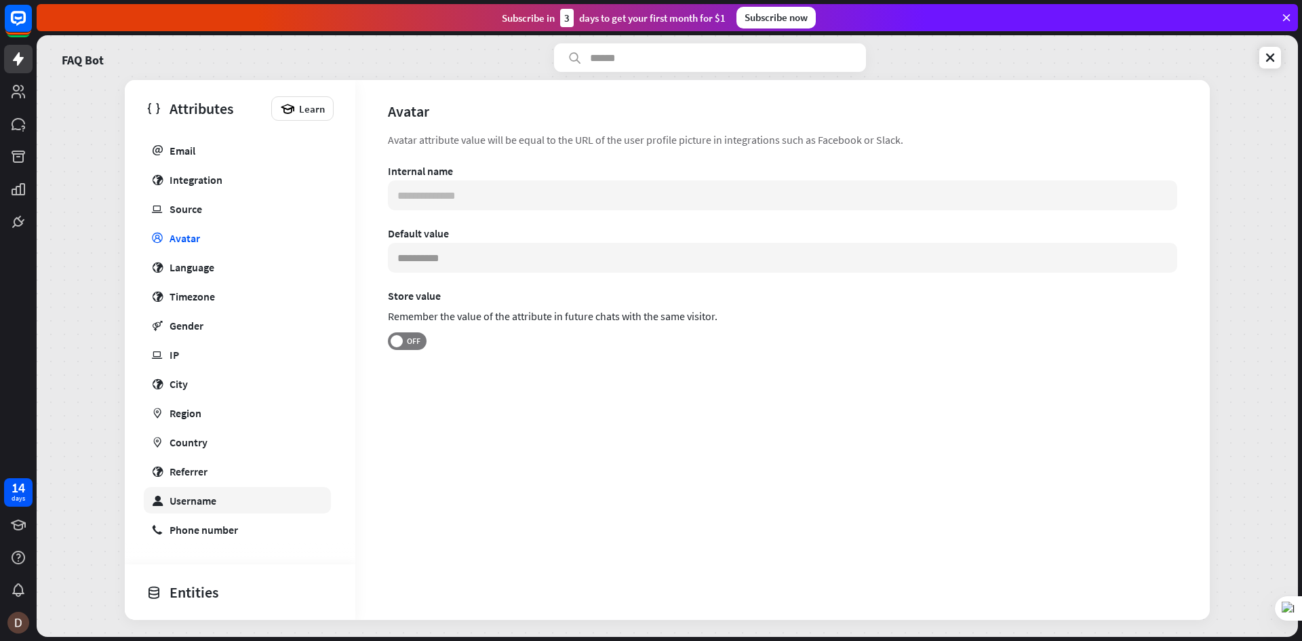
click at [237, 488] on link "user Username" at bounding box center [237, 500] width 187 height 26
type input "**********"
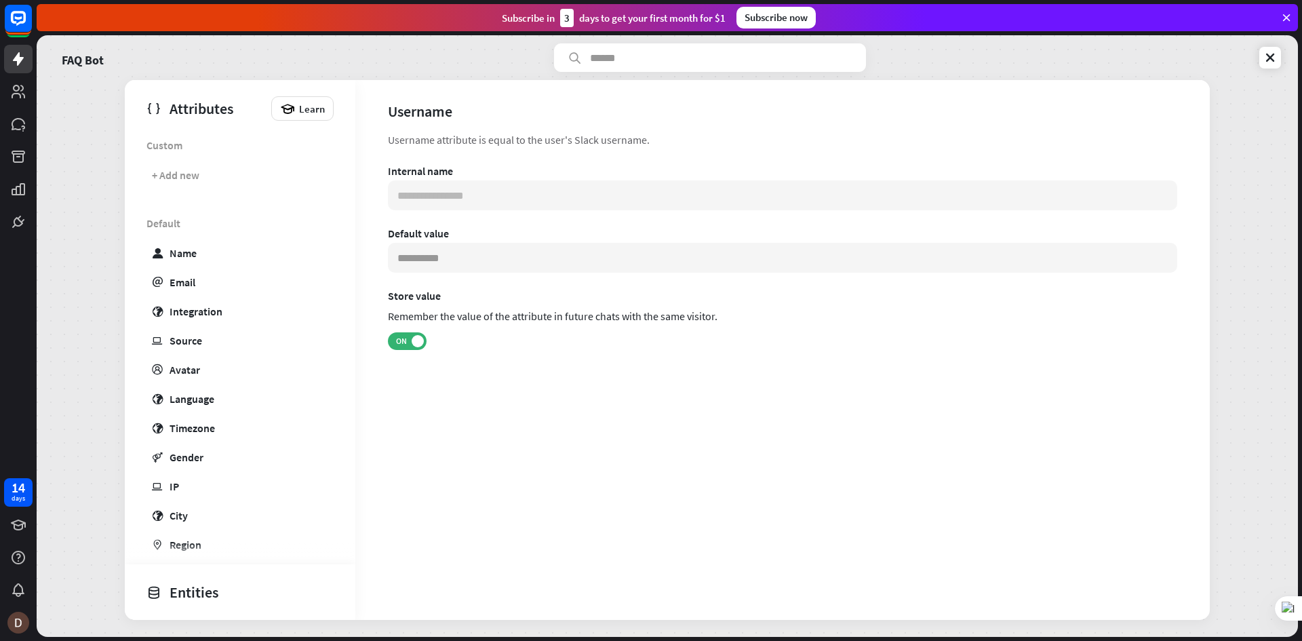
click at [1268, 107] on div "FAQ Bot Attributes Learn Custom + Add new Default user Name email Email globe I…" at bounding box center [667, 336] width 1261 height 602
click at [1248, 101] on div "FAQ Bot Attributes Learn Custom + Add new Default user Name email Email globe I…" at bounding box center [667, 336] width 1261 height 602
click at [1291, 20] on icon at bounding box center [1286, 18] width 12 height 12
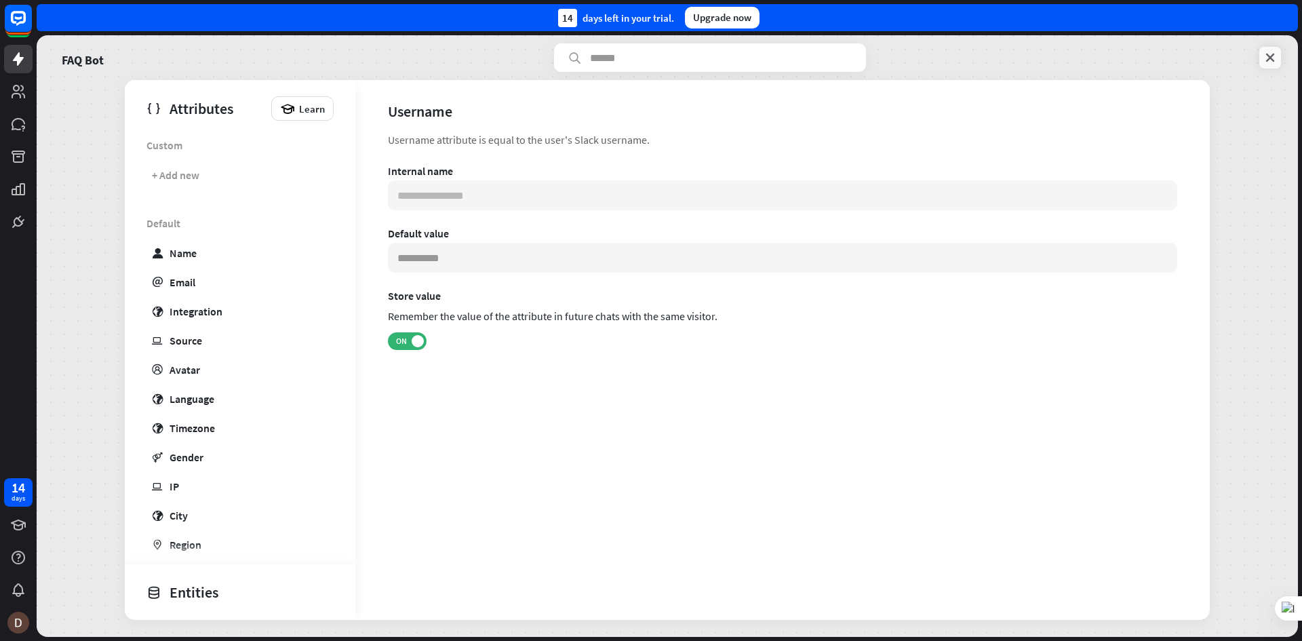
click at [1268, 50] on link at bounding box center [1270, 58] width 22 height 22
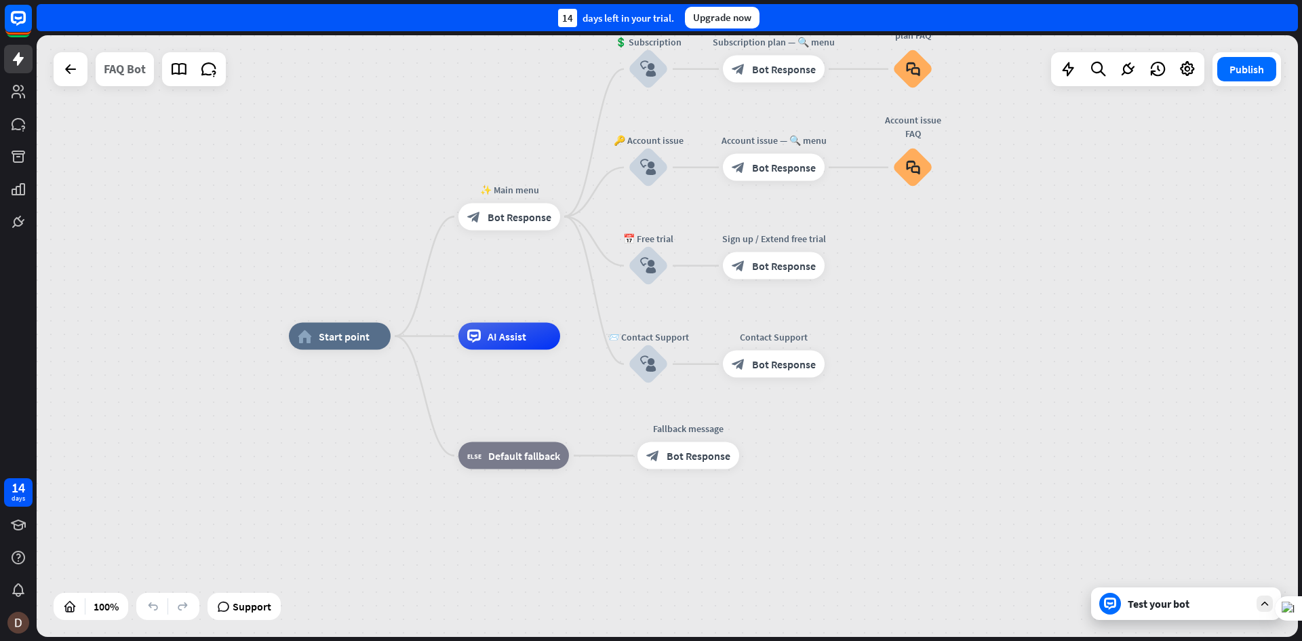
click at [121, 68] on div "FAQ Bot" at bounding box center [125, 69] width 42 height 34
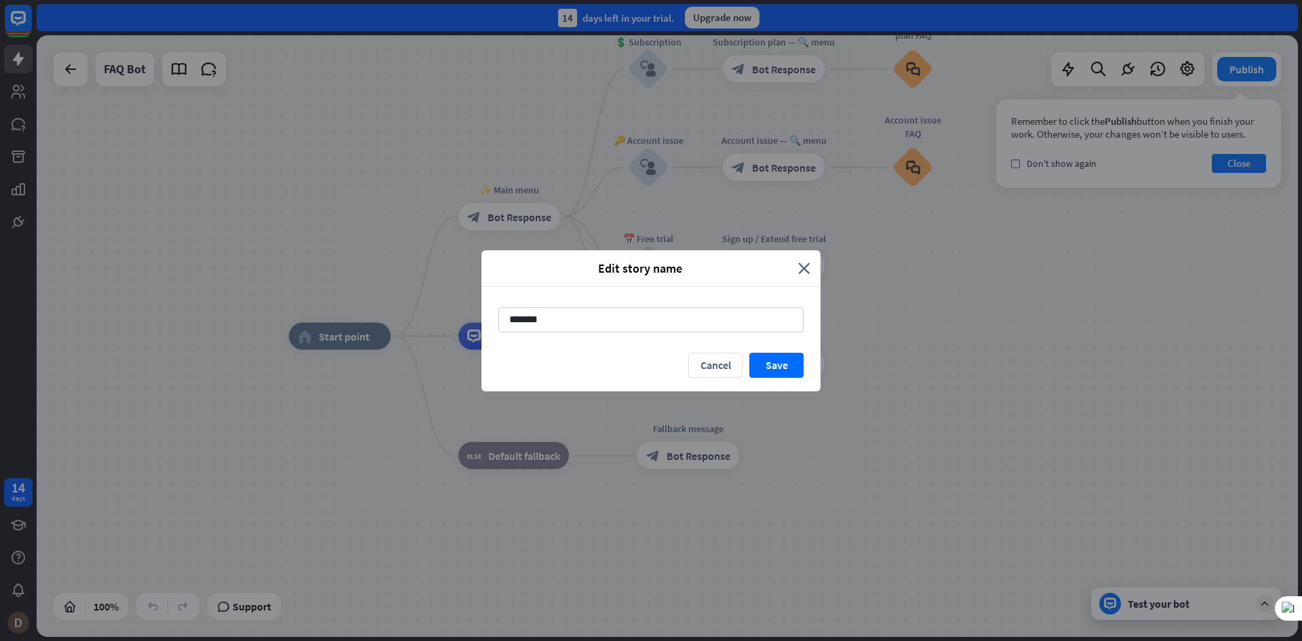
click at [210, 111] on div "Edit story name close ******* Cancel Save" at bounding box center [651, 320] width 1302 height 641
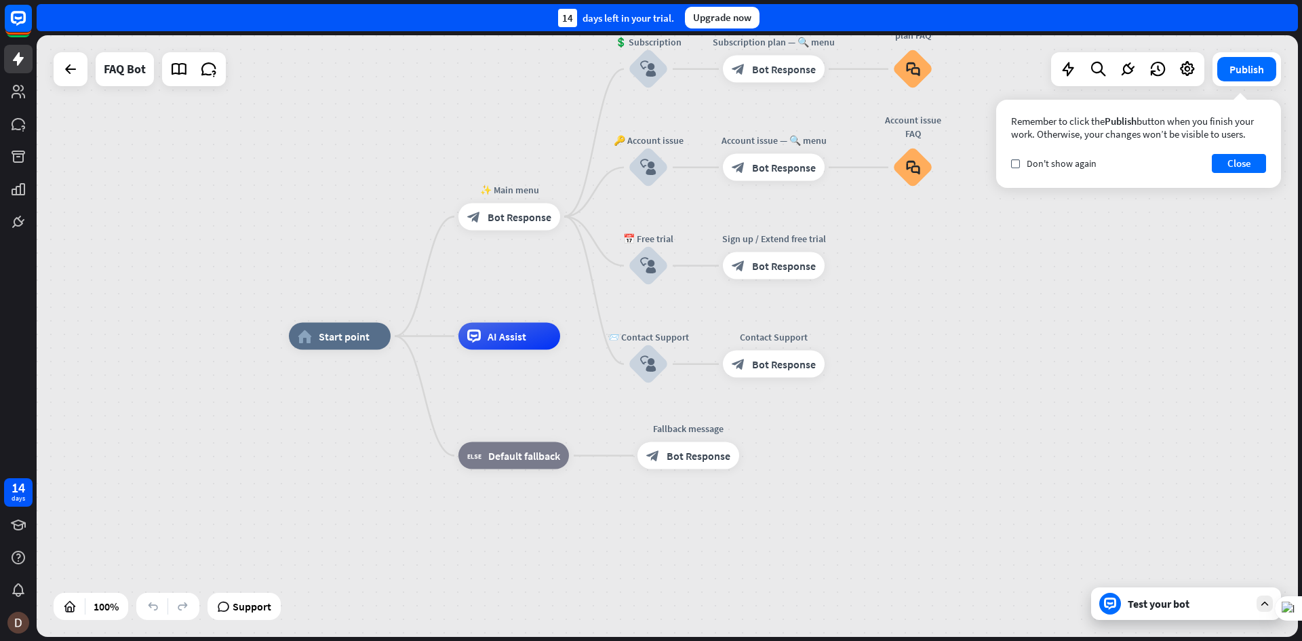
click at [195, 81] on div at bounding box center [194, 69] width 64 height 34
click at [183, 73] on icon at bounding box center [179, 69] width 18 height 18
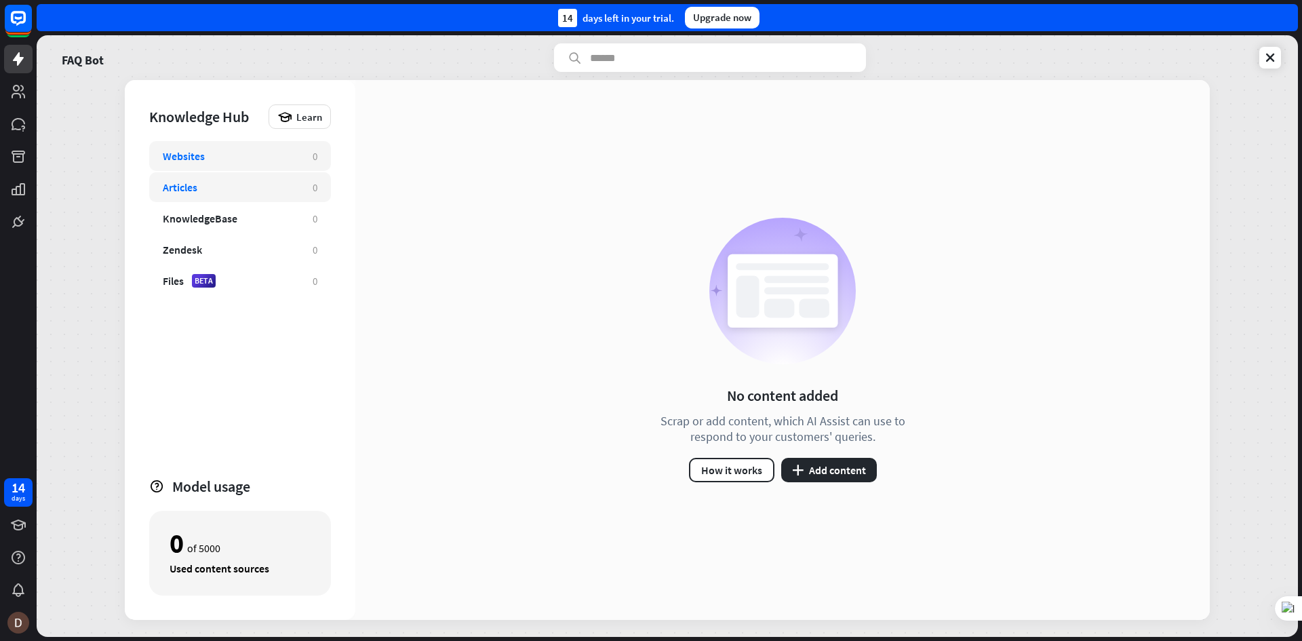
click at [213, 180] on div "Articles 0" at bounding box center [240, 187] width 182 height 30
click at [216, 206] on div "KnowledgeBase 0" at bounding box center [240, 218] width 182 height 30
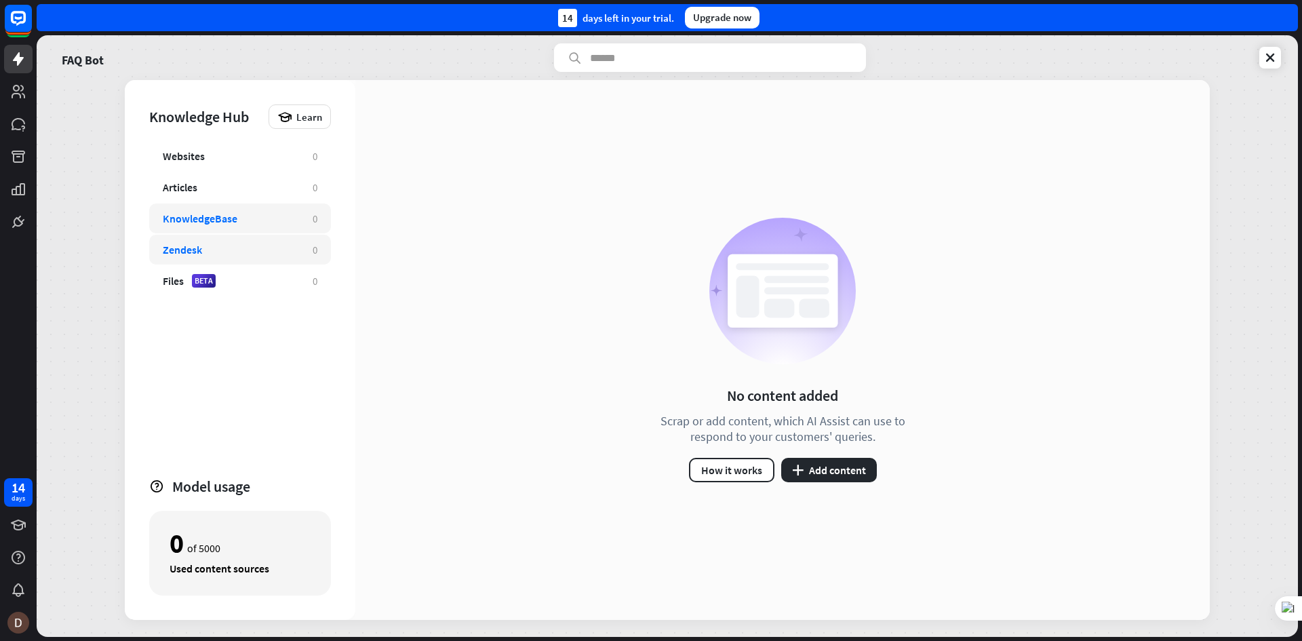
click at [214, 235] on div "Zendesk 0" at bounding box center [240, 250] width 182 height 30
click at [6, 94] on link at bounding box center [18, 91] width 28 height 28
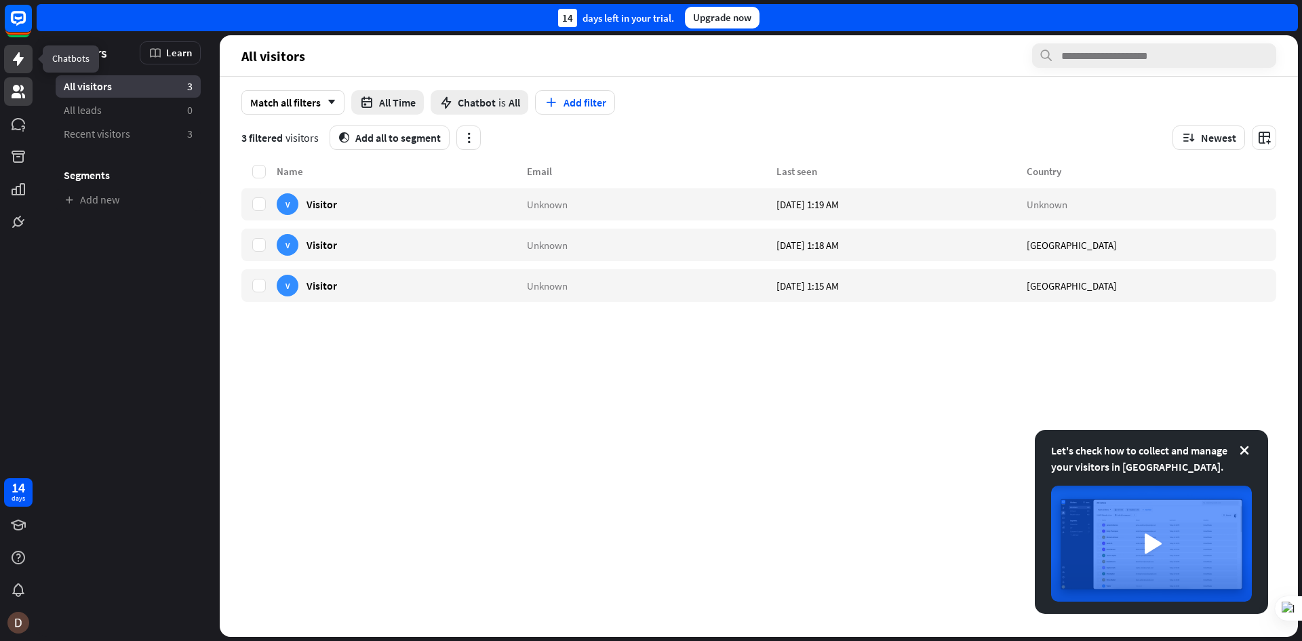
click at [18, 60] on icon at bounding box center [18, 59] width 11 height 14
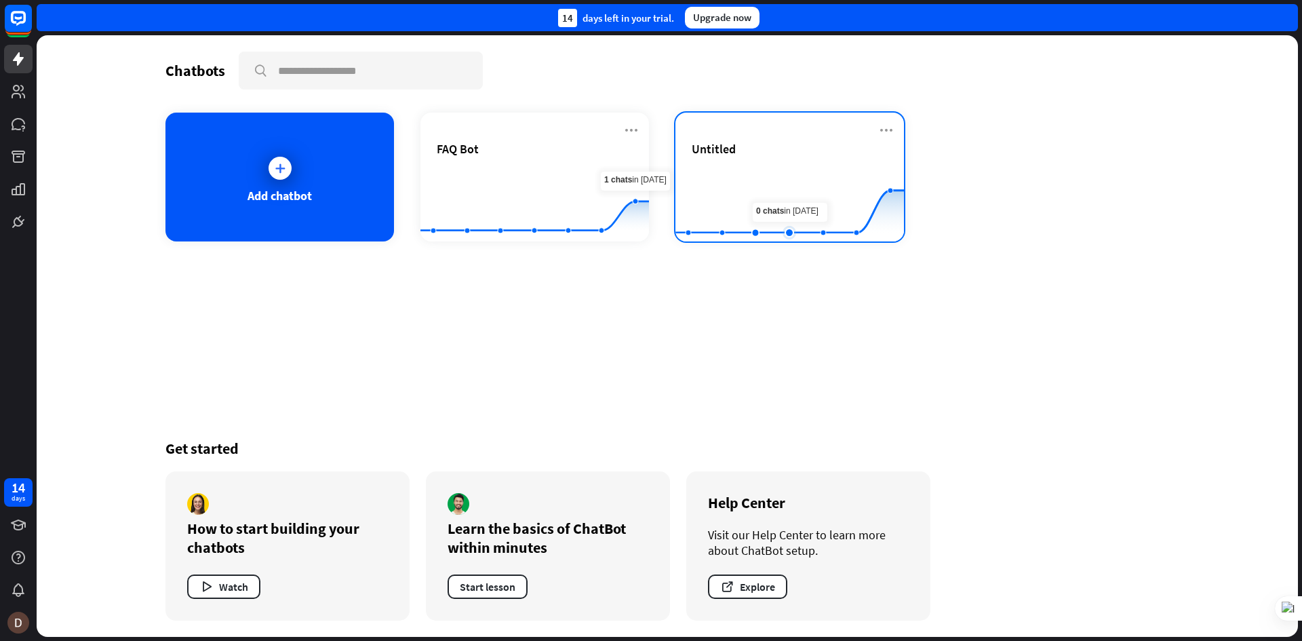
click at [791, 178] on rect at bounding box center [789, 207] width 229 height 85
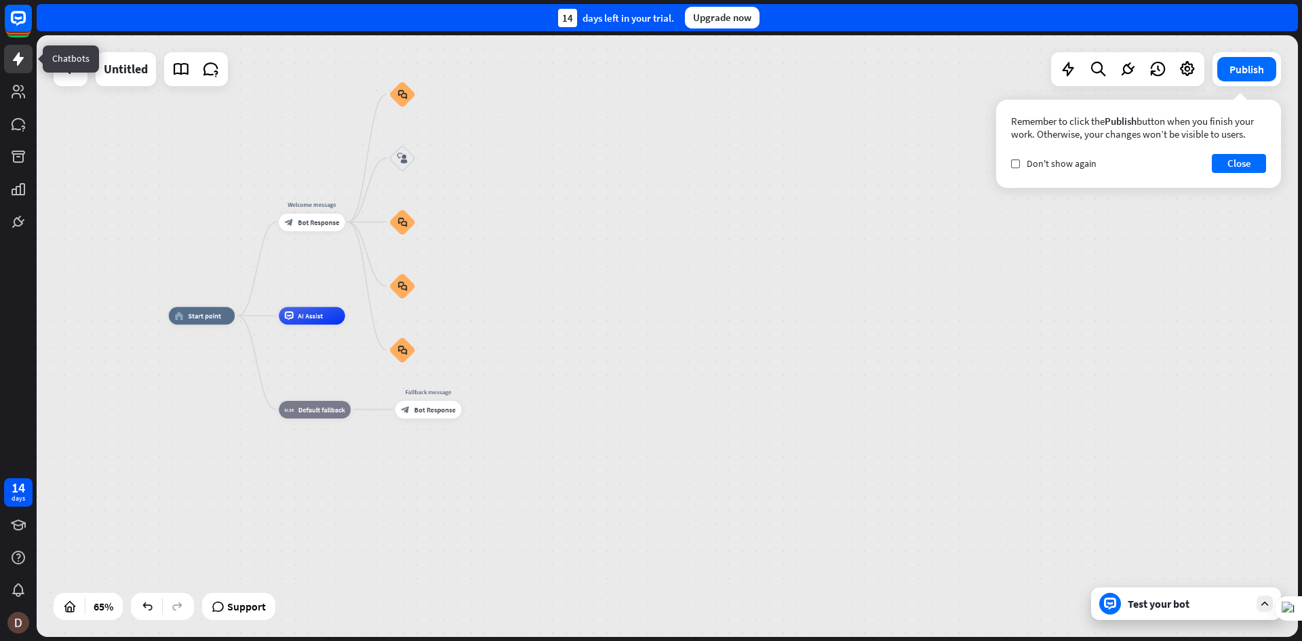
click at [16, 63] on icon at bounding box center [18, 59] width 16 height 16
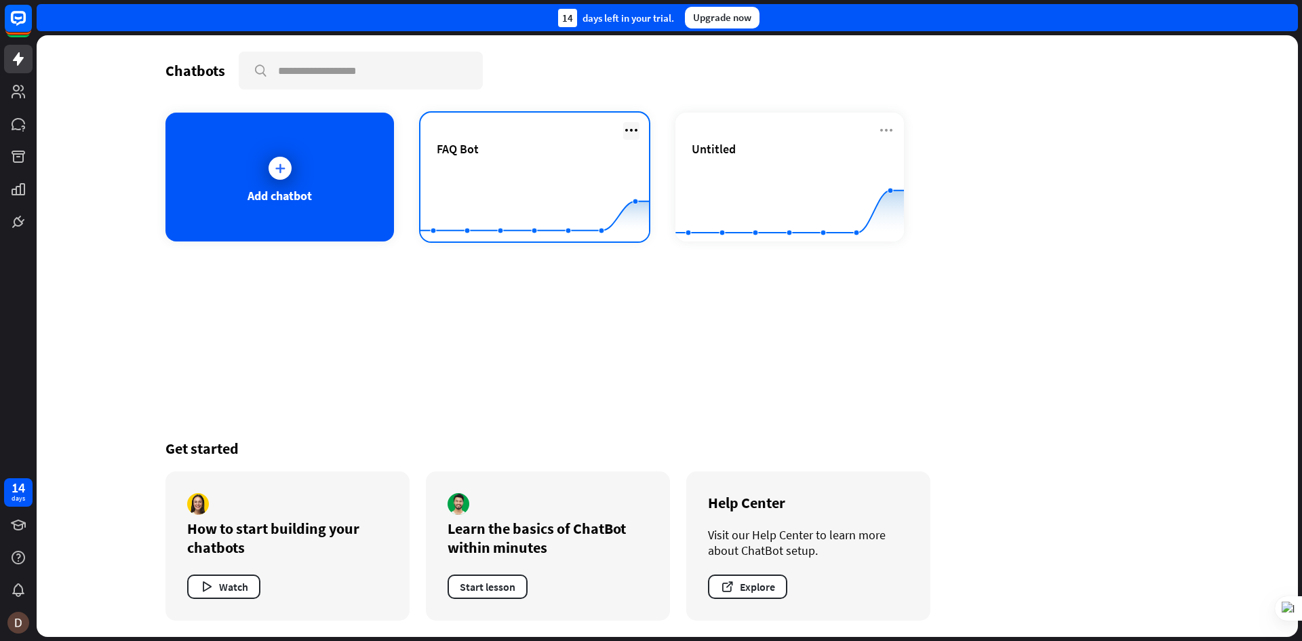
click at [635, 125] on icon at bounding box center [631, 130] width 16 height 16
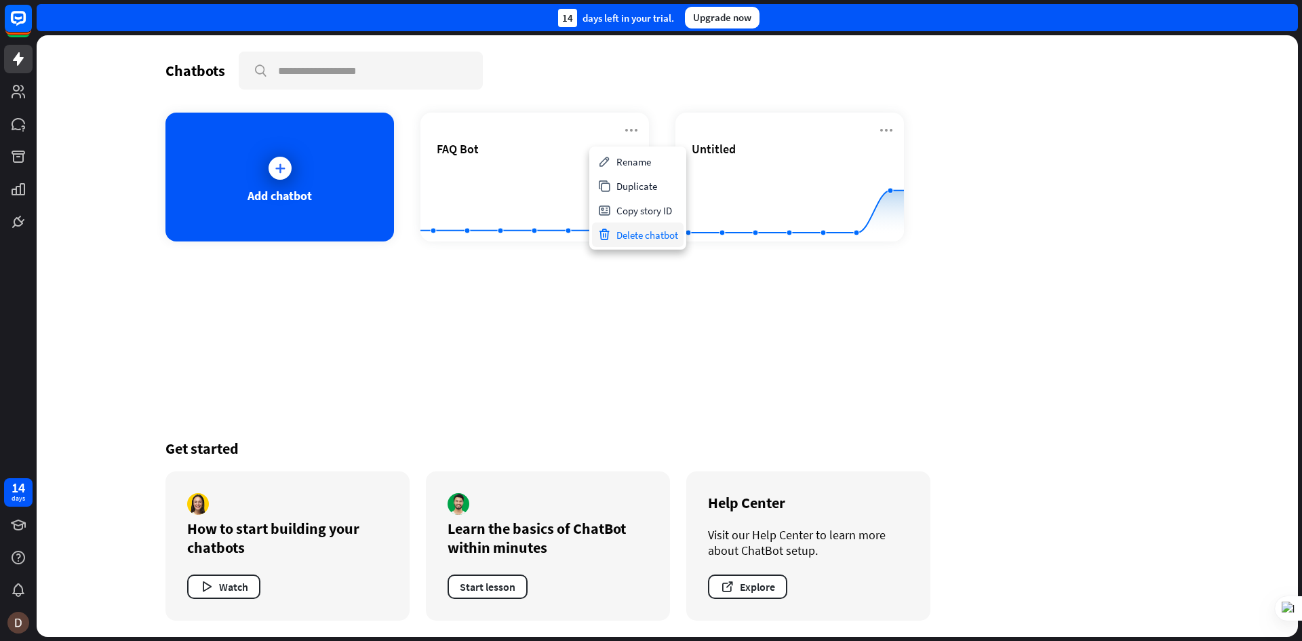
click at [633, 234] on div "Delete chatbot" at bounding box center [638, 234] width 92 height 24
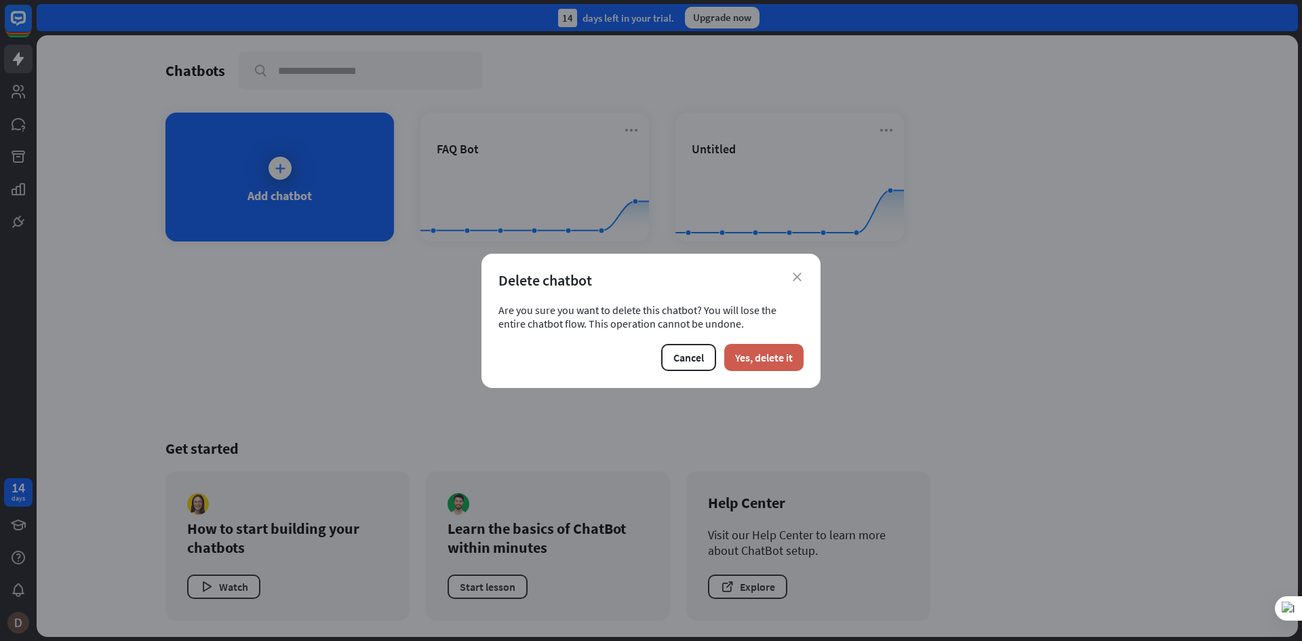
click at [755, 357] on button "Yes, delete it" at bounding box center [763, 357] width 79 height 27
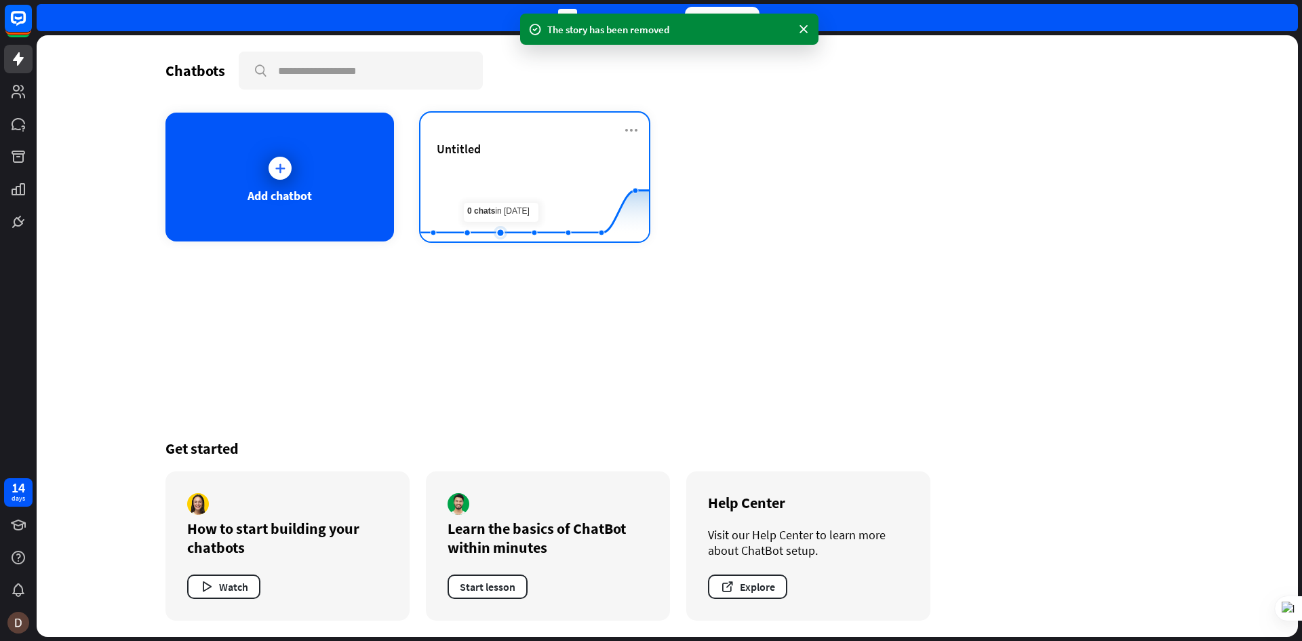
click at [510, 174] on rect at bounding box center [534, 207] width 229 height 85
